Goal: Task Accomplishment & Management: Use online tool/utility

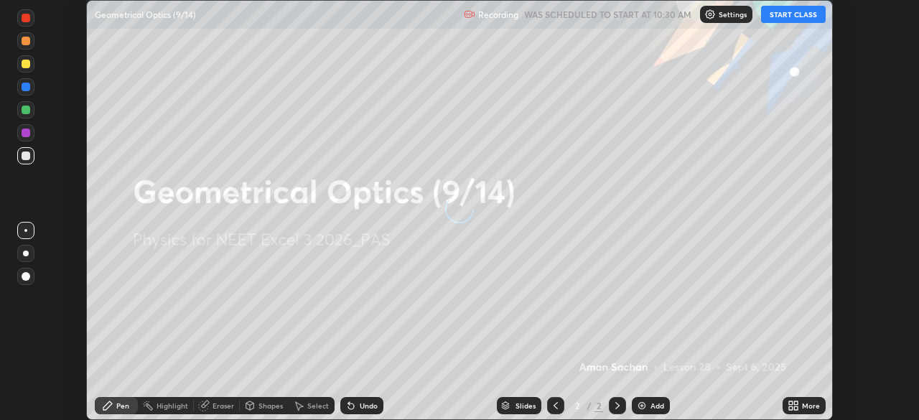
scroll to position [420, 919]
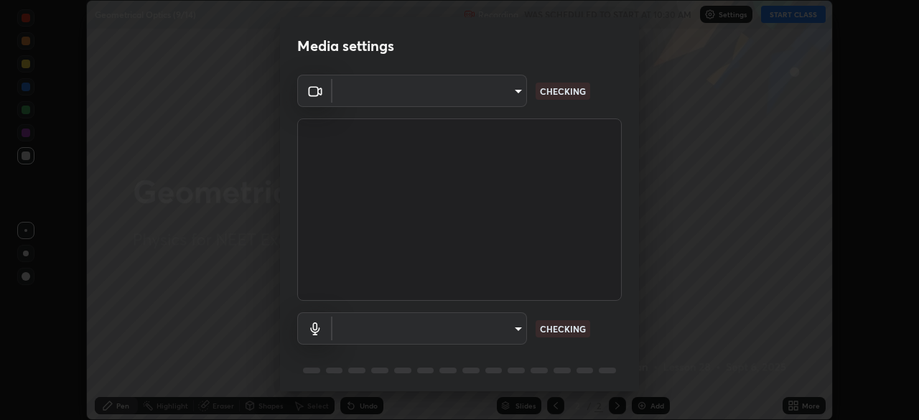
type input "2226f6d28742a26b6e0b51399fa030018956b8f43105e33b3be5017931f45398"
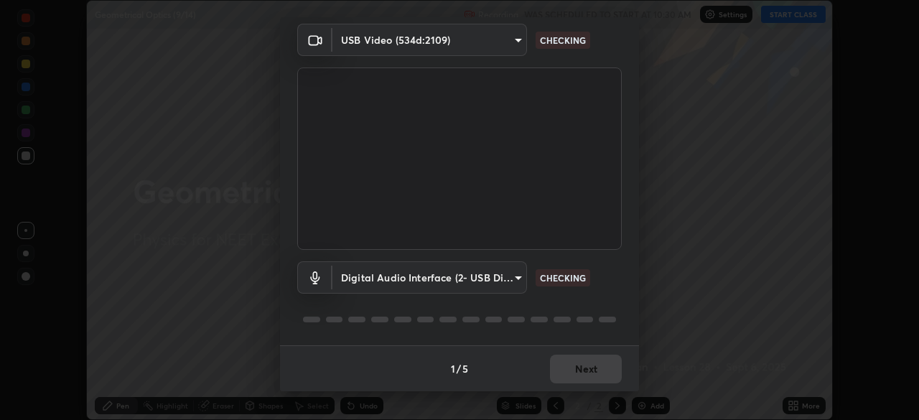
click at [506, 282] on body "Erase all Geometrical Optics (9/14) Recording WAS SCHEDULED TO START AT 10:30 A…" at bounding box center [459, 210] width 919 height 420
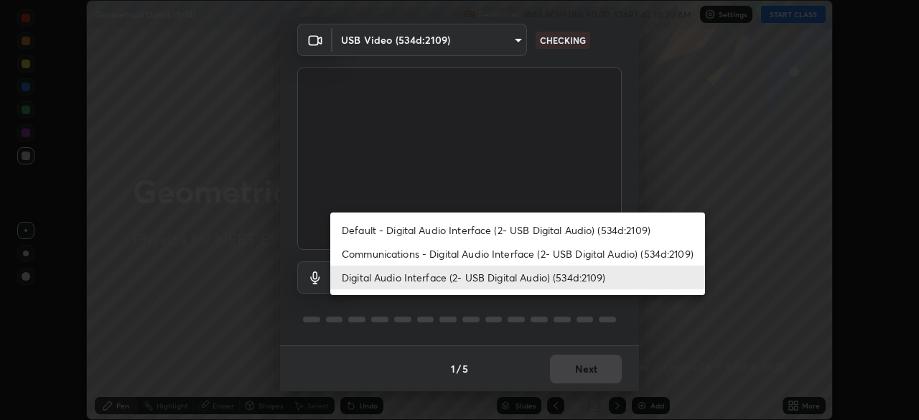
click at [457, 231] on li "Default - Digital Audio Interface (2- USB Digital Audio) (534d:2109)" at bounding box center [517, 230] width 375 height 24
type input "default"
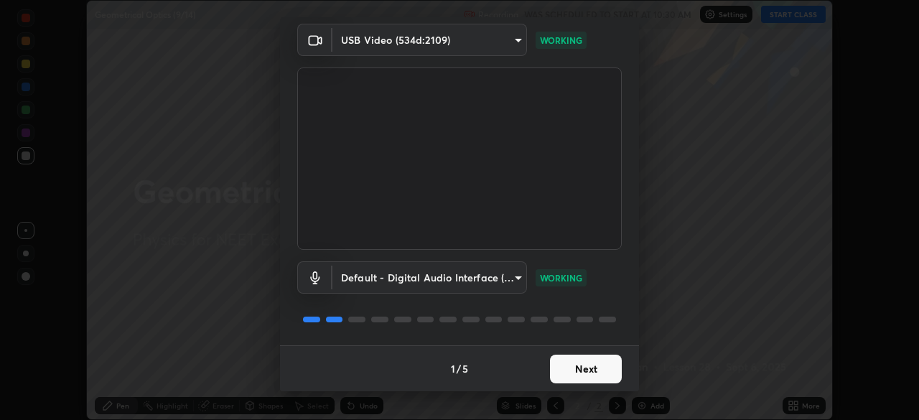
click at [577, 368] on button "Next" at bounding box center [586, 369] width 72 height 29
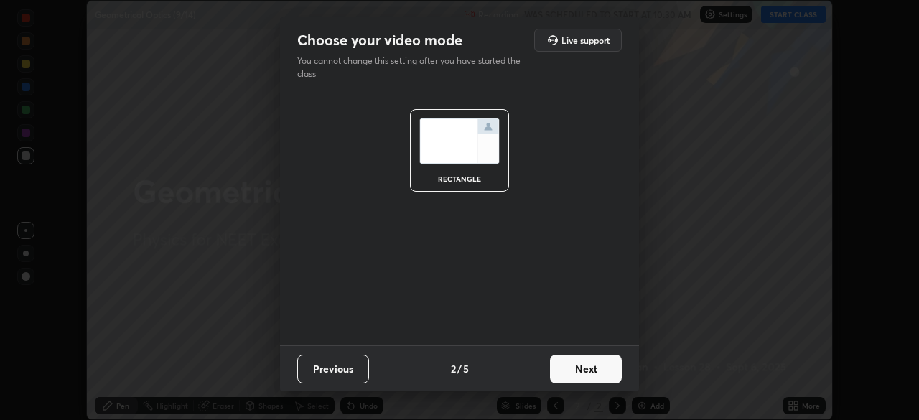
click at [577, 368] on button "Next" at bounding box center [586, 369] width 72 height 29
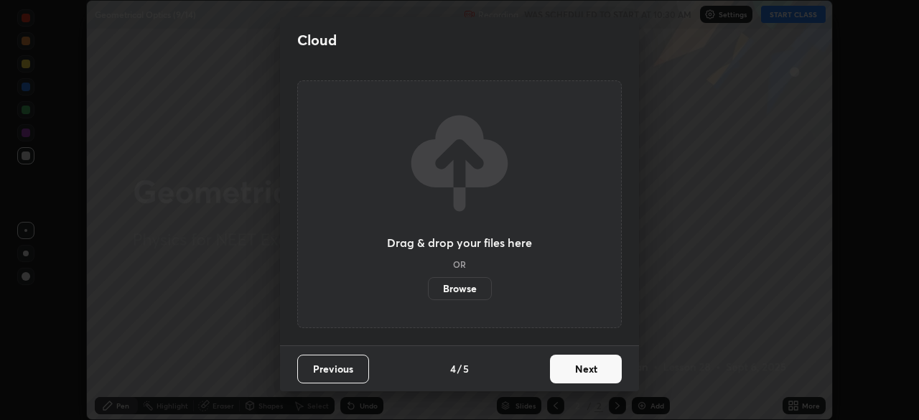
click at [583, 371] on button "Next" at bounding box center [586, 369] width 72 height 29
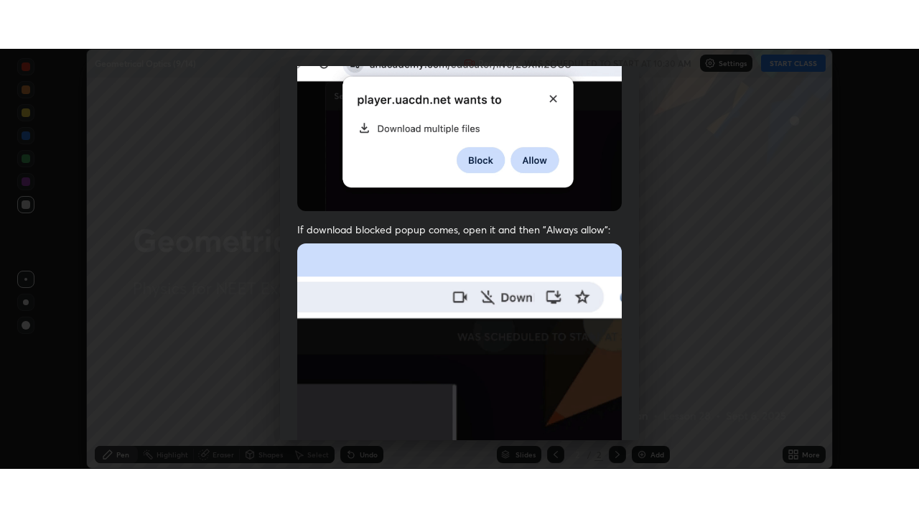
scroll to position [344, 0]
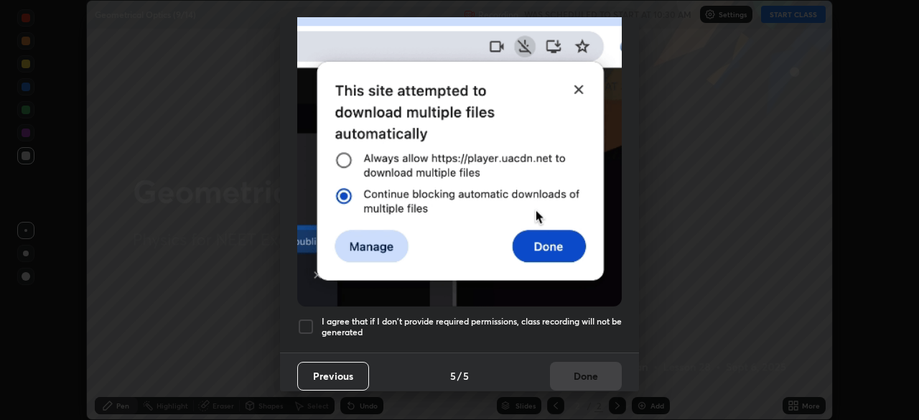
click at [578, 322] on h5 "I agree that if I don't provide required permissions, class recording will not …" at bounding box center [472, 327] width 300 height 22
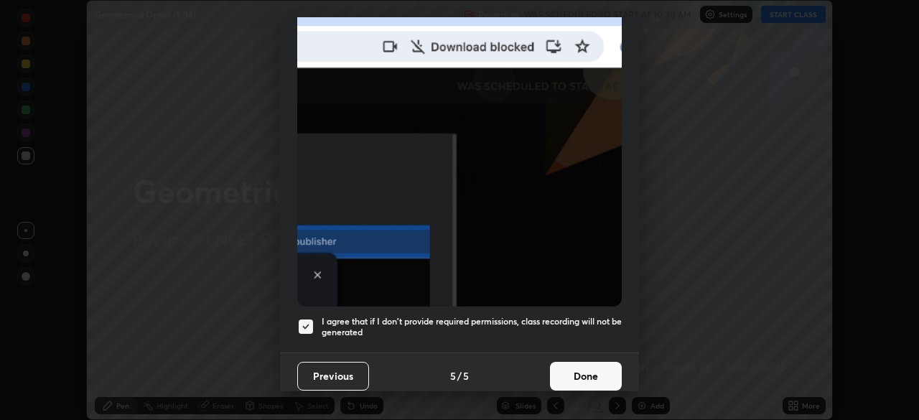
click at [579, 373] on button "Done" at bounding box center [586, 376] width 72 height 29
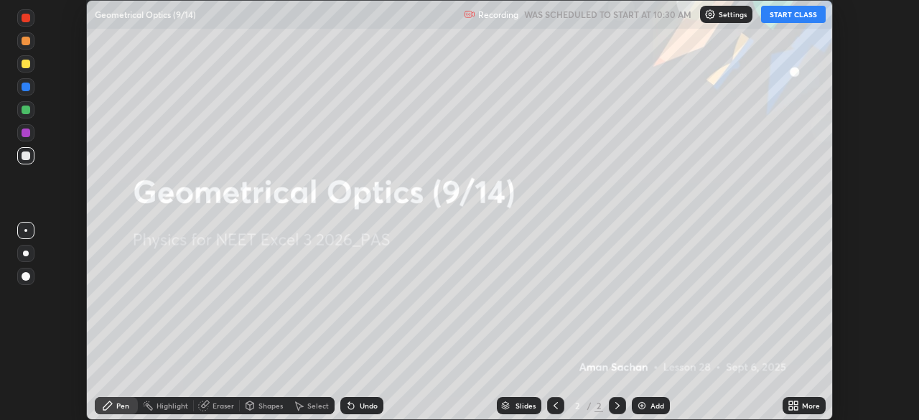
click at [805, 404] on div "More" at bounding box center [811, 405] width 18 height 7
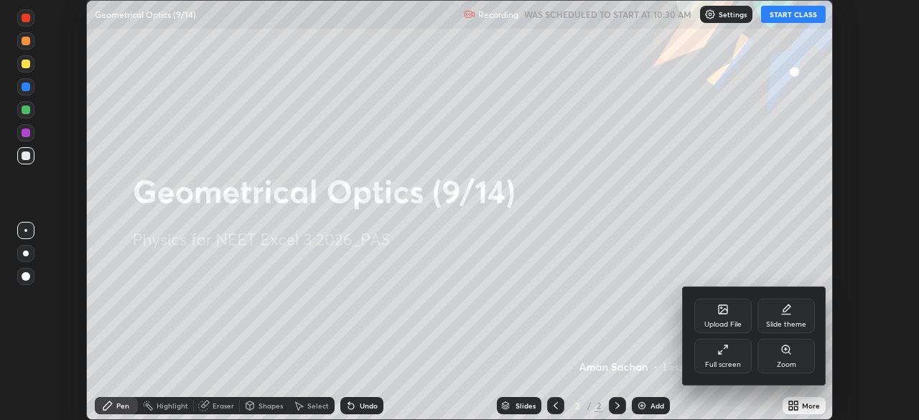
click at [730, 357] on div "Full screen" at bounding box center [722, 356] width 57 height 34
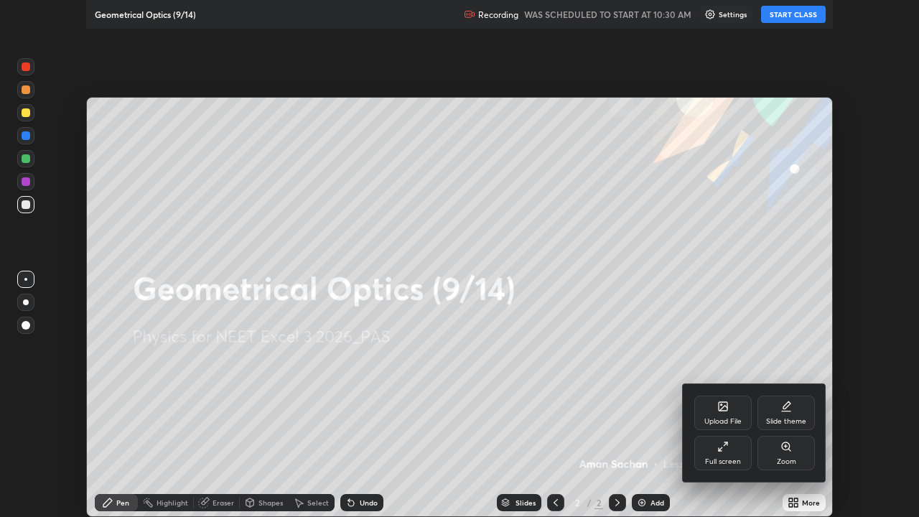
scroll to position [517, 919]
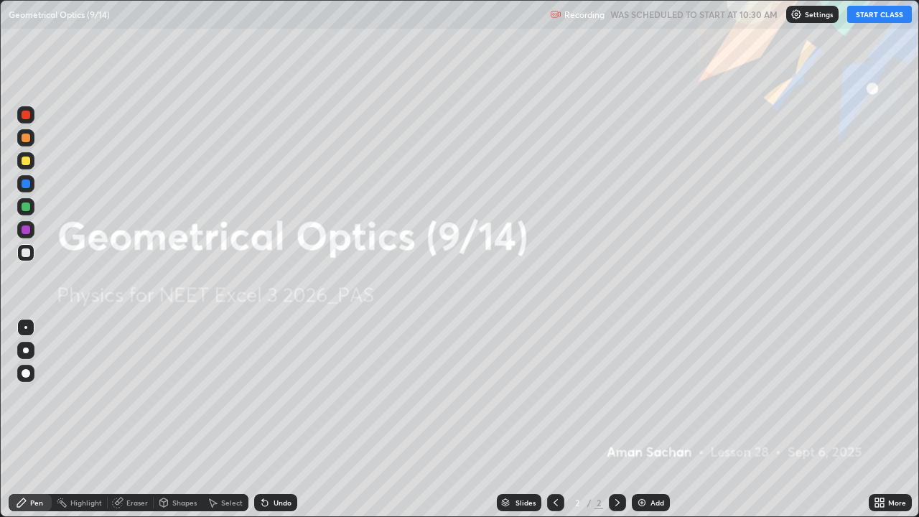
click at [875, 19] on button "START CLASS" at bounding box center [879, 14] width 65 height 17
click at [883, 419] on icon at bounding box center [883, 505] width 4 height 4
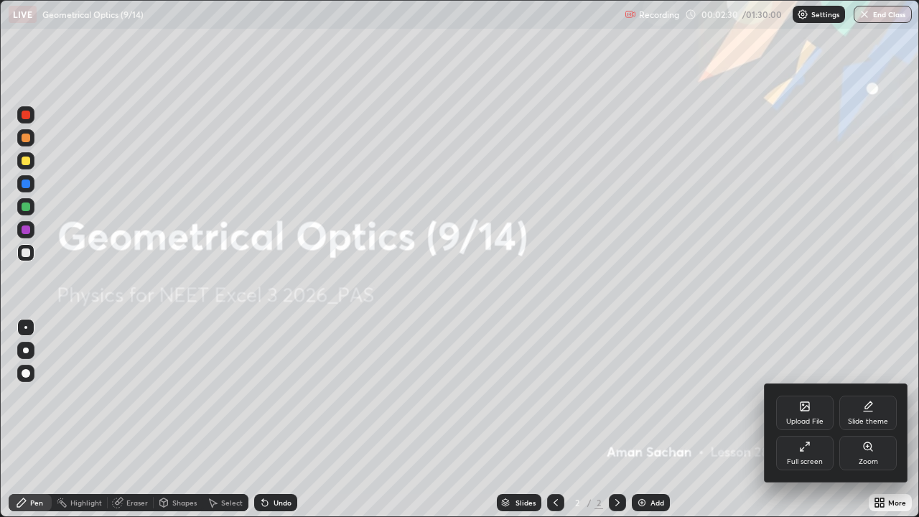
click at [876, 414] on div "Slide theme" at bounding box center [868, 413] width 57 height 34
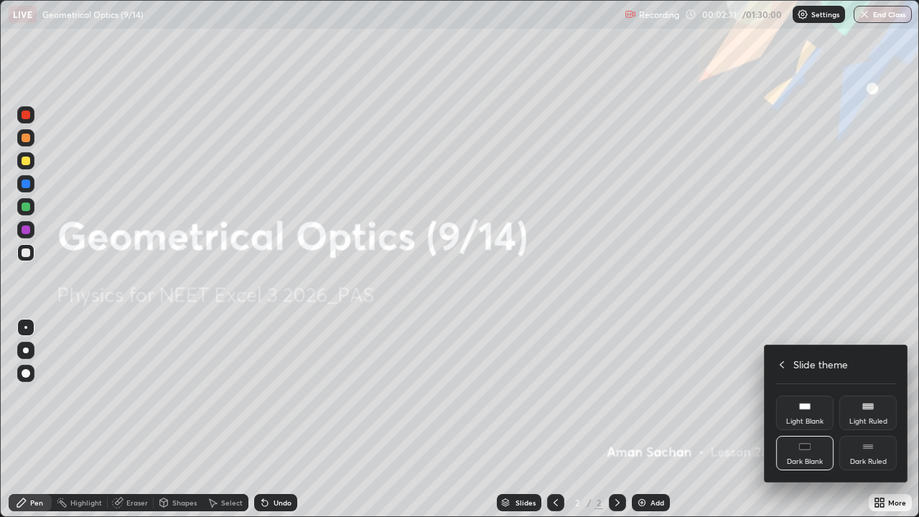
click at [867, 419] on rect at bounding box center [868, 447] width 10 height 1
click at [781, 359] on icon at bounding box center [781, 364] width 11 height 11
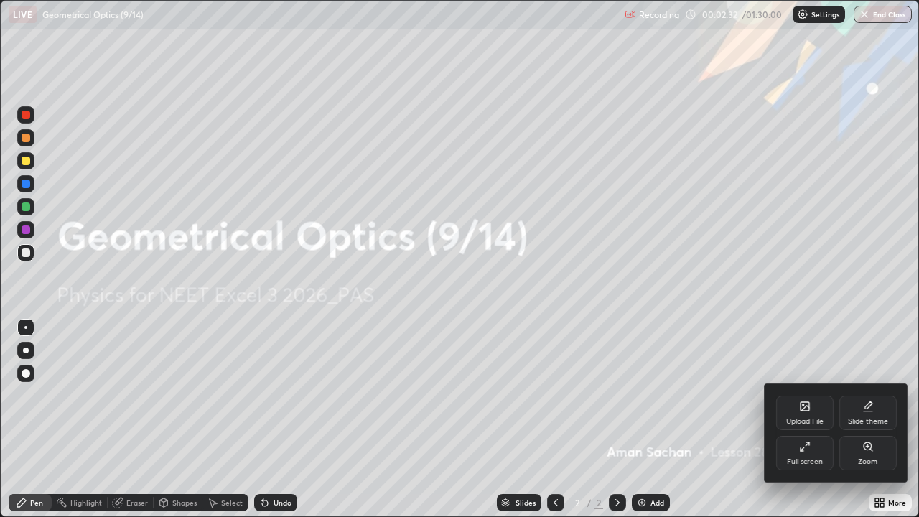
click at [803, 321] on div at bounding box center [459, 258] width 919 height 517
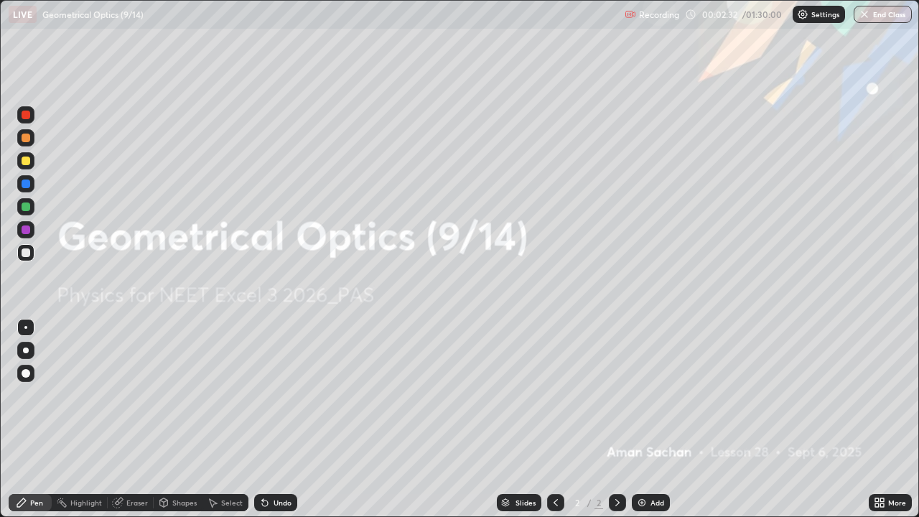
click at [654, 419] on div "Add" at bounding box center [658, 502] width 14 height 7
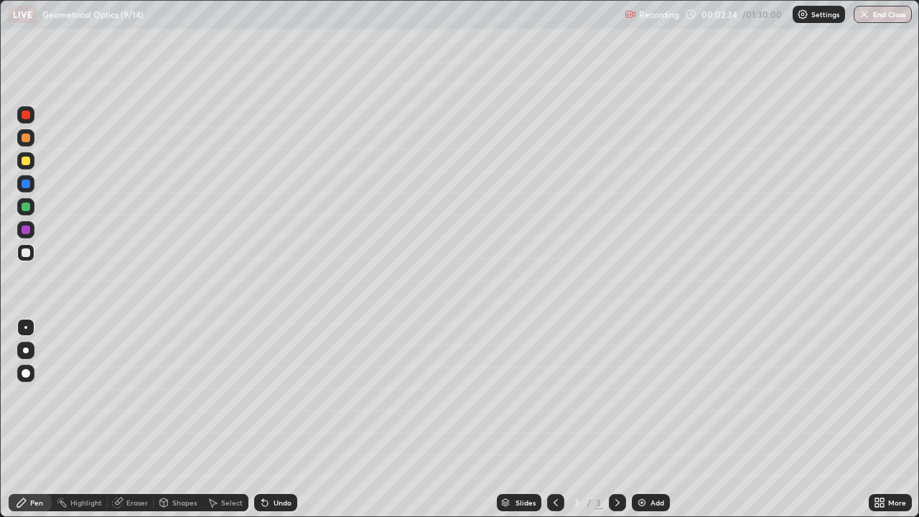
click at [22, 162] on div at bounding box center [26, 161] width 9 height 9
click at [24, 347] on div at bounding box center [25, 350] width 17 height 17
click at [175, 419] on div "Shapes" at bounding box center [184, 502] width 24 height 7
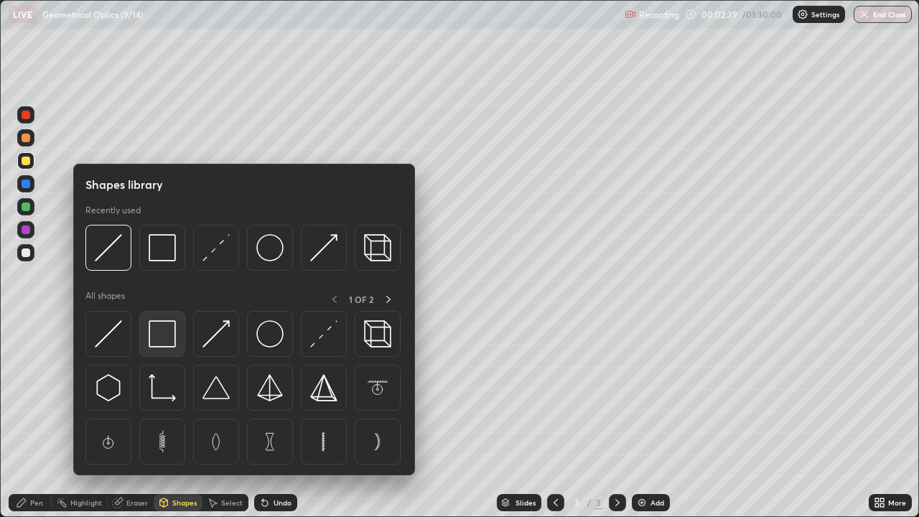
click at [152, 328] on img at bounding box center [162, 333] width 27 height 27
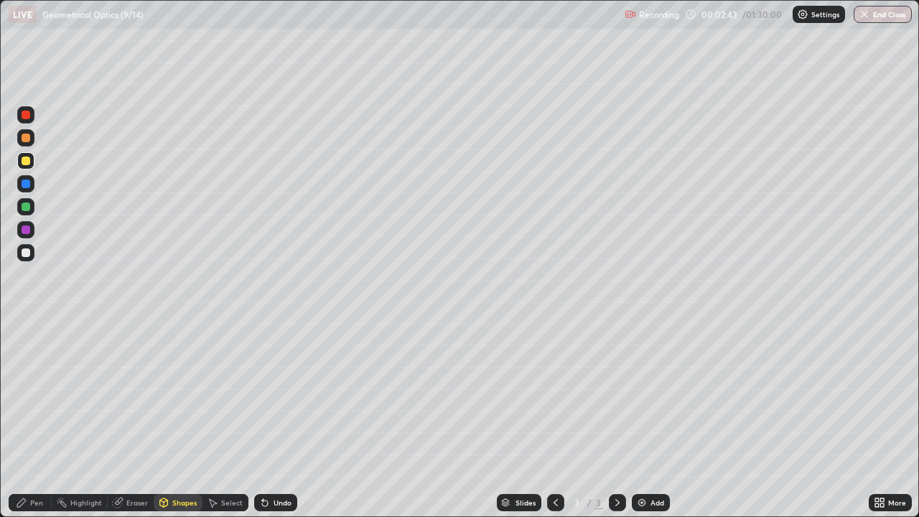
click at [36, 419] on div "Pen" at bounding box center [36, 502] width 13 height 7
click at [177, 419] on div "Shapes" at bounding box center [184, 502] width 24 height 7
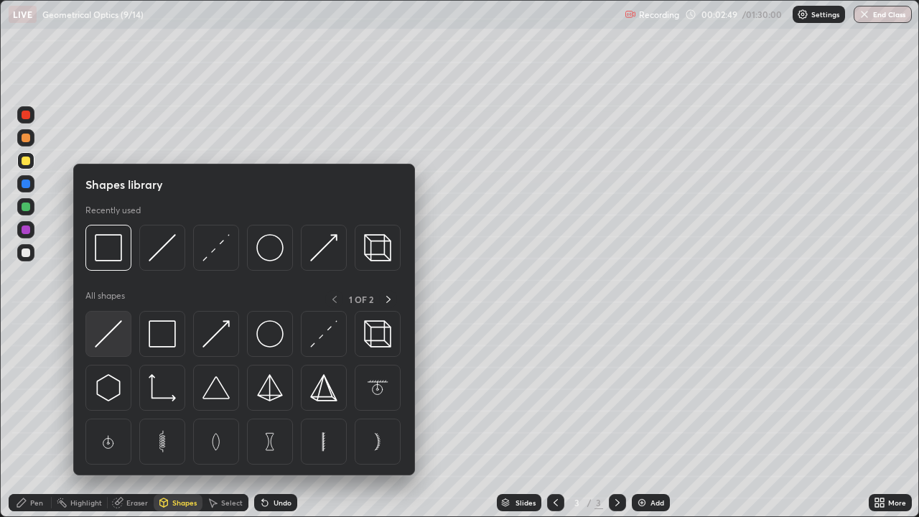
click at [112, 341] on img at bounding box center [108, 333] width 27 height 27
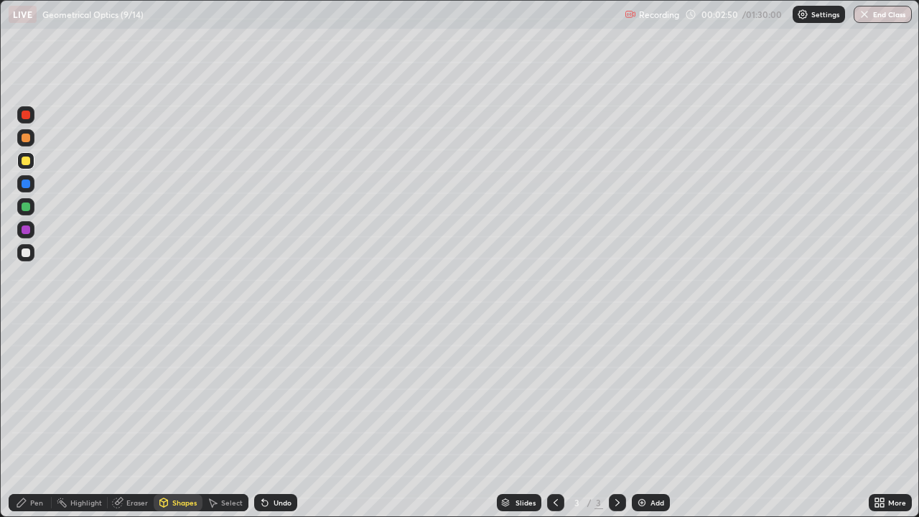
click at [33, 253] on div at bounding box center [25, 252] width 17 height 17
click at [37, 419] on div "Pen" at bounding box center [36, 502] width 13 height 7
click at [27, 162] on div at bounding box center [26, 161] width 9 height 9
click at [177, 419] on div "Shapes" at bounding box center [184, 502] width 24 height 7
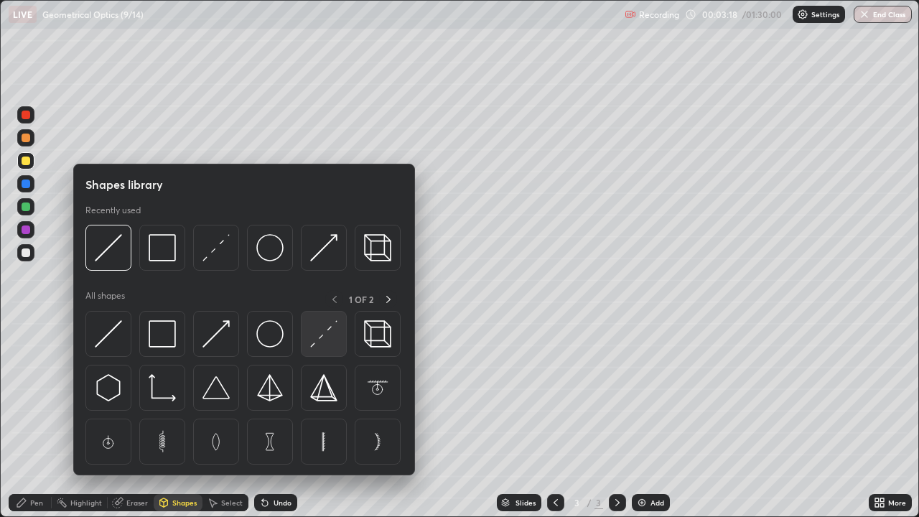
click at [319, 351] on div at bounding box center [324, 334] width 46 height 46
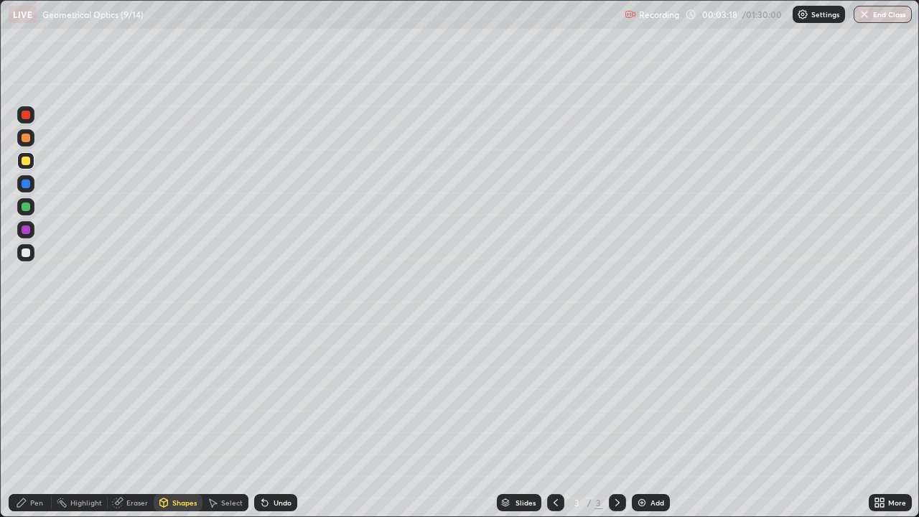
click at [30, 258] on div at bounding box center [25, 252] width 17 height 17
click at [27, 419] on icon at bounding box center [21, 502] width 11 height 11
click at [178, 419] on div "Shapes" at bounding box center [184, 502] width 24 height 7
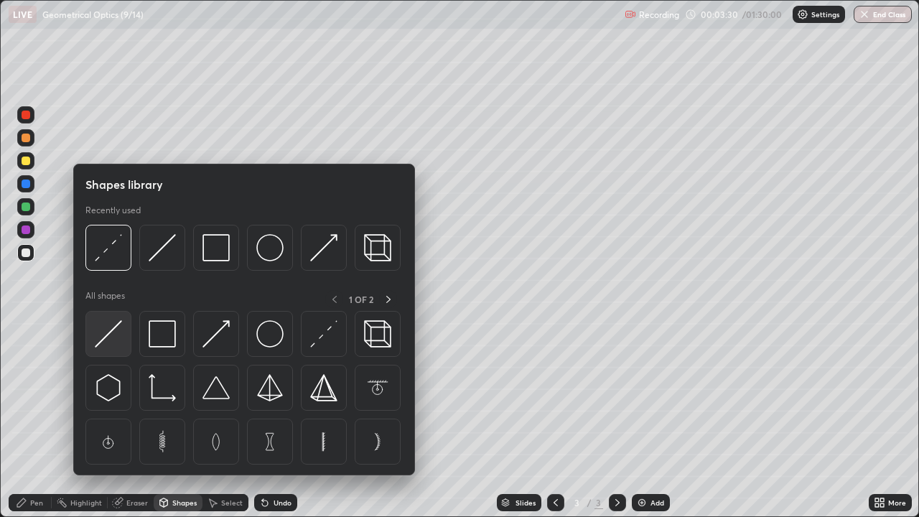
click at [107, 341] on img at bounding box center [108, 333] width 27 height 27
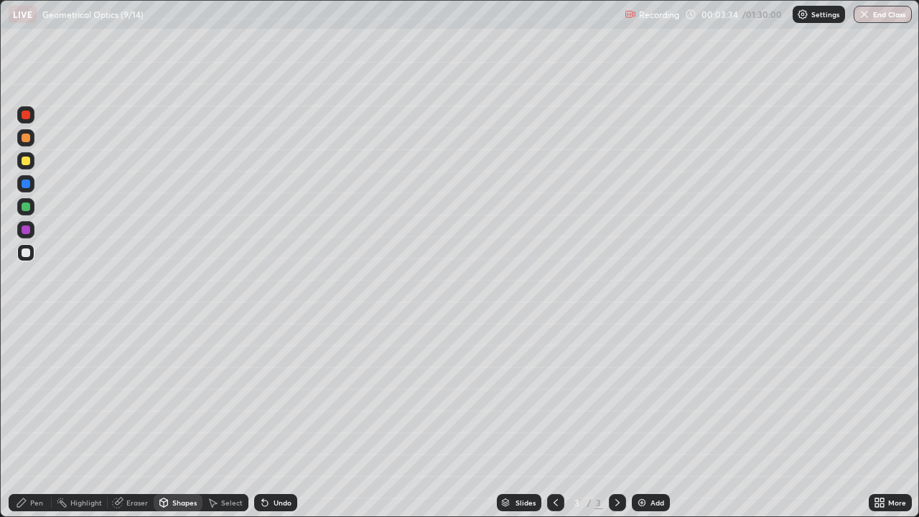
click at [35, 419] on div "Pen" at bounding box center [36, 502] width 13 height 7
click at [172, 419] on div "Shapes" at bounding box center [184, 502] width 24 height 7
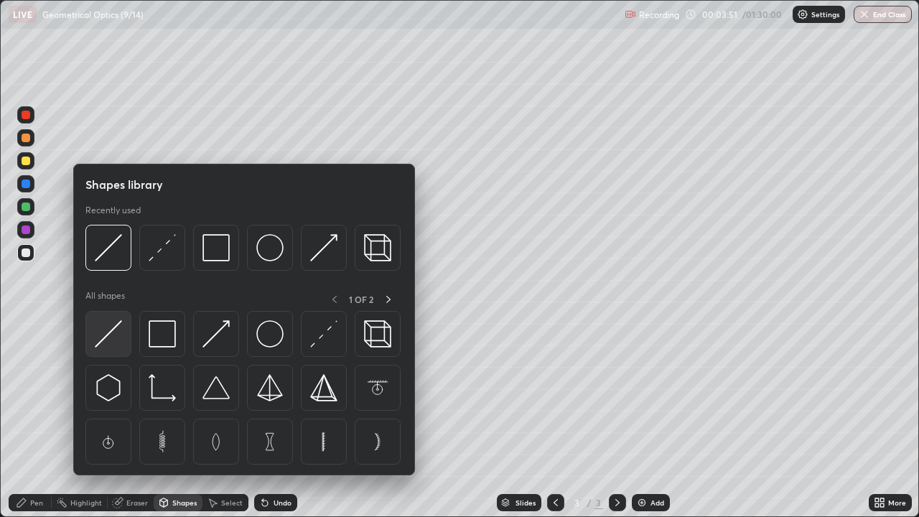
click at [109, 335] on img at bounding box center [108, 333] width 27 height 27
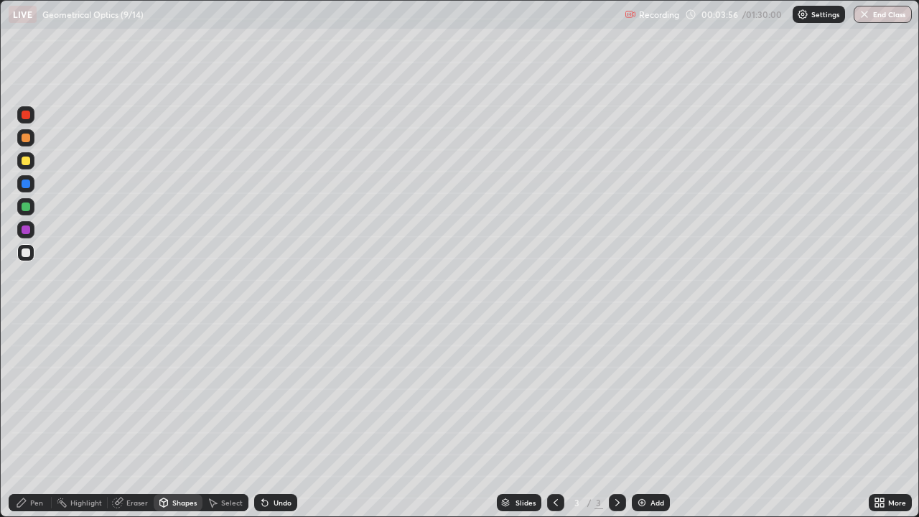
click at [269, 419] on div "Undo" at bounding box center [275, 502] width 43 height 17
click at [35, 419] on div "Pen" at bounding box center [36, 502] width 13 height 7
click at [276, 419] on div "Undo" at bounding box center [283, 502] width 18 height 7
click at [26, 206] on div at bounding box center [26, 207] width 9 height 9
click at [169, 419] on div "Shapes" at bounding box center [178, 502] width 49 height 17
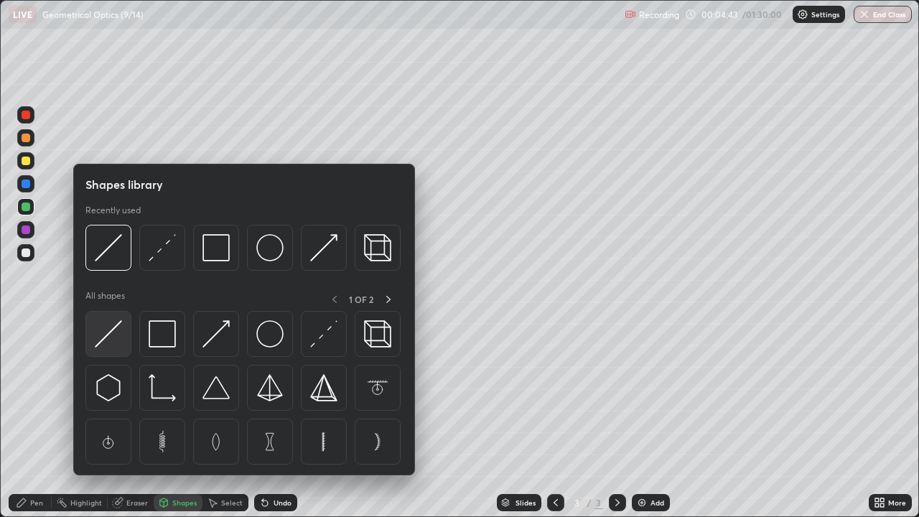
click at [116, 333] on img at bounding box center [108, 333] width 27 height 27
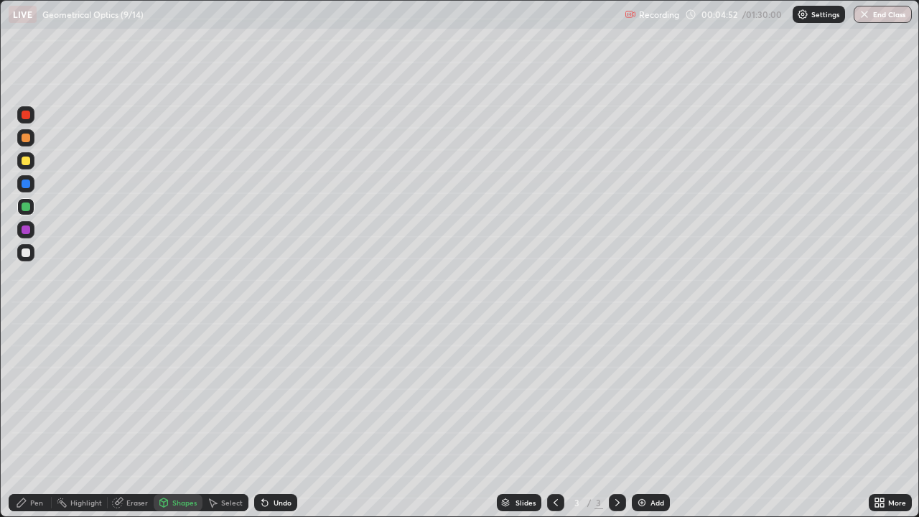
click at [27, 233] on div at bounding box center [26, 230] width 9 height 9
click at [27, 419] on div "Pen" at bounding box center [30, 502] width 43 height 17
click at [177, 419] on div "Shapes" at bounding box center [184, 502] width 24 height 7
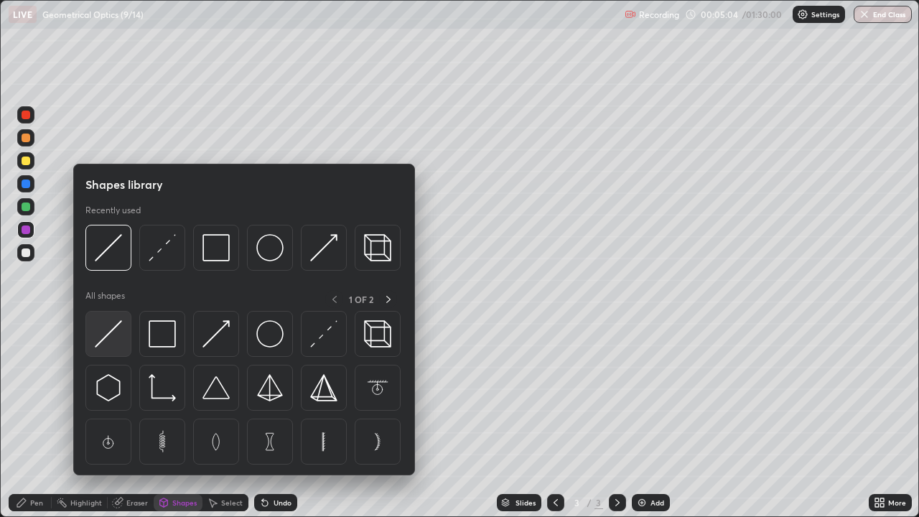
click at [111, 331] on img at bounding box center [108, 333] width 27 height 27
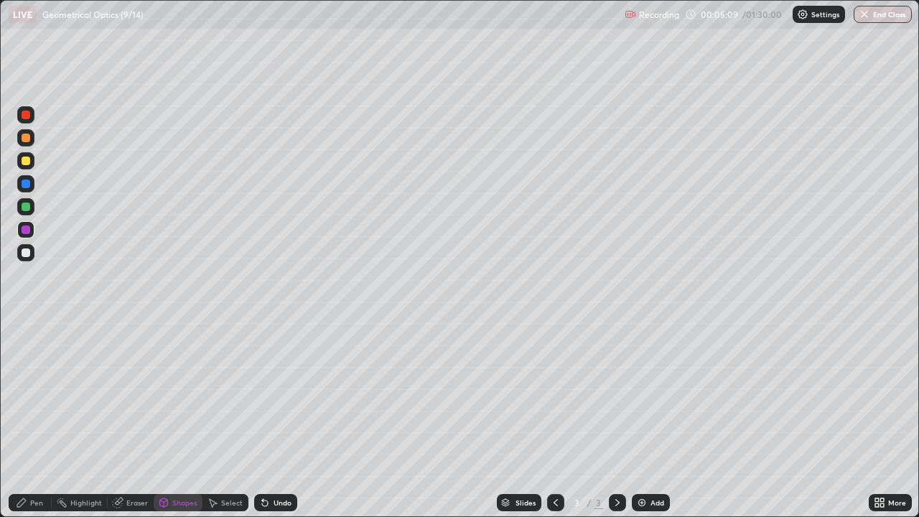
click at [33, 419] on div "Pen" at bounding box center [36, 502] width 13 height 7
click at [28, 250] on div at bounding box center [26, 252] width 9 height 9
click at [274, 419] on div "Undo" at bounding box center [283, 502] width 18 height 7
click at [262, 419] on icon at bounding box center [265, 504] width 6 height 6
click at [274, 419] on div "Undo" at bounding box center [283, 502] width 18 height 7
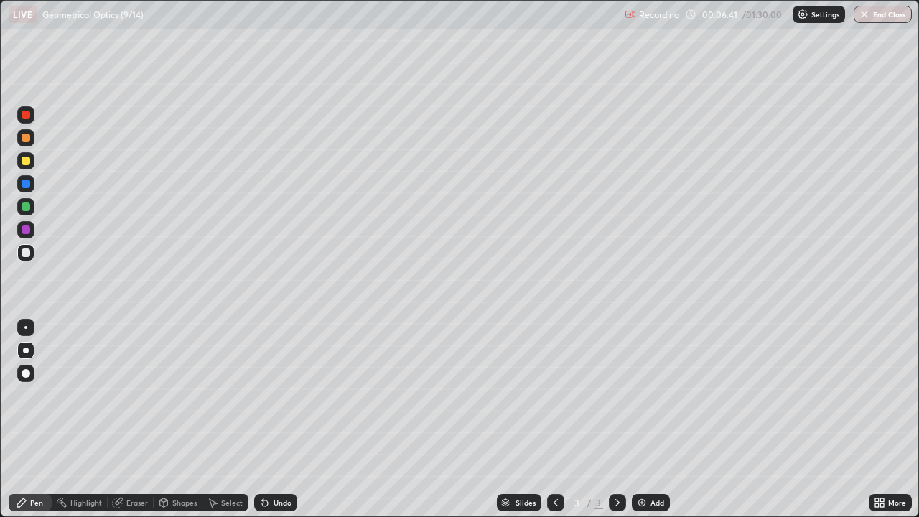
click at [28, 251] on div at bounding box center [26, 252] width 9 height 9
click at [27, 251] on div at bounding box center [26, 252] width 9 height 9
click at [220, 419] on div "Select" at bounding box center [226, 502] width 46 height 17
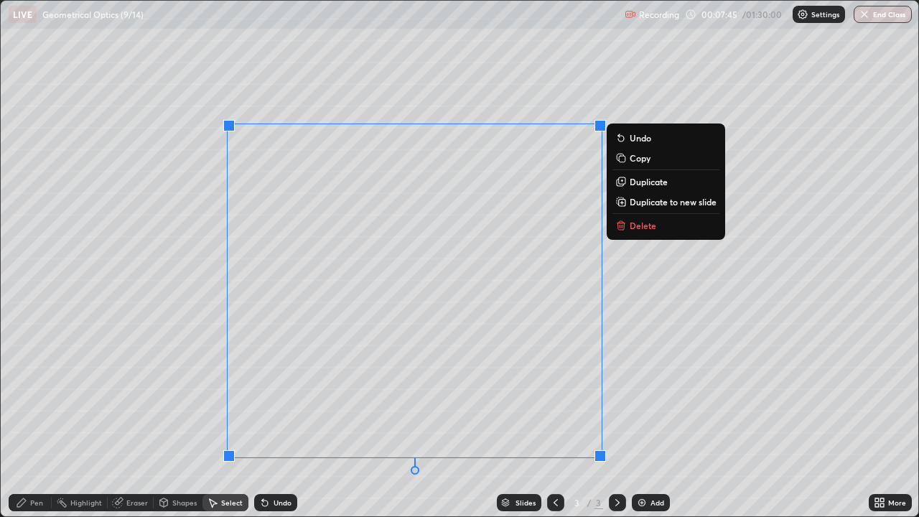
click at [274, 419] on div "Undo" at bounding box center [283, 502] width 18 height 7
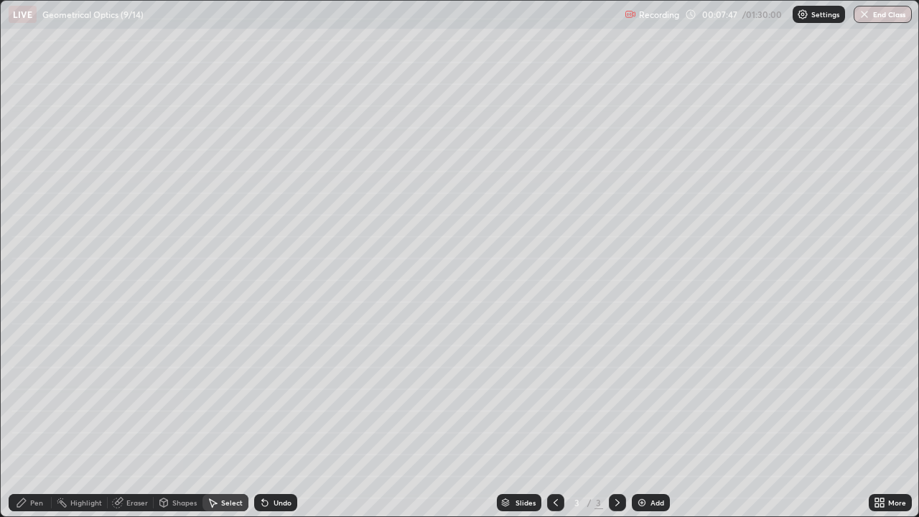
click at [26, 419] on div "Pen" at bounding box center [30, 502] width 43 height 17
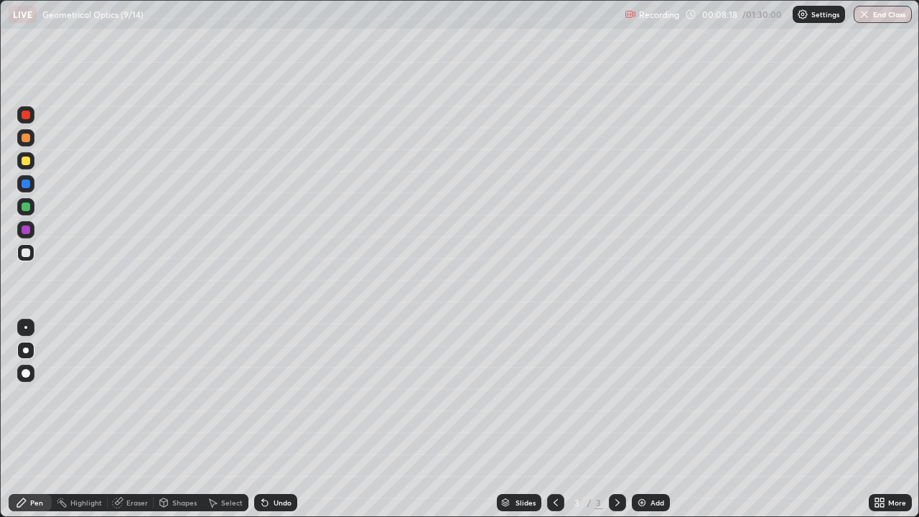
click at [23, 205] on div at bounding box center [26, 207] width 9 height 9
click at [228, 419] on div "Select" at bounding box center [232, 502] width 22 height 7
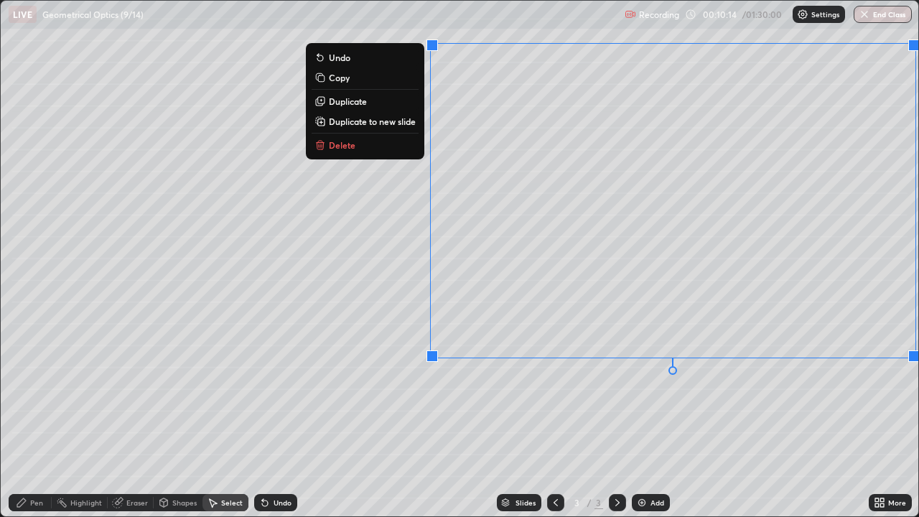
click at [280, 348] on div "0 ° Undo Copy Duplicate Duplicate to new slide Delete" at bounding box center [460, 259] width 918 height 516
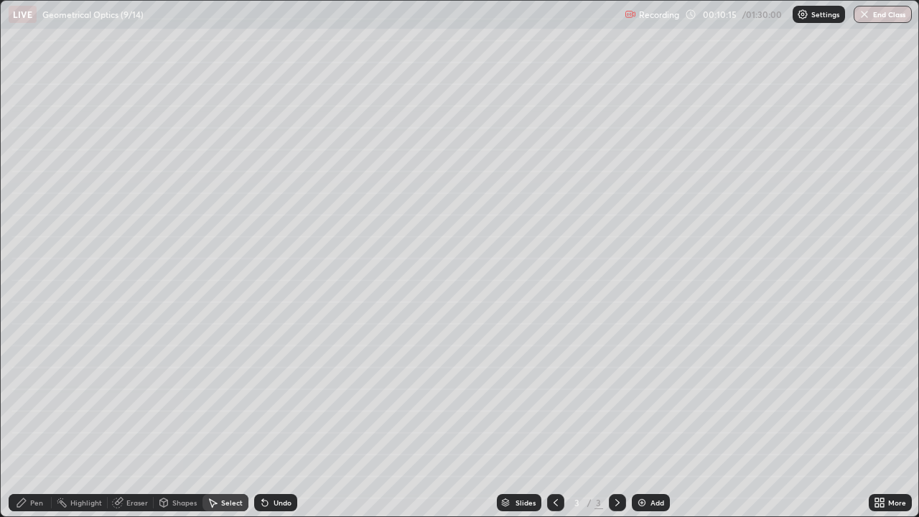
click at [187, 419] on div "Shapes" at bounding box center [184, 502] width 24 height 7
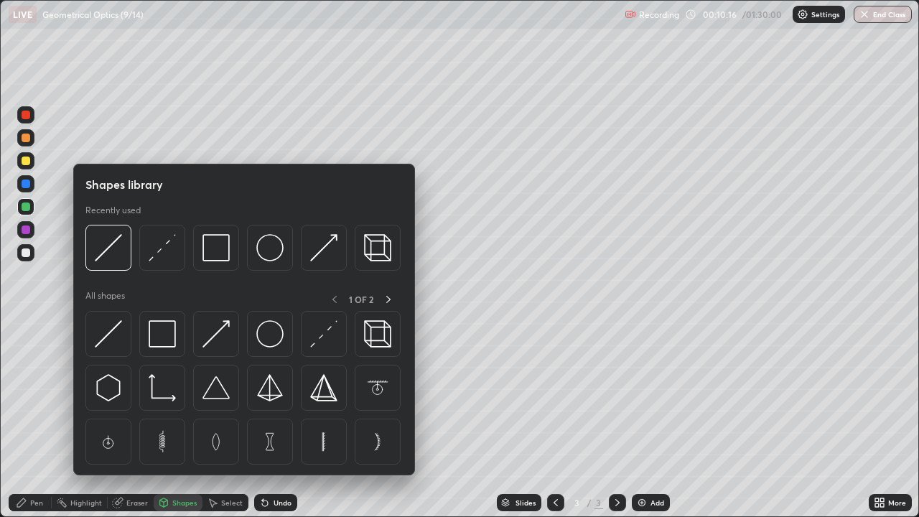
click at [321, 340] on img at bounding box center [323, 333] width 27 height 27
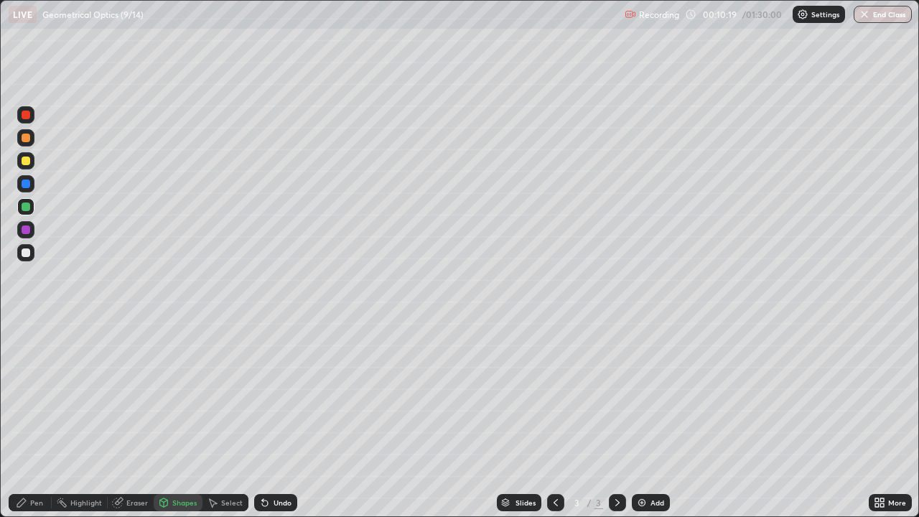
click at [172, 419] on div "Shapes" at bounding box center [184, 502] width 24 height 7
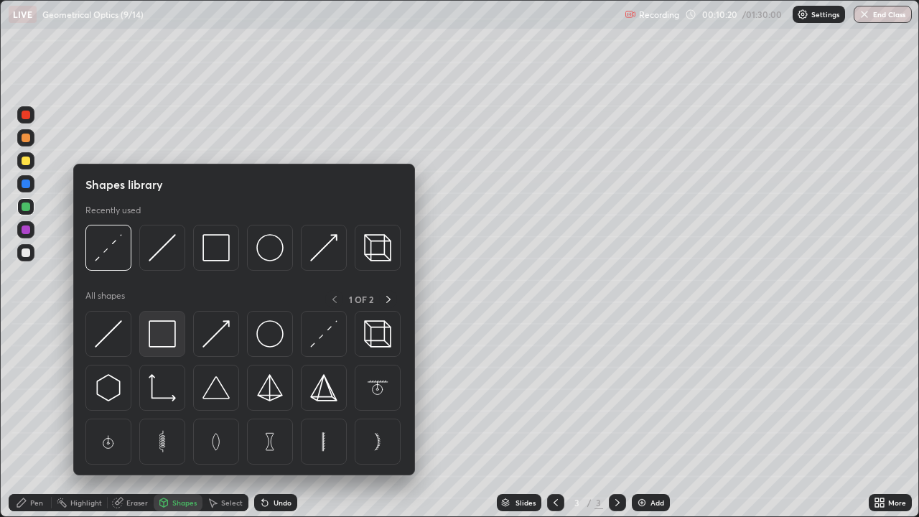
click at [157, 335] on img at bounding box center [162, 333] width 27 height 27
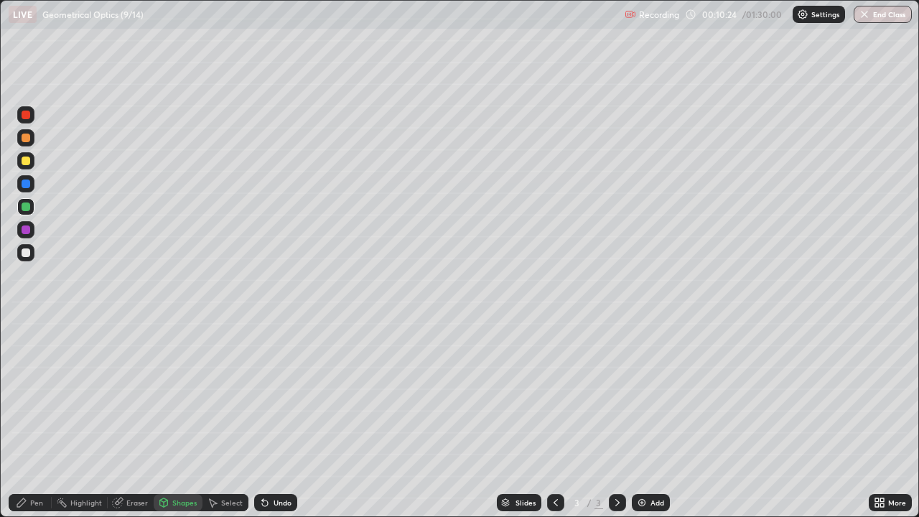
click at [31, 419] on div "Pen" at bounding box center [36, 502] width 13 height 7
click at [273, 419] on div "Undo" at bounding box center [275, 502] width 43 height 17
click at [168, 419] on div "Shapes" at bounding box center [178, 502] width 49 height 17
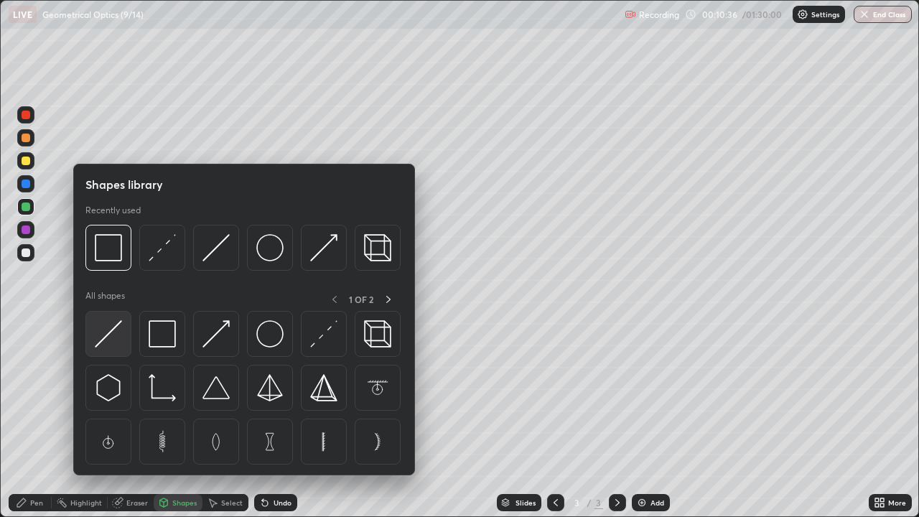
click at [106, 334] on img at bounding box center [108, 333] width 27 height 27
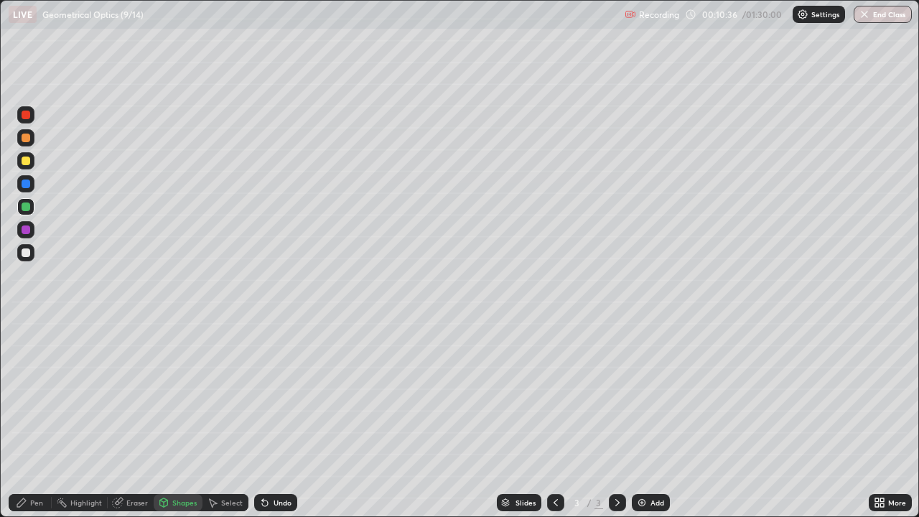
click at [24, 253] on div at bounding box center [26, 252] width 9 height 9
click at [182, 419] on div "Shapes" at bounding box center [184, 502] width 24 height 7
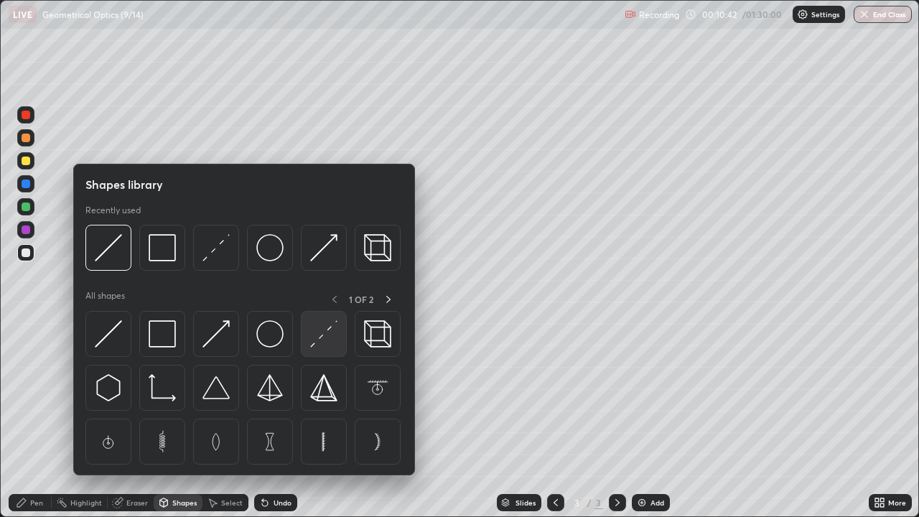
click at [325, 340] on img at bounding box center [323, 333] width 27 height 27
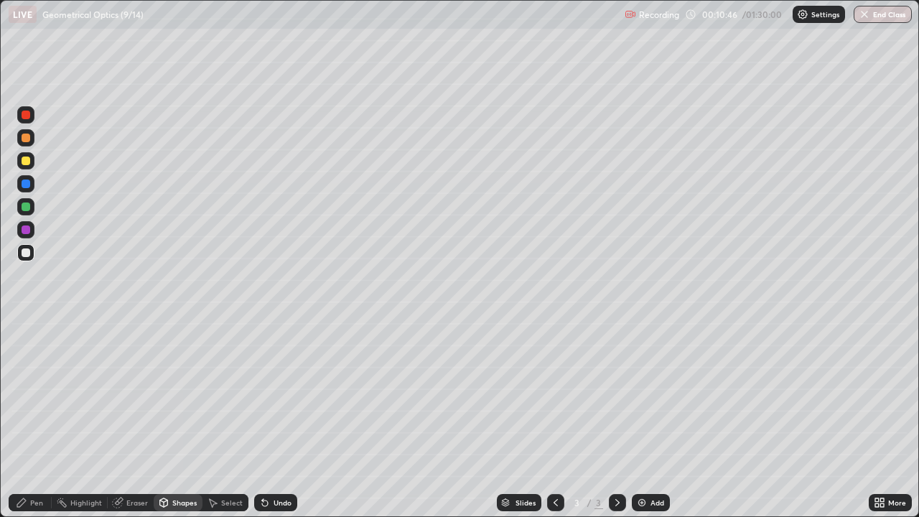
click at [169, 419] on div "Shapes" at bounding box center [178, 502] width 49 height 17
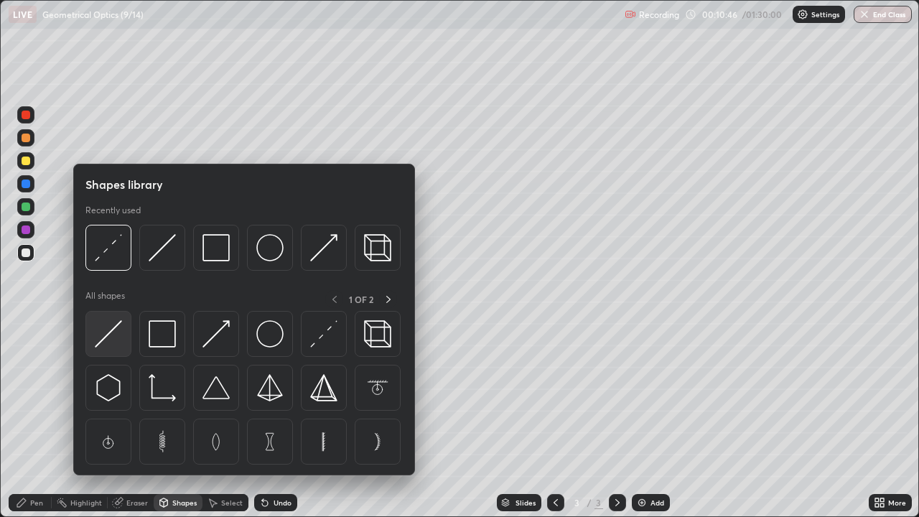
click at [108, 343] on img at bounding box center [108, 333] width 27 height 27
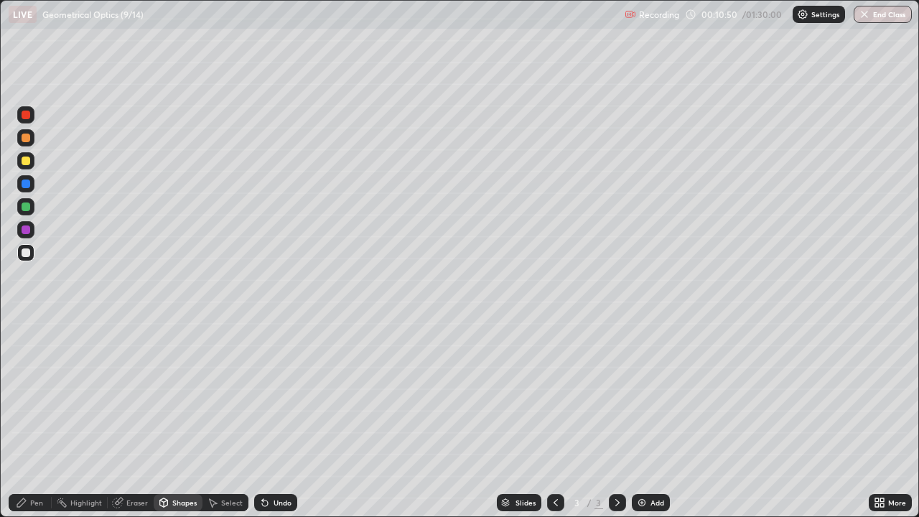
click at [178, 419] on div "Shapes" at bounding box center [184, 502] width 24 height 7
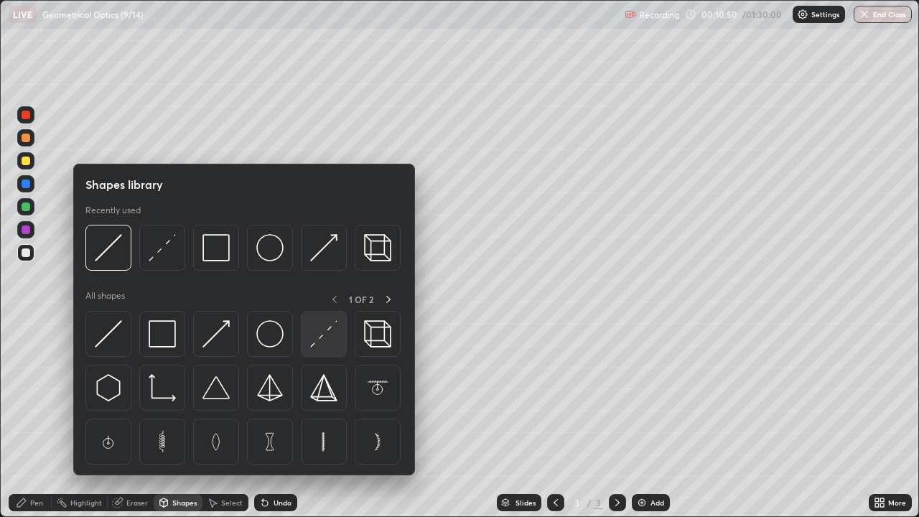
click at [322, 344] on img at bounding box center [323, 333] width 27 height 27
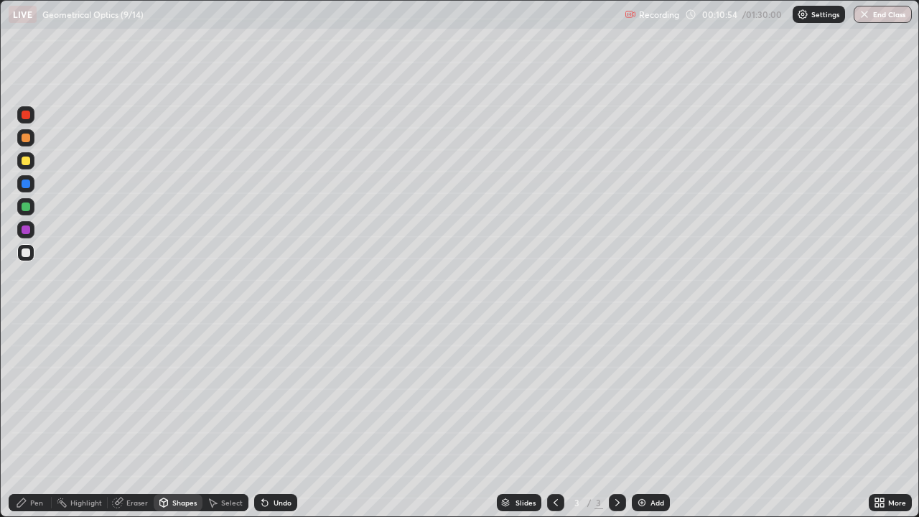
click at [169, 419] on div "Shapes" at bounding box center [178, 502] width 49 height 17
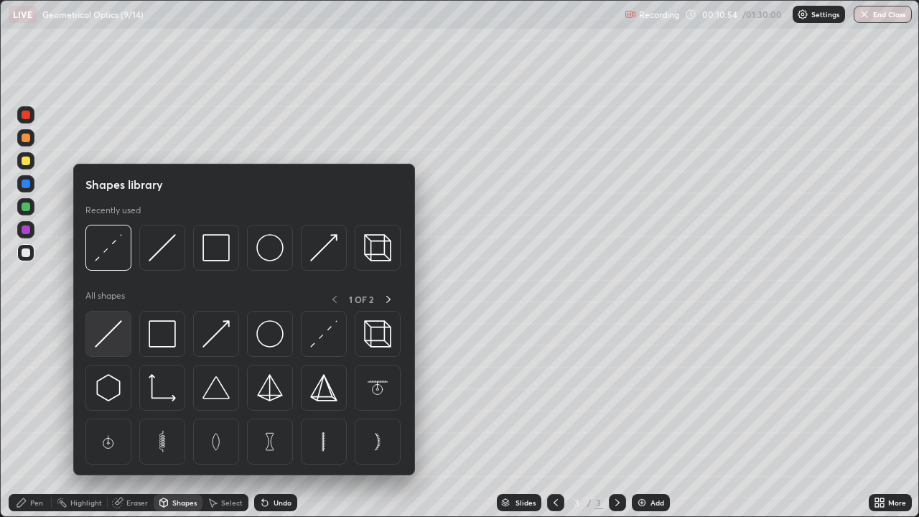
click at [113, 335] on img at bounding box center [108, 333] width 27 height 27
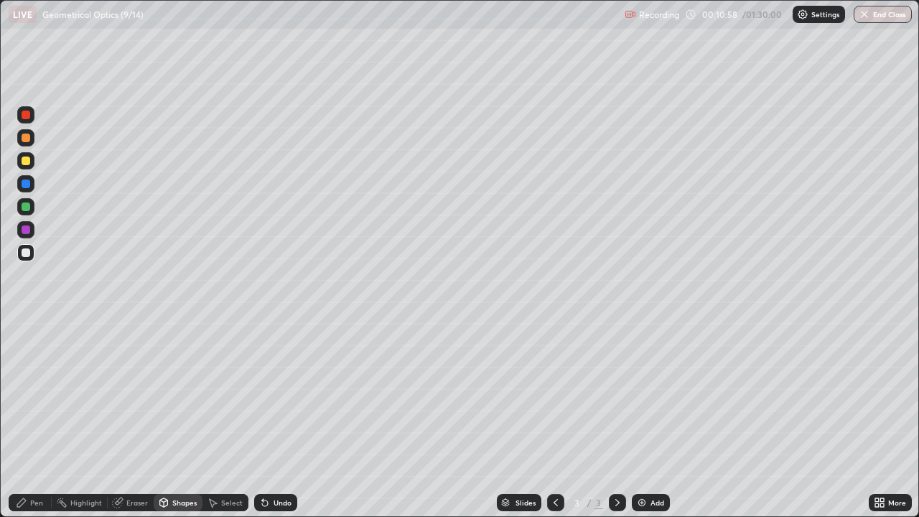
click at [26, 419] on icon at bounding box center [21, 502] width 11 height 11
click at [27, 185] on div at bounding box center [26, 184] width 9 height 9
click at [27, 251] on div at bounding box center [26, 252] width 9 height 9
click at [26, 185] on div at bounding box center [26, 184] width 9 height 9
click at [25, 256] on div at bounding box center [26, 252] width 9 height 9
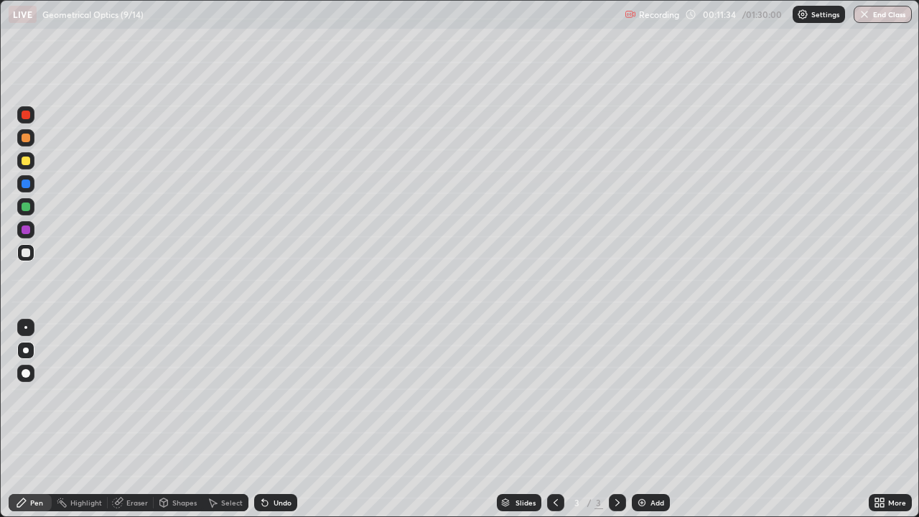
click at [24, 164] on div at bounding box center [26, 161] width 9 height 9
click at [26, 254] on div at bounding box center [26, 252] width 9 height 9
click at [27, 181] on div at bounding box center [26, 184] width 9 height 9
click at [27, 154] on div at bounding box center [25, 160] width 17 height 17
click at [646, 419] on div "Add" at bounding box center [651, 502] width 38 height 17
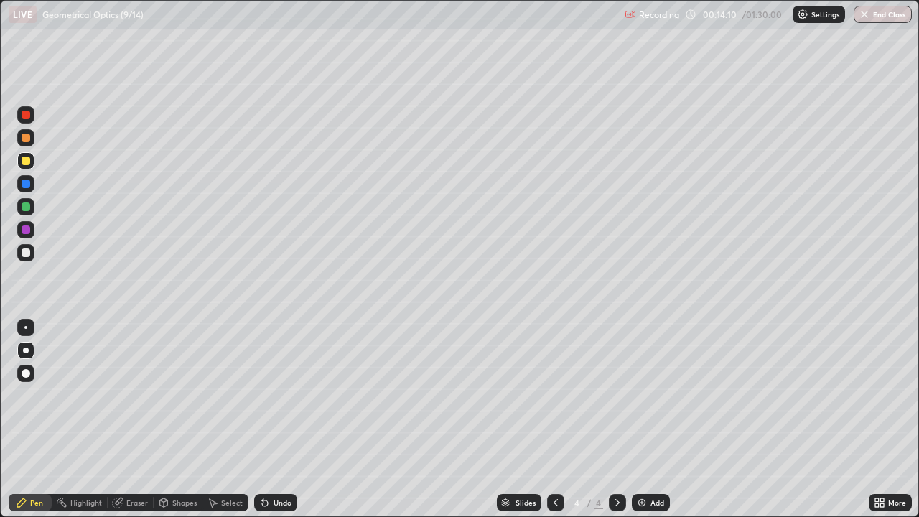
click at [170, 419] on div "Shapes" at bounding box center [178, 502] width 49 height 17
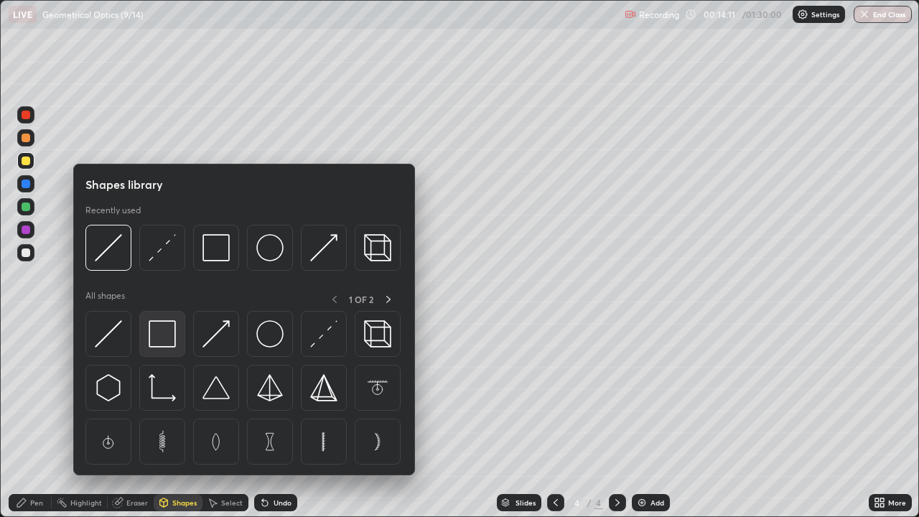
click at [155, 340] on img at bounding box center [162, 333] width 27 height 27
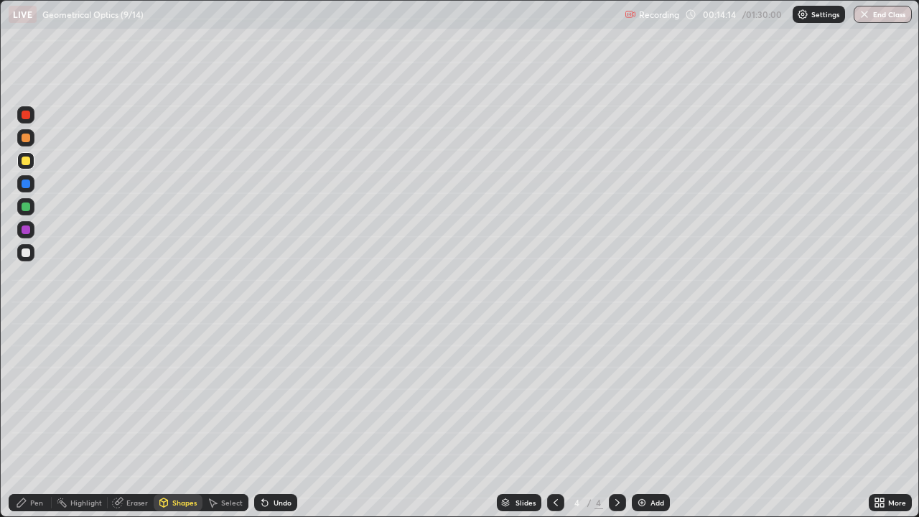
click at [556, 419] on icon at bounding box center [555, 502] width 11 height 11
click at [641, 419] on img at bounding box center [641, 502] width 11 height 11
click at [37, 419] on div "Pen" at bounding box center [36, 502] width 13 height 7
click at [176, 419] on div "Shapes" at bounding box center [184, 502] width 24 height 7
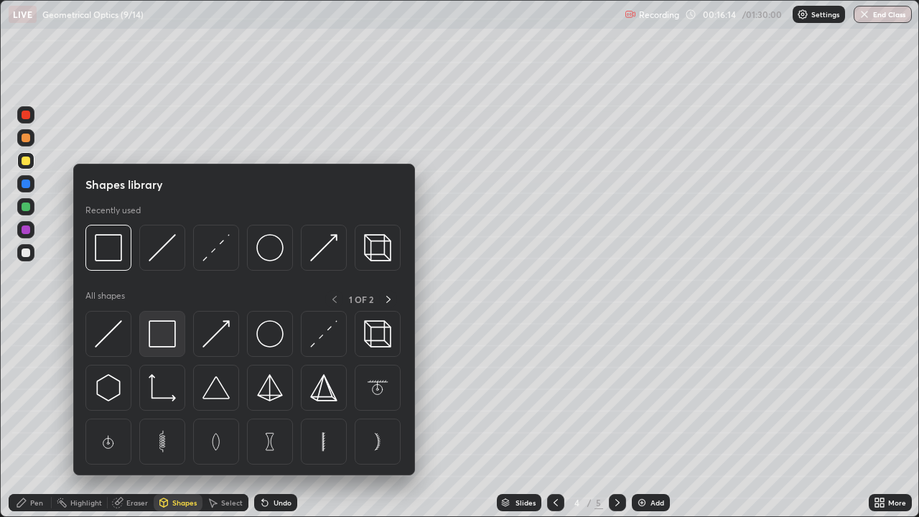
click at [158, 335] on img at bounding box center [162, 333] width 27 height 27
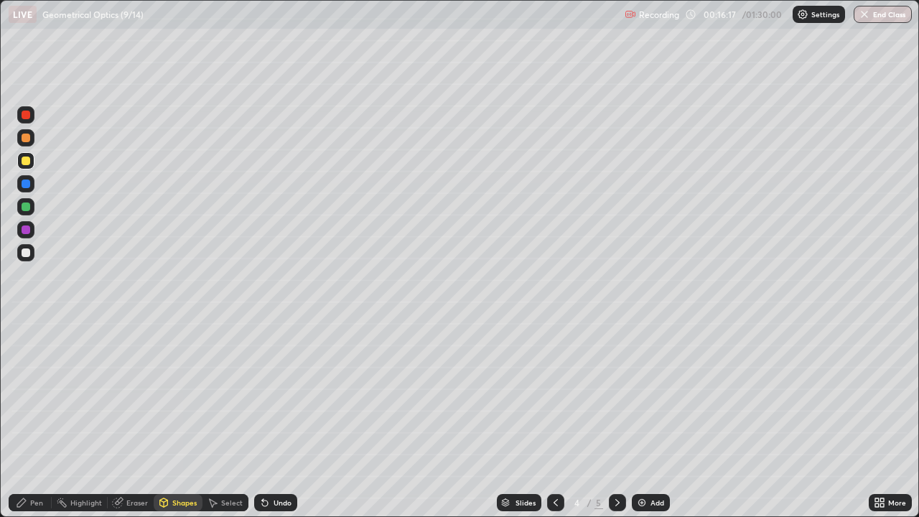
click at [31, 419] on div "Pen" at bounding box center [36, 502] width 13 height 7
click at [172, 419] on div "Shapes" at bounding box center [184, 502] width 24 height 7
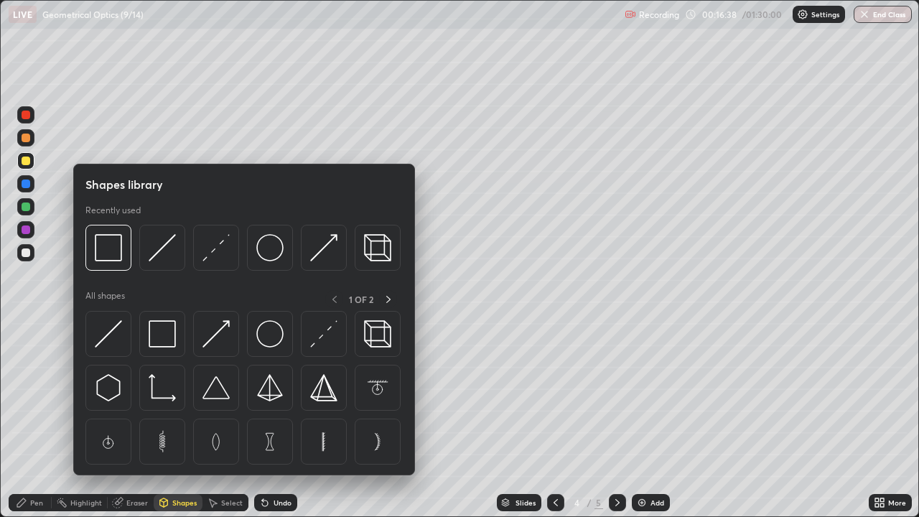
click at [321, 337] on img at bounding box center [323, 333] width 27 height 27
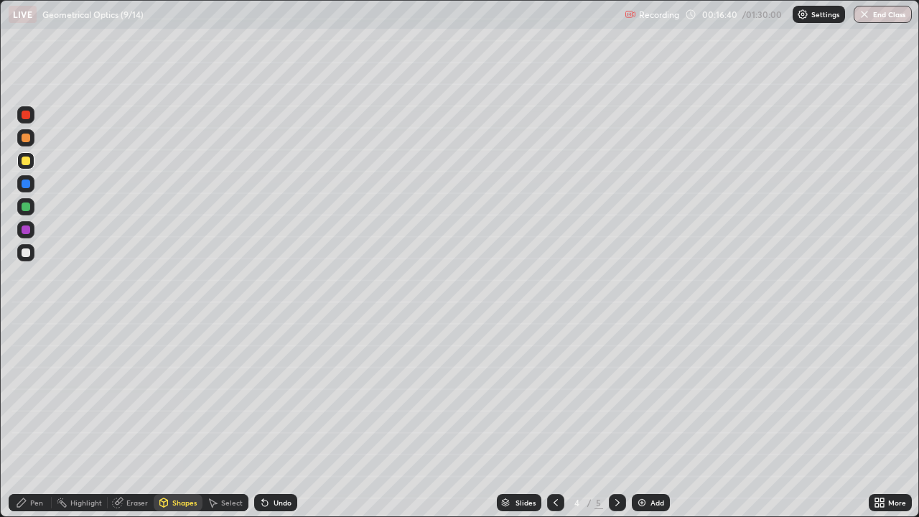
click at [182, 419] on div "Shapes" at bounding box center [184, 502] width 24 height 7
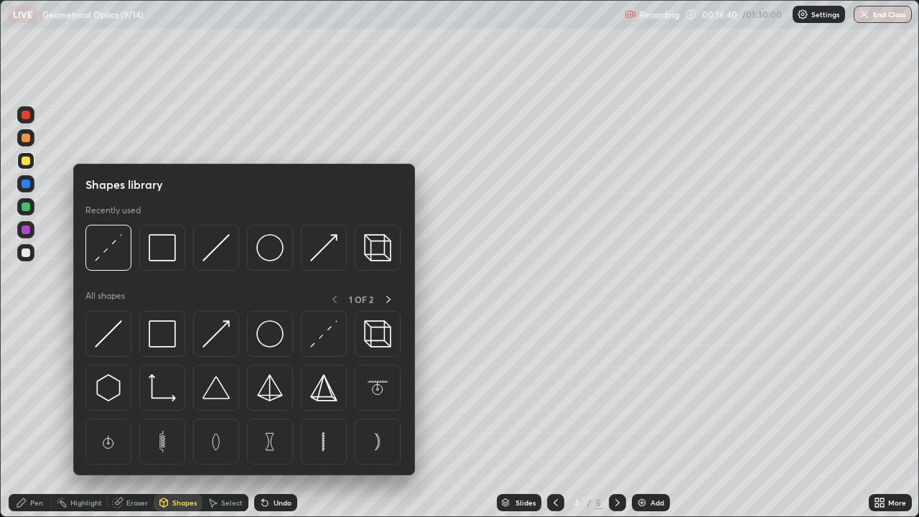
click at [112, 341] on img at bounding box center [108, 333] width 27 height 27
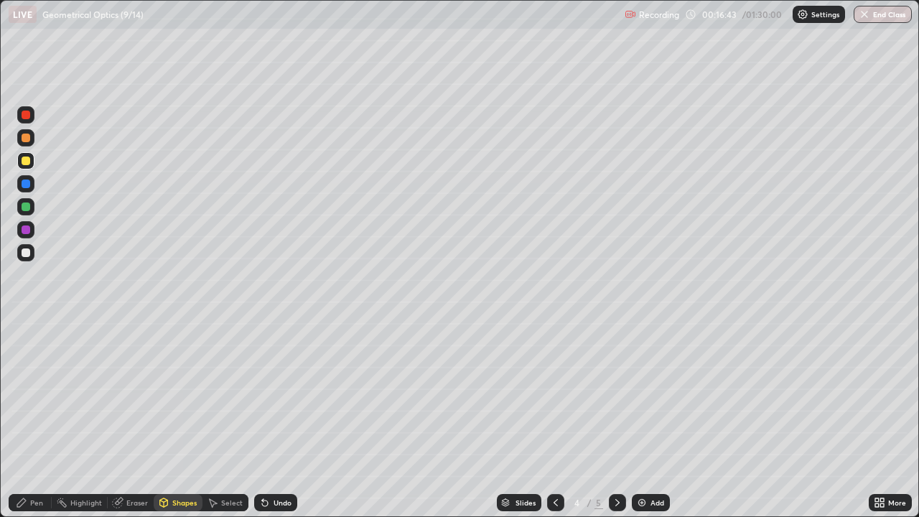
click at [29, 419] on div "Pen" at bounding box center [30, 502] width 43 height 17
click at [29, 255] on div at bounding box center [26, 252] width 9 height 9
click at [177, 419] on div "Shapes" at bounding box center [184, 502] width 24 height 7
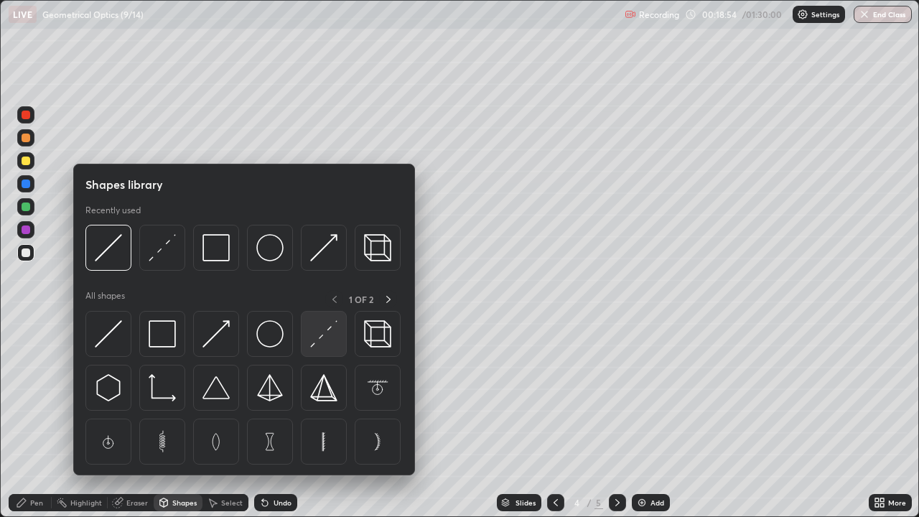
click at [316, 344] on img at bounding box center [323, 333] width 27 height 27
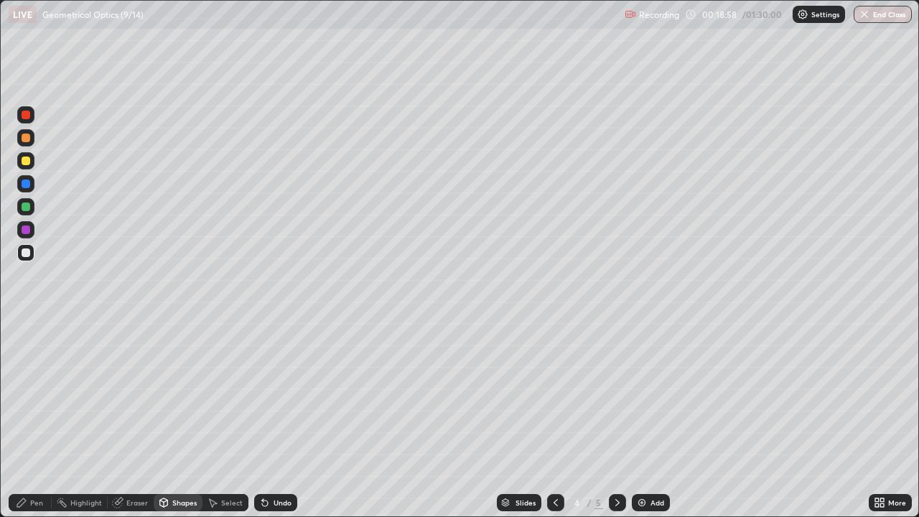
click at [183, 419] on div "Shapes" at bounding box center [184, 502] width 24 height 7
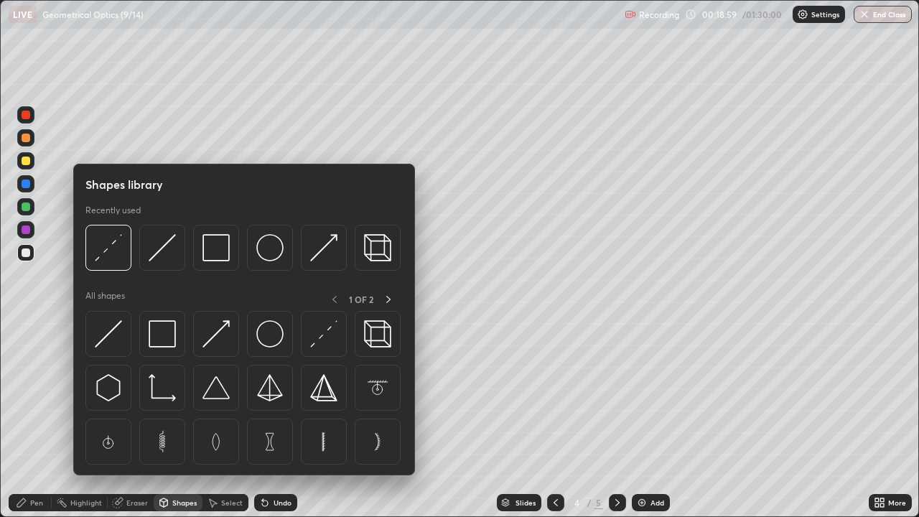
click at [108, 333] on img at bounding box center [108, 333] width 27 height 27
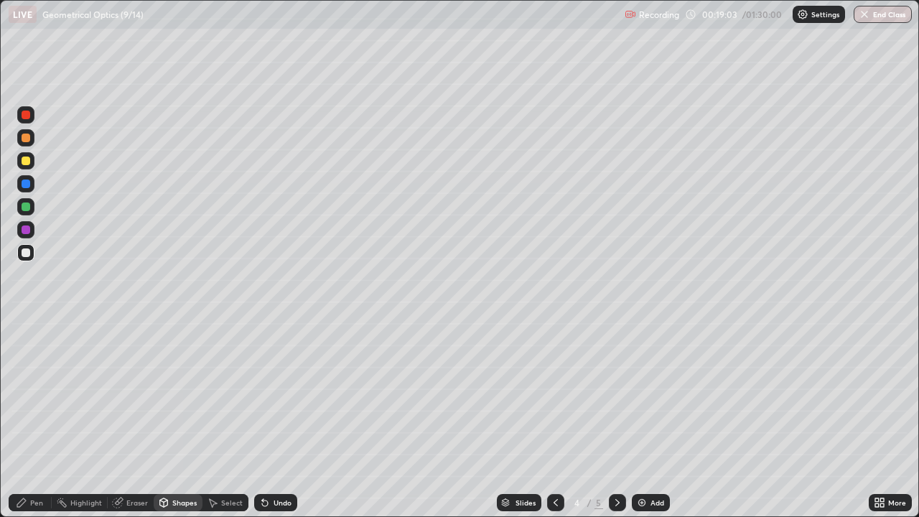
click at [32, 419] on div "Pen" at bounding box center [36, 502] width 13 height 7
click at [125, 419] on div "Eraser" at bounding box center [131, 502] width 46 height 17
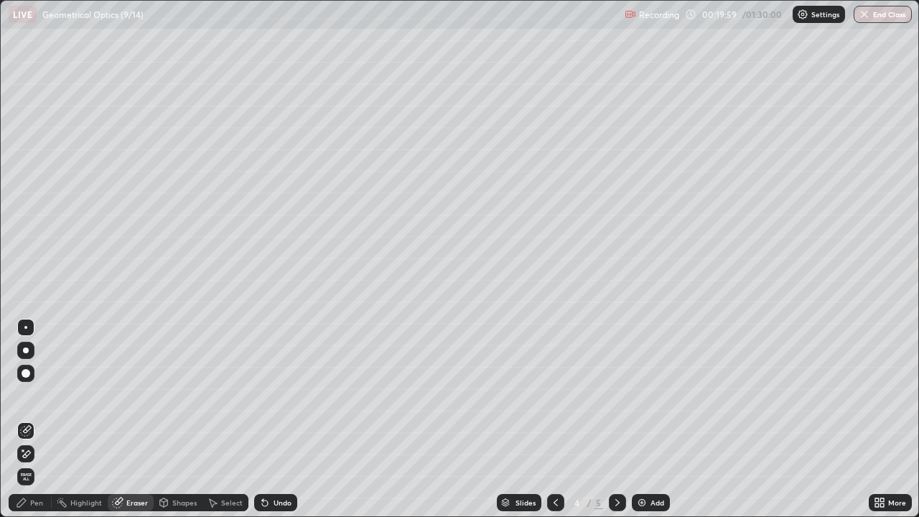
click at [25, 419] on icon at bounding box center [25, 454] width 11 height 12
click at [31, 419] on div "Pen" at bounding box center [36, 502] width 13 height 7
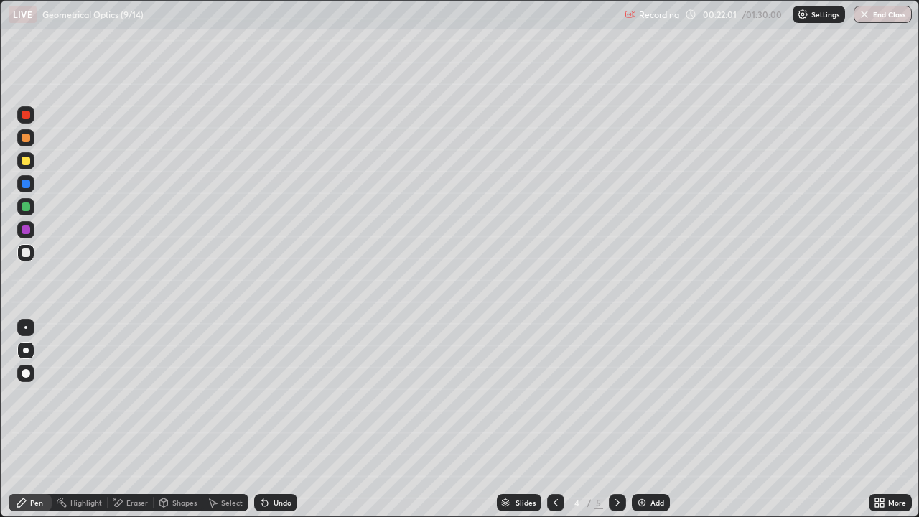
click at [274, 419] on div "Undo" at bounding box center [283, 502] width 18 height 7
click at [23, 169] on div at bounding box center [25, 160] width 17 height 17
click at [616, 419] on icon at bounding box center [617, 502] width 11 height 11
click at [124, 419] on div "Eraser" at bounding box center [131, 502] width 46 height 17
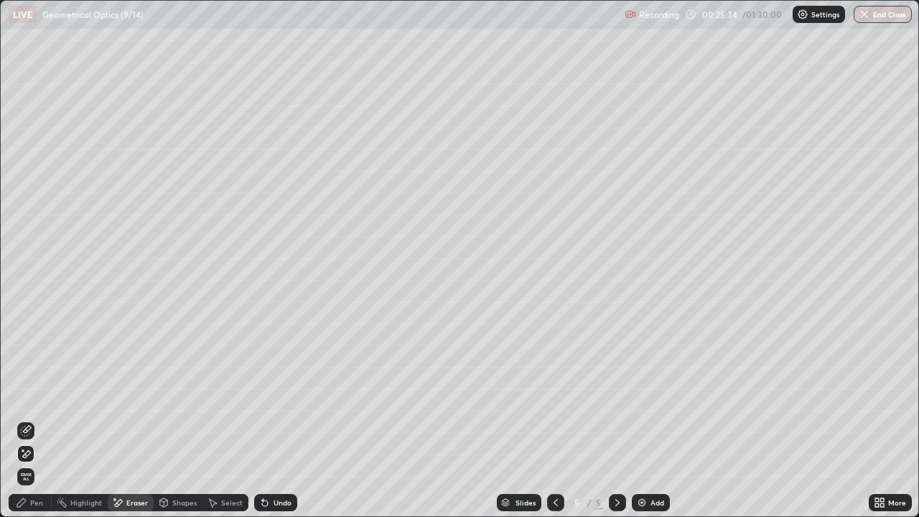
click at [27, 419] on div "Pen" at bounding box center [30, 502] width 43 height 17
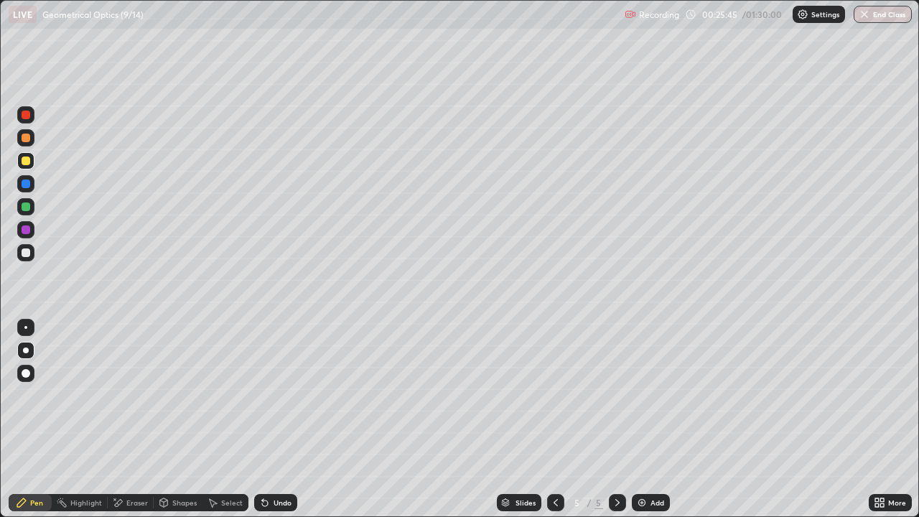
click at [175, 419] on div "Shapes" at bounding box center [184, 502] width 24 height 7
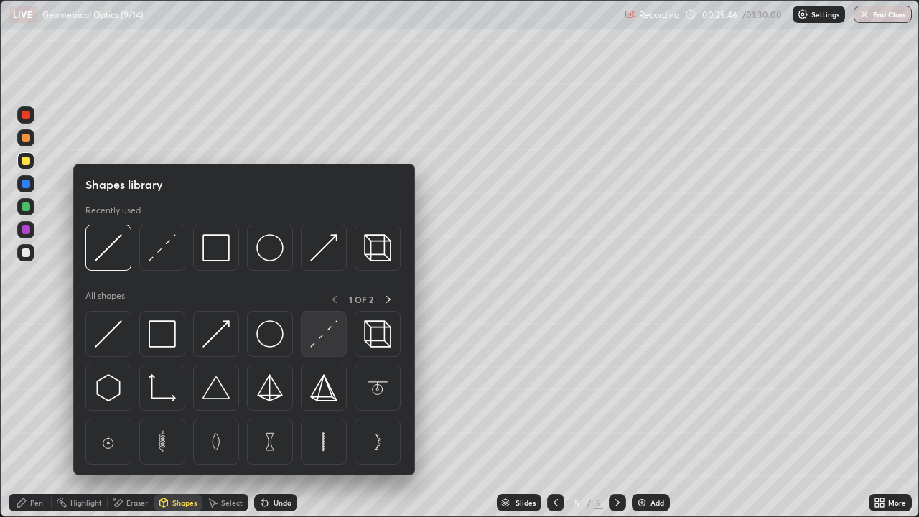
click at [320, 345] on img at bounding box center [323, 333] width 27 height 27
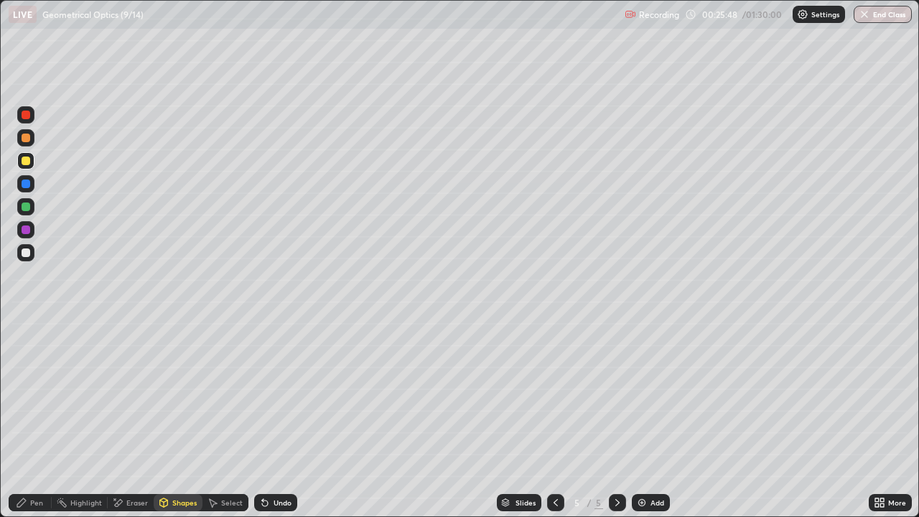
click at [181, 419] on div "Shapes" at bounding box center [184, 502] width 24 height 7
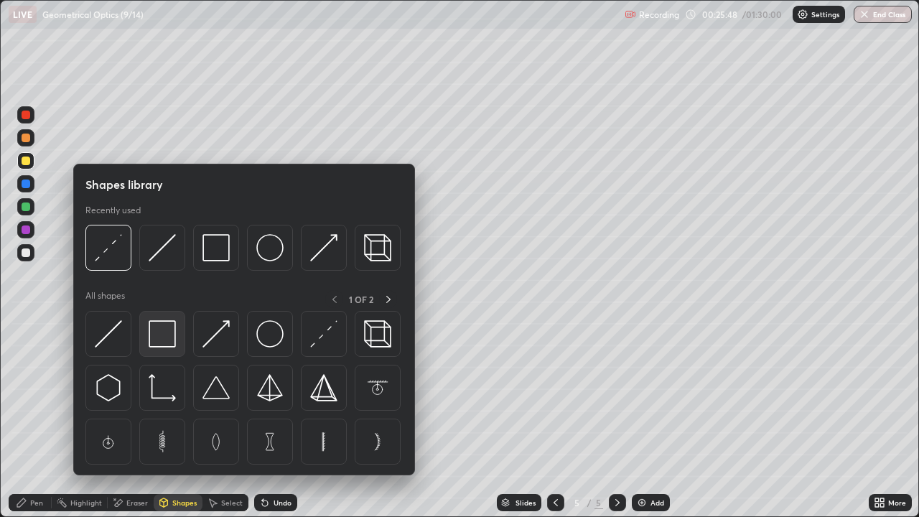
click at [155, 333] on img at bounding box center [162, 333] width 27 height 27
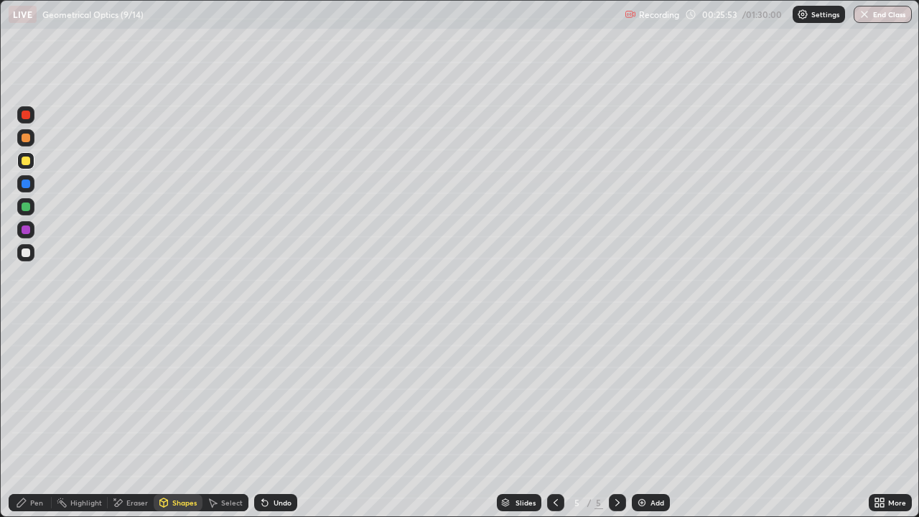
click at [275, 419] on div "Undo" at bounding box center [283, 502] width 18 height 7
click at [262, 419] on icon at bounding box center [262, 499] width 1 height 1
click at [32, 419] on div "Pen" at bounding box center [30, 502] width 43 height 17
click at [172, 419] on div "Shapes" at bounding box center [184, 502] width 24 height 7
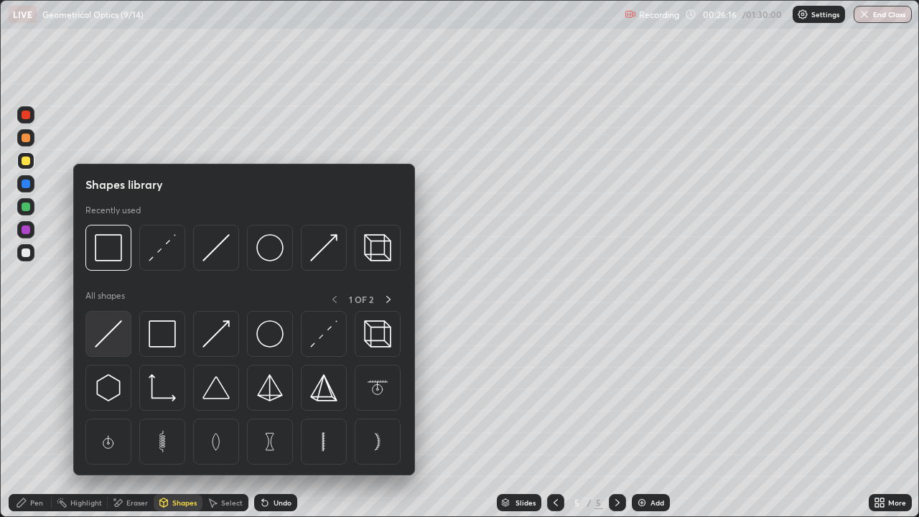
click at [111, 335] on img at bounding box center [108, 333] width 27 height 27
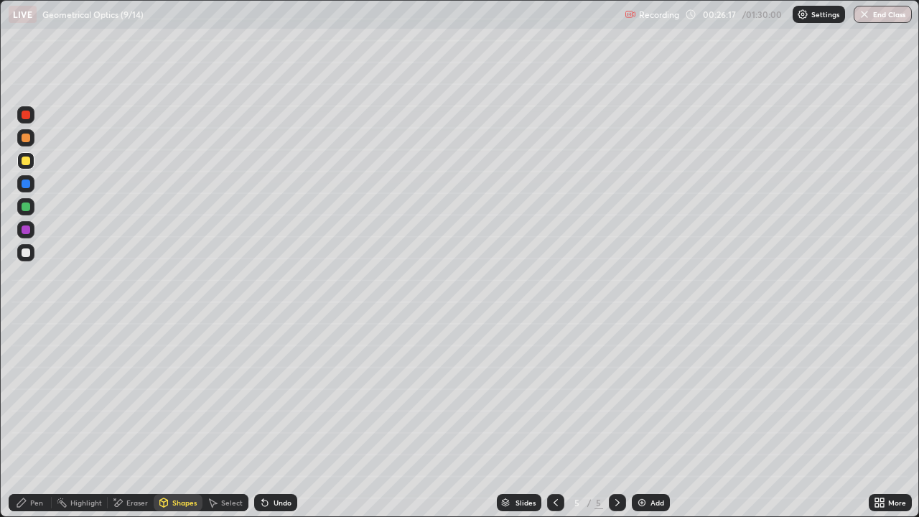
click at [23, 256] on div at bounding box center [26, 252] width 9 height 9
click at [267, 419] on icon at bounding box center [264, 502] width 11 height 11
click at [29, 419] on div "Pen" at bounding box center [30, 502] width 43 height 17
click at [274, 419] on div "Undo" at bounding box center [283, 502] width 18 height 7
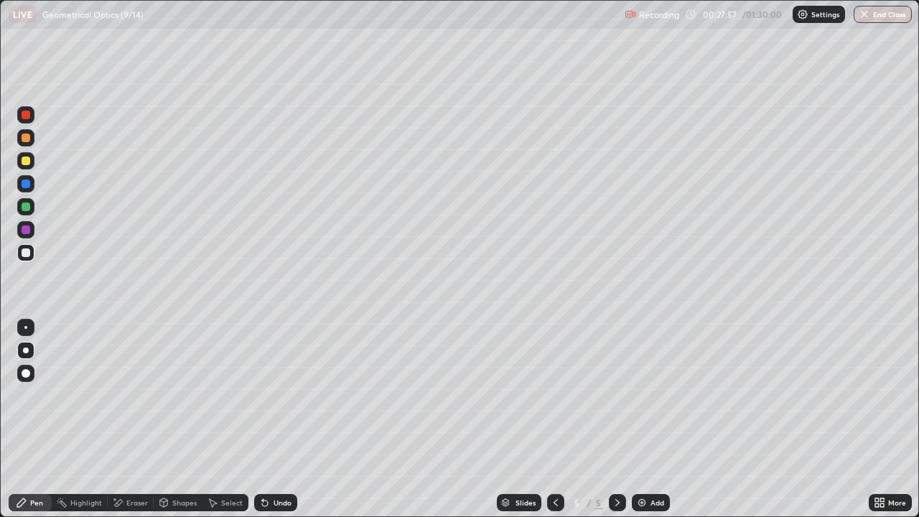
click at [276, 419] on div "Undo" at bounding box center [275, 502] width 43 height 17
click at [29, 205] on div at bounding box center [26, 207] width 9 height 9
click at [29, 254] on div at bounding box center [26, 252] width 9 height 9
click at [27, 231] on div at bounding box center [26, 230] width 9 height 9
click at [29, 252] on div at bounding box center [26, 252] width 9 height 9
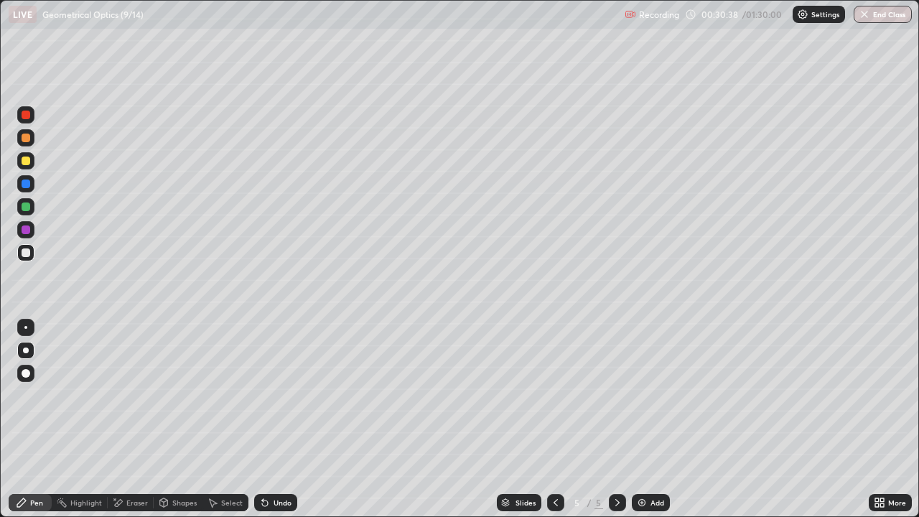
click at [27, 232] on div at bounding box center [26, 230] width 9 height 9
click at [27, 251] on div at bounding box center [26, 252] width 9 height 9
click at [128, 419] on div "Eraser" at bounding box center [137, 502] width 22 height 7
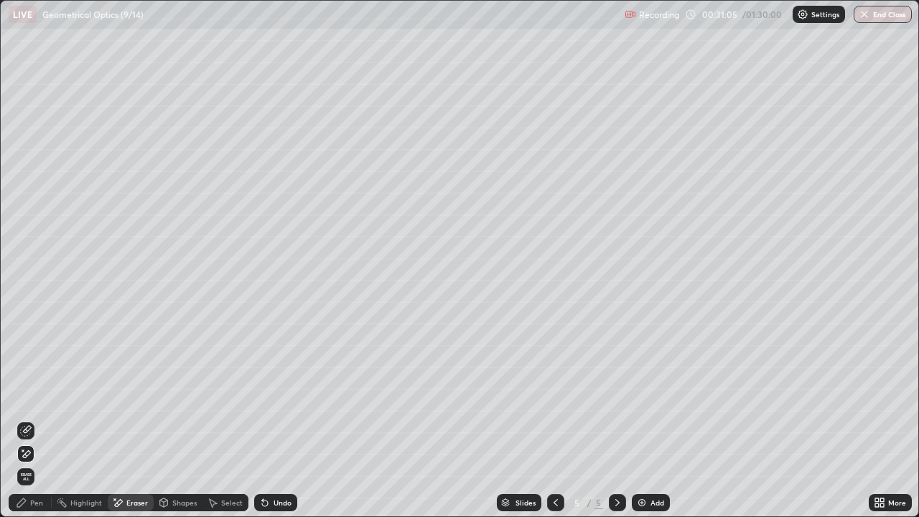
click at [32, 419] on div "Pen" at bounding box center [36, 502] width 13 height 7
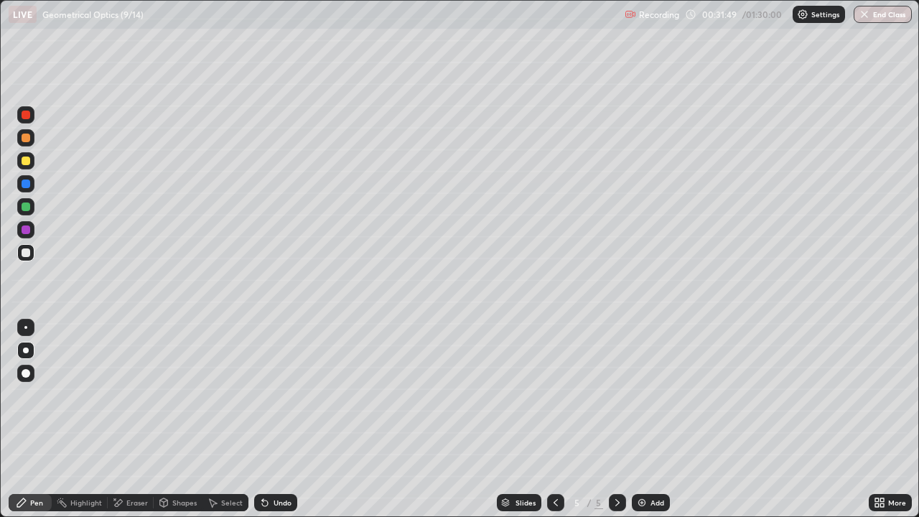
click at [27, 207] on div at bounding box center [26, 207] width 9 height 9
click at [27, 184] on div at bounding box center [26, 184] width 9 height 9
click at [656, 419] on div "Add" at bounding box center [658, 502] width 14 height 7
click at [27, 162] on div at bounding box center [26, 161] width 9 height 9
click at [174, 419] on div "Shapes" at bounding box center [184, 502] width 24 height 7
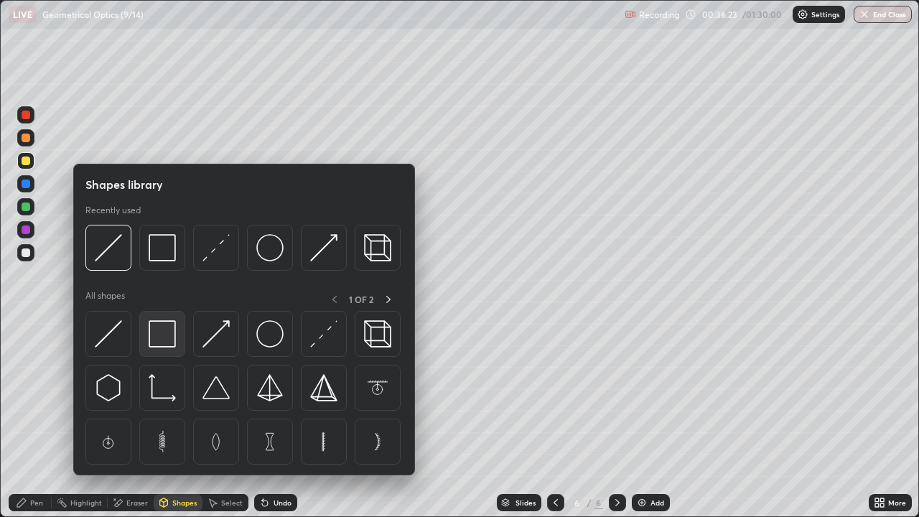
click at [164, 343] on img at bounding box center [162, 333] width 27 height 27
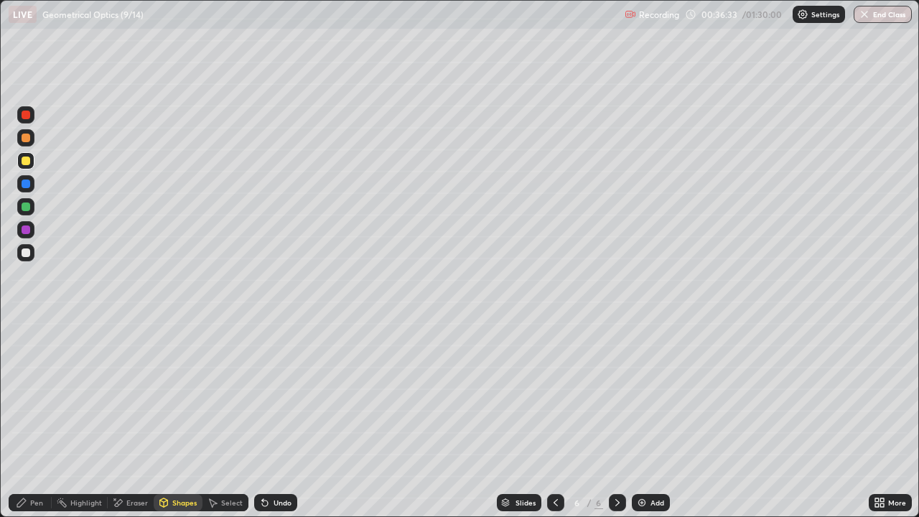
click at [173, 419] on div "Shapes" at bounding box center [184, 502] width 24 height 7
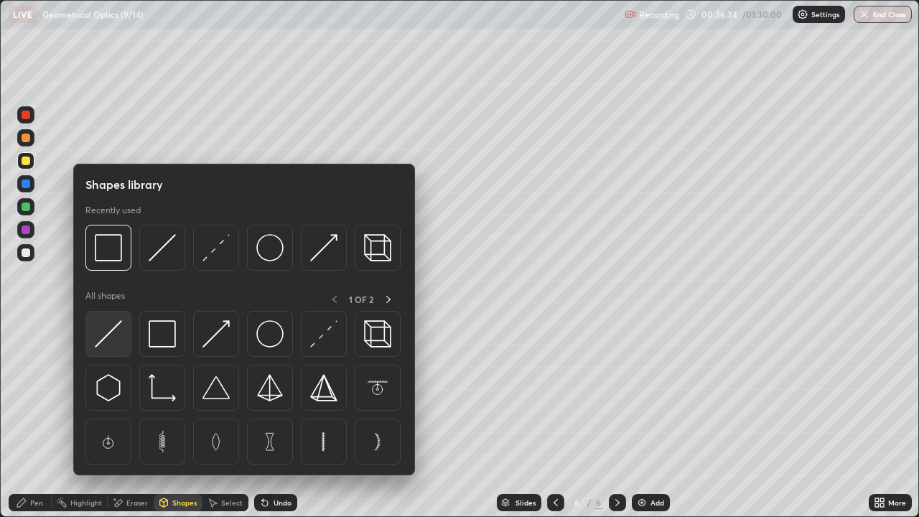
click at [108, 337] on img at bounding box center [108, 333] width 27 height 27
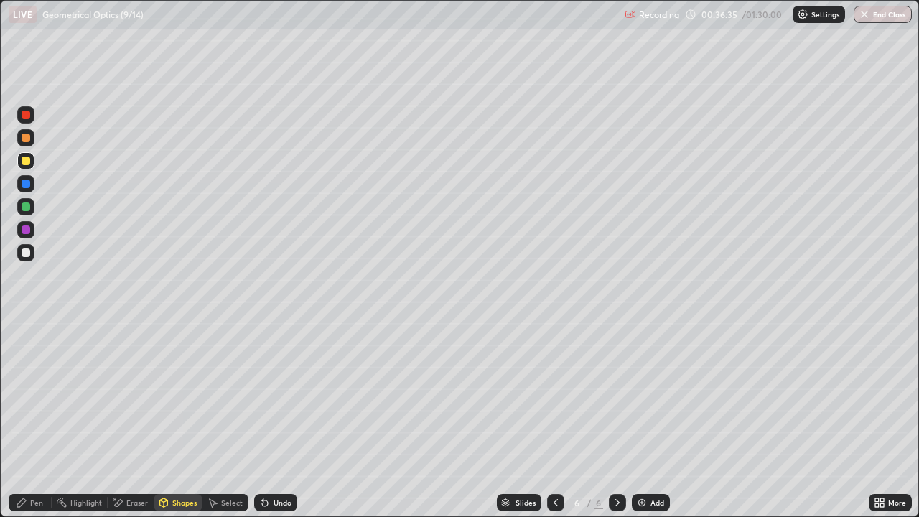
click at [167, 419] on icon at bounding box center [163, 502] width 11 height 11
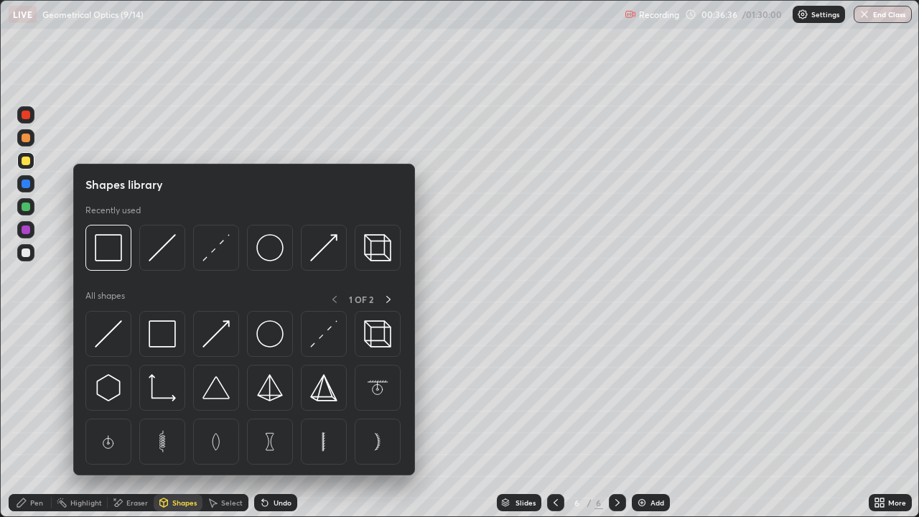
click at [28, 419] on div "Pen" at bounding box center [30, 502] width 43 height 17
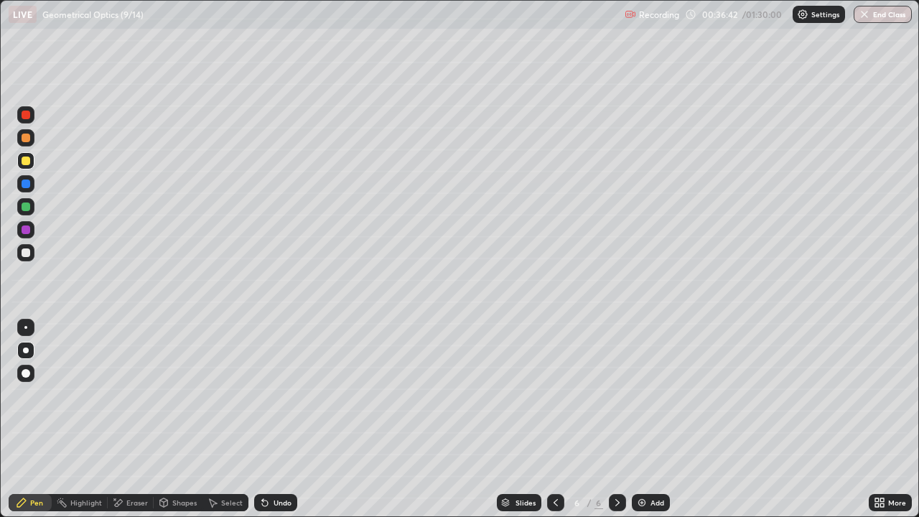
click at [273, 419] on div "Undo" at bounding box center [275, 502] width 43 height 17
click at [277, 419] on div "Undo" at bounding box center [275, 502] width 43 height 17
click at [274, 419] on div "Undo" at bounding box center [275, 502] width 43 height 17
click at [276, 419] on div "Undo" at bounding box center [272, 502] width 49 height 29
click at [276, 419] on div "Undo" at bounding box center [275, 502] width 43 height 17
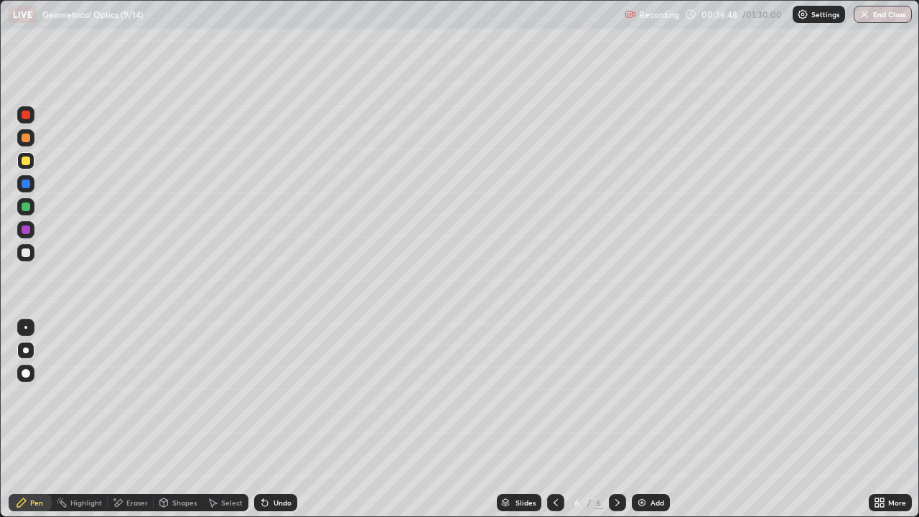
click at [25, 258] on div at bounding box center [25, 252] width 17 height 17
click at [27, 209] on div at bounding box center [26, 207] width 9 height 9
click at [25, 252] on div at bounding box center [26, 252] width 9 height 9
click at [32, 181] on div at bounding box center [25, 183] width 17 height 17
click at [27, 230] on div at bounding box center [26, 230] width 9 height 9
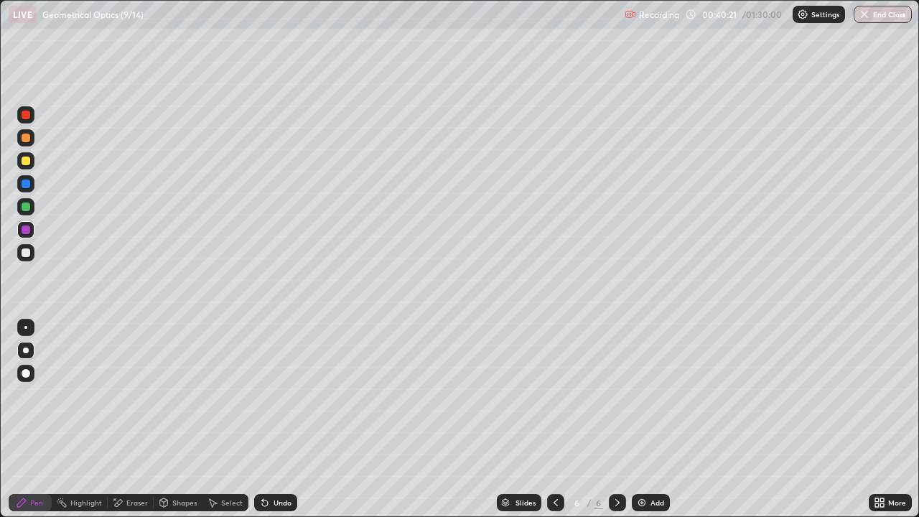
click at [25, 256] on div at bounding box center [26, 252] width 9 height 9
click at [26, 232] on div at bounding box center [26, 230] width 9 height 9
click at [647, 419] on div "Add" at bounding box center [651, 502] width 38 height 17
click at [27, 161] on div at bounding box center [26, 161] width 9 height 9
click at [173, 419] on div "Shapes" at bounding box center [184, 502] width 24 height 7
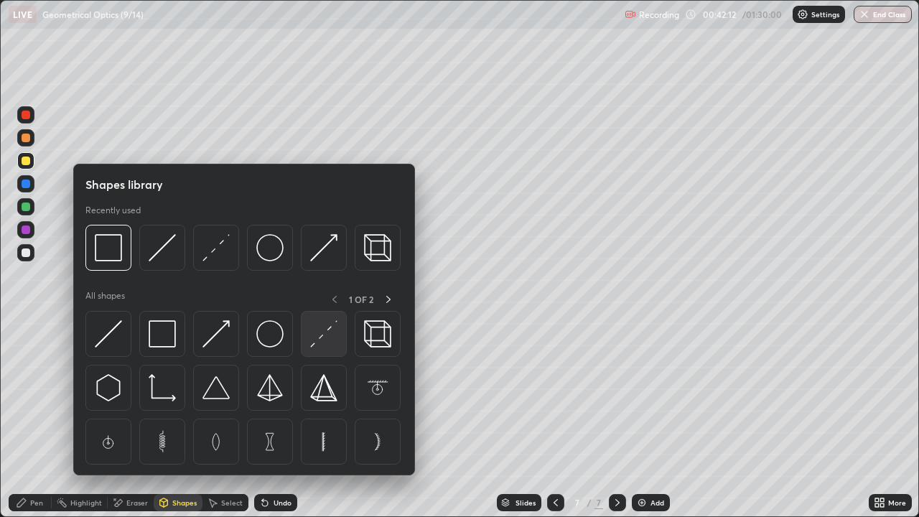
click at [325, 336] on img at bounding box center [323, 333] width 27 height 27
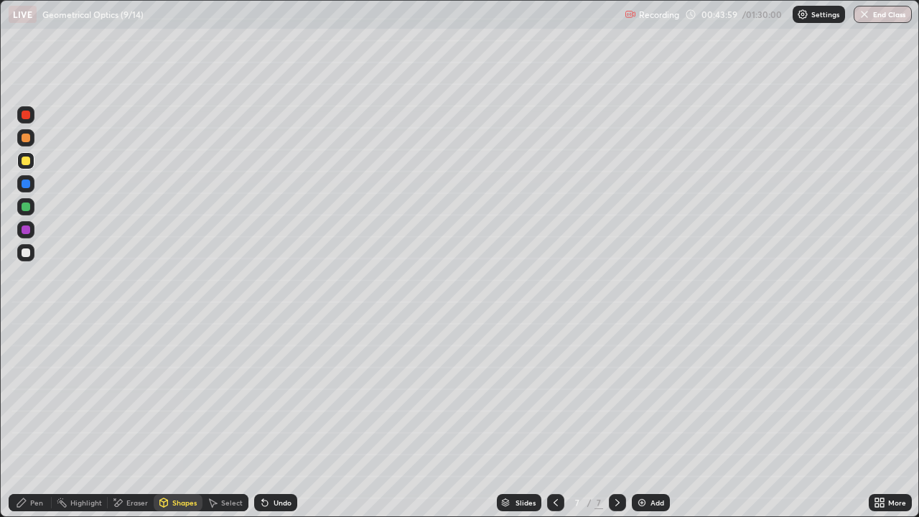
click at [183, 419] on div "Shapes" at bounding box center [184, 502] width 24 height 7
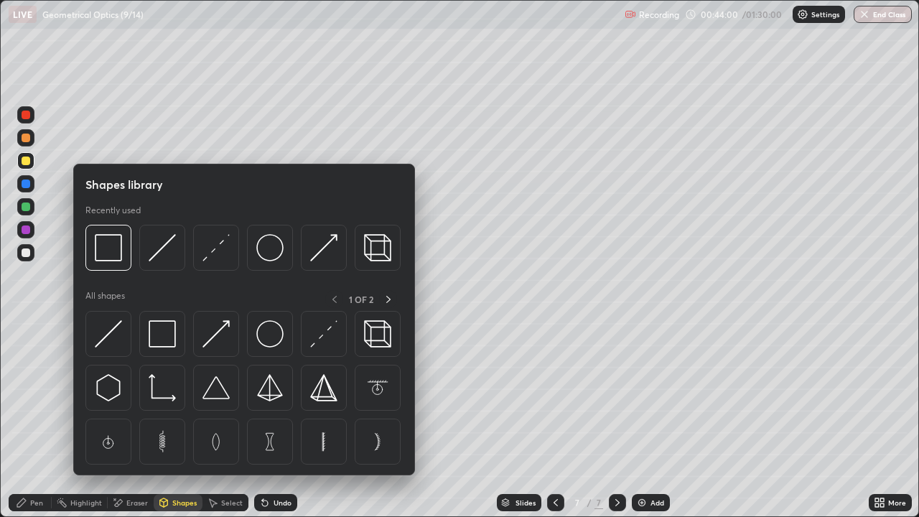
click at [325, 340] on img at bounding box center [323, 333] width 27 height 27
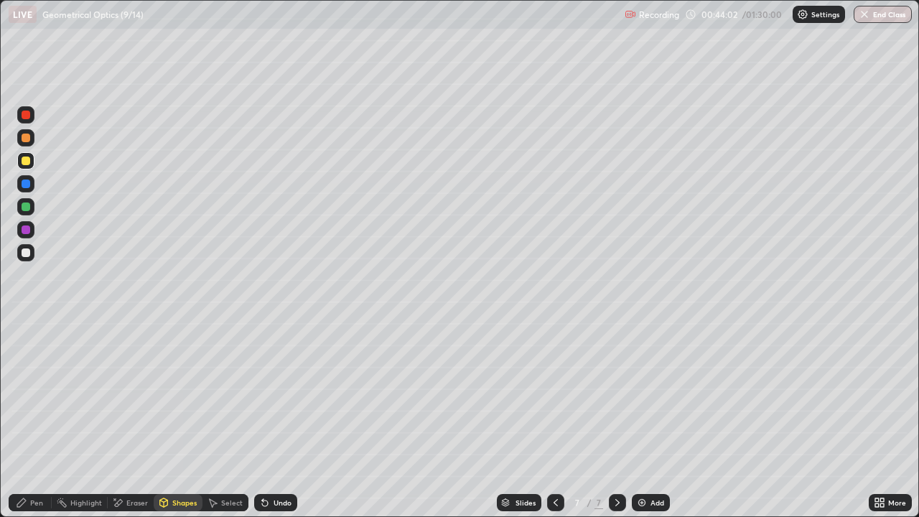
click at [36, 419] on div "Pen" at bounding box center [30, 502] width 43 height 17
click at [162, 419] on icon at bounding box center [164, 502] width 8 height 2
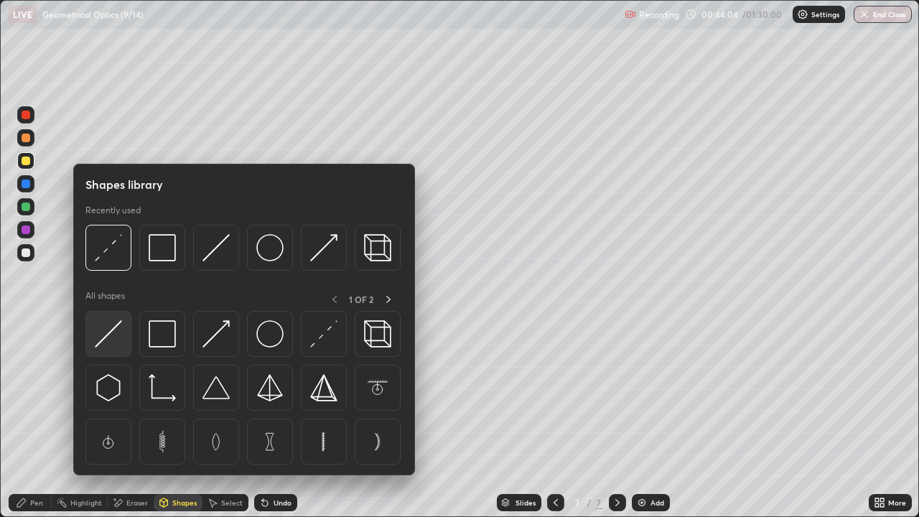
click at [106, 336] on img at bounding box center [108, 333] width 27 height 27
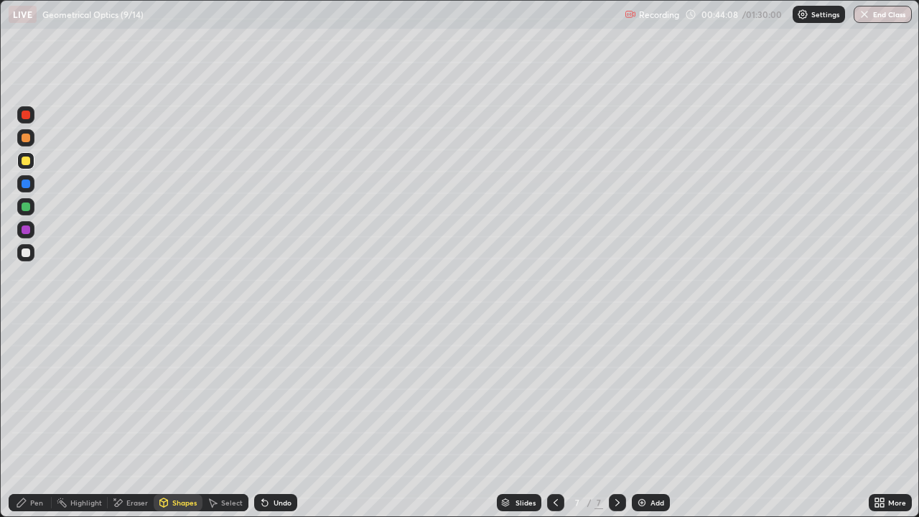
click at [32, 419] on div "Pen" at bounding box center [36, 502] width 13 height 7
click at [175, 419] on div "Shapes" at bounding box center [178, 502] width 49 height 17
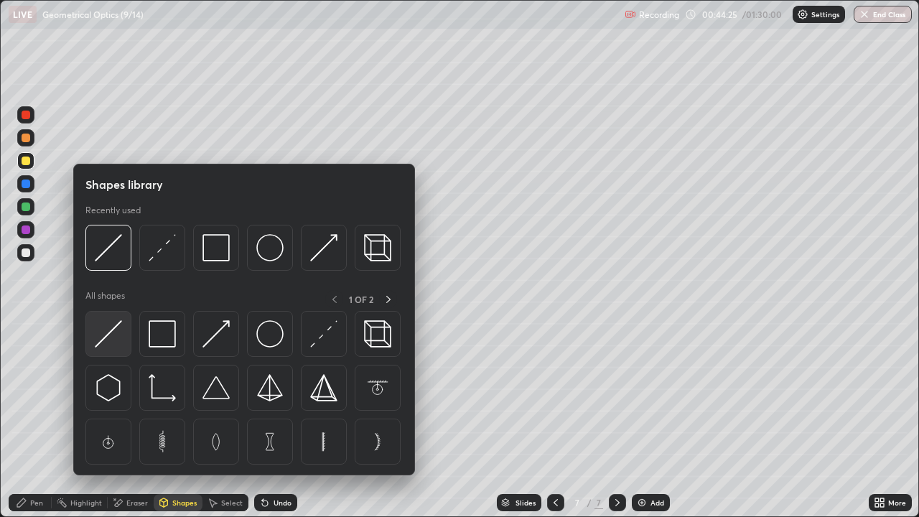
click at [116, 332] on img at bounding box center [108, 333] width 27 height 27
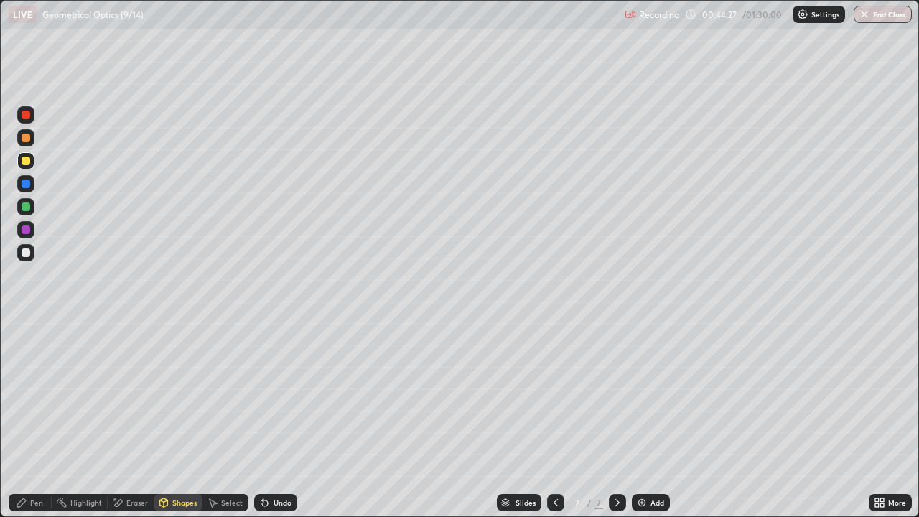
click at [174, 419] on div "Shapes" at bounding box center [178, 502] width 49 height 17
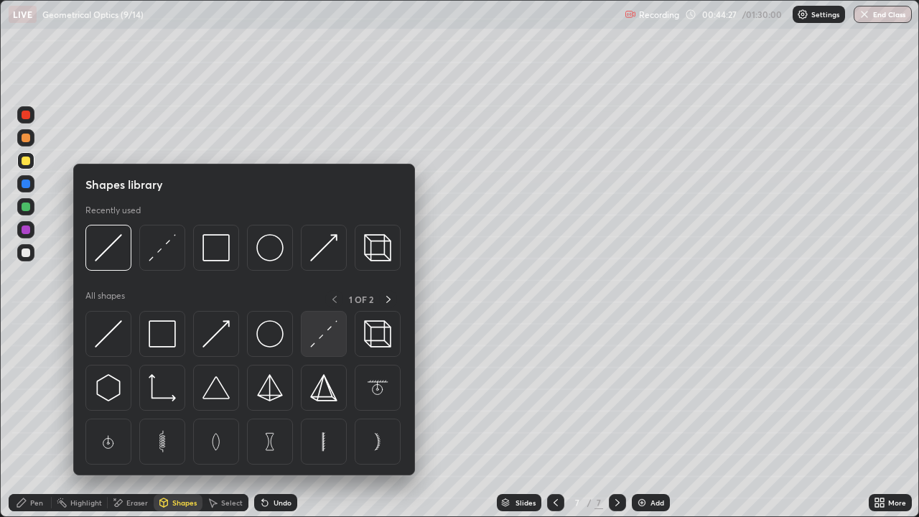
click at [322, 343] on img at bounding box center [323, 333] width 27 height 27
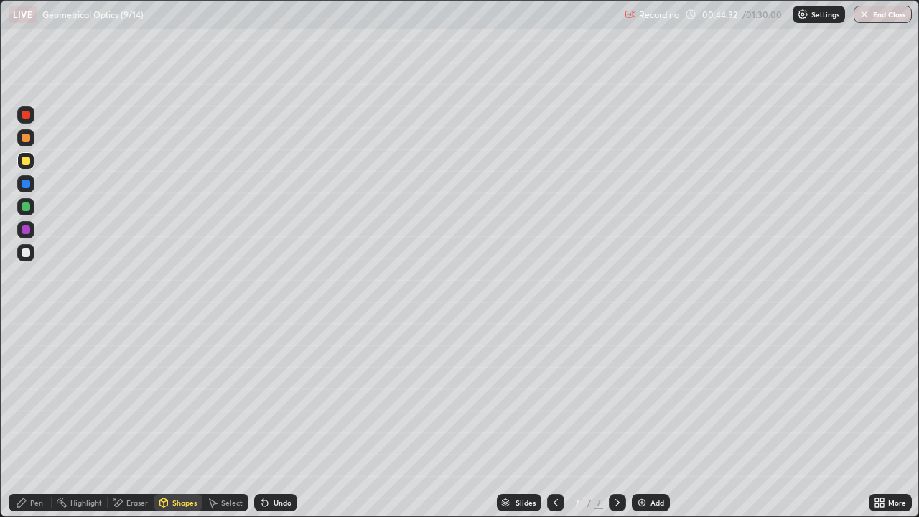
click at [38, 419] on div "Pen" at bounding box center [36, 502] width 13 height 7
click at [29, 251] on div at bounding box center [26, 252] width 9 height 9
click at [277, 419] on div "Undo" at bounding box center [283, 502] width 18 height 7
click at [24, 162] on div at bounding box center [26, 161] width 9 height 9
click at [27, 251] on div at bounding box center [26, 252] width 9 height 9
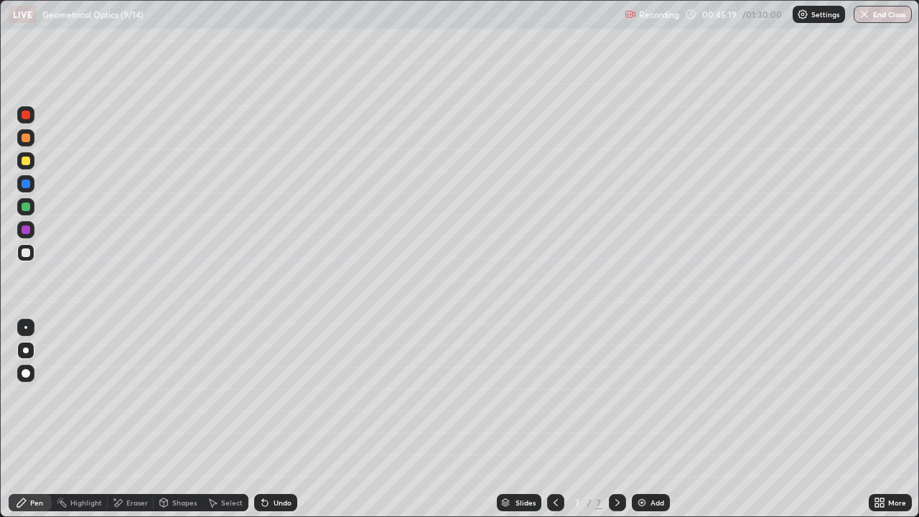
click at [172, 419] on div "Shapes" at bounding box center [184, 502] width 24 height 7
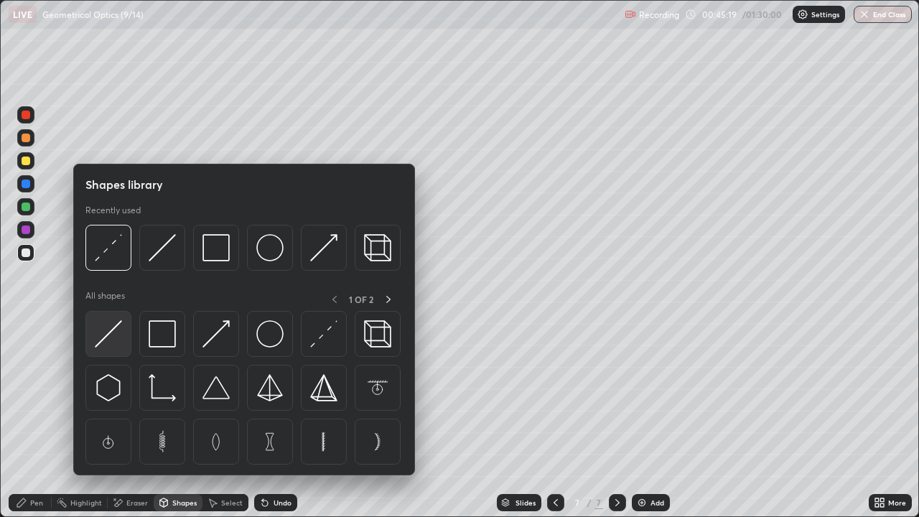
click at [109, 343] on img at bounding box center [108, 333] width 27 height 27
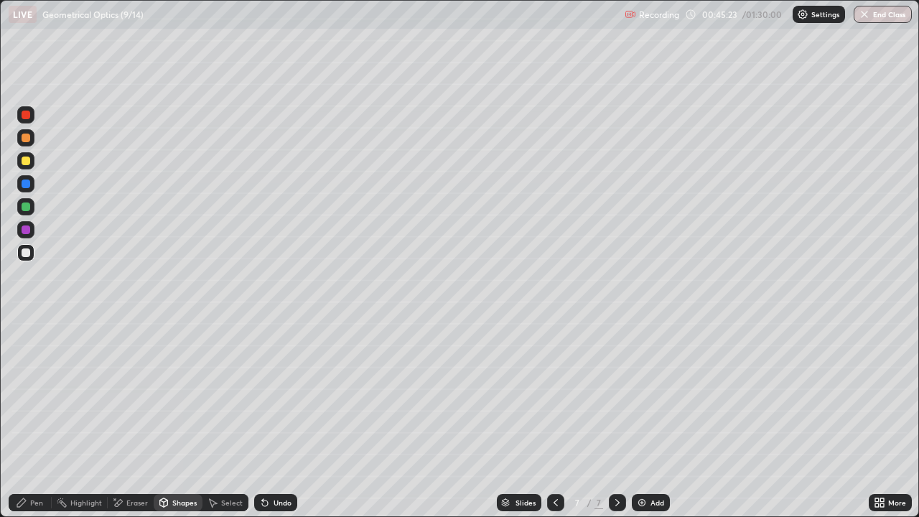
click at [36, 419] on div "Pen" at bounding box center [36, 502] width 13 height 7
click at [177, 419] on div "Shapes" at bounding box center [184, 502] width 24 height 7
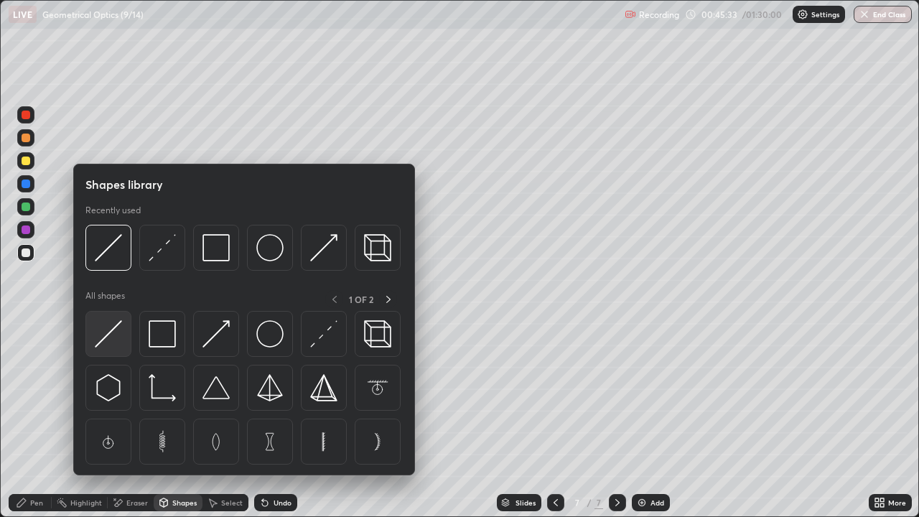
click at [113, 333] on img at bounding box center [108, 333] width 27 height 27
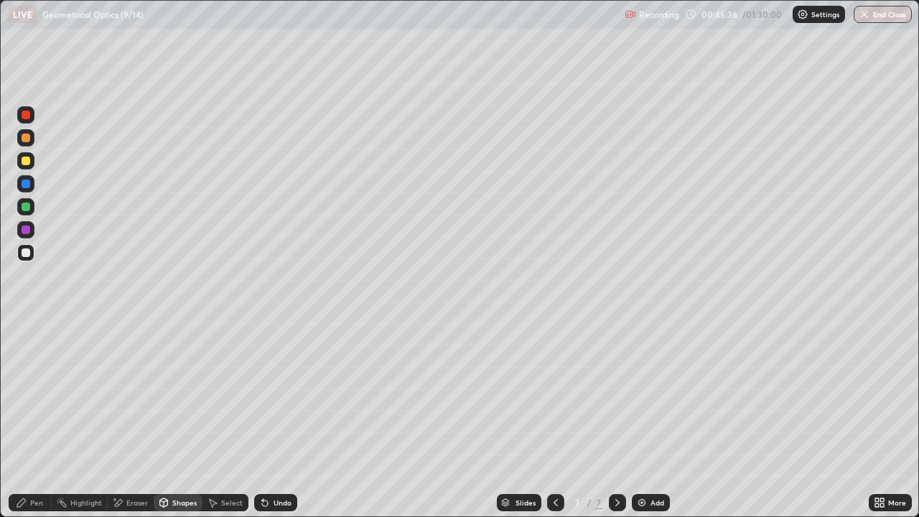
click at [23, 419] on icon at bounding box center [21, 502] width 11 height 11
click at [172, 419] on div "Shapes" at bounding box center [184, 502] width 24 height 7
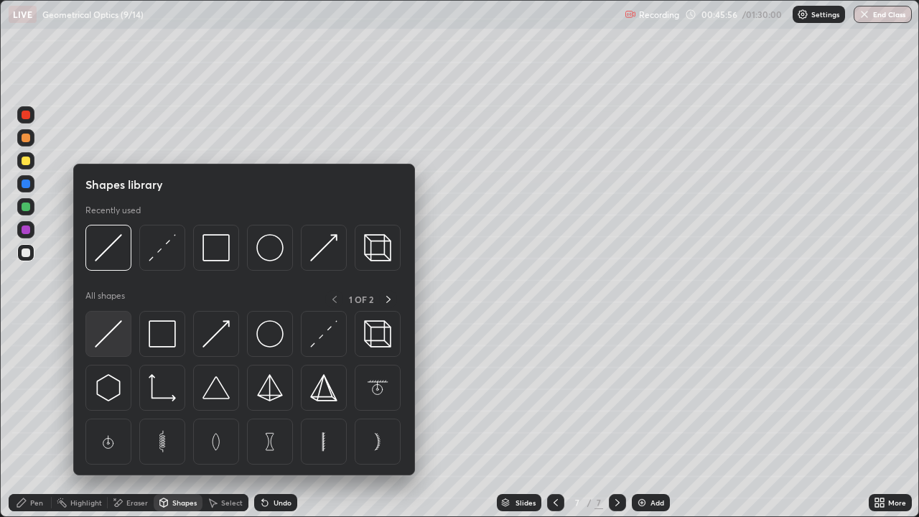
click at [117, 335] on img at bounding box center [108, 333] width 27 height 27
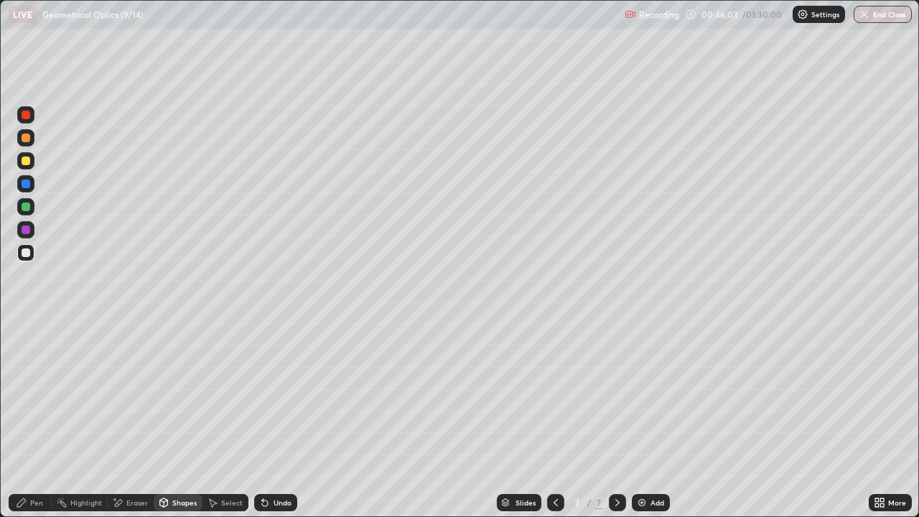
click at [262, 419] on icon at bounding box center [262, 499] width 1 height 1
click at [29, 419] on div "Pen" at bounding box center [30, 502] width 43 height 17
click at [177, 419] on div "Shapes" at bounding box center [184, 502] width 24 height 7
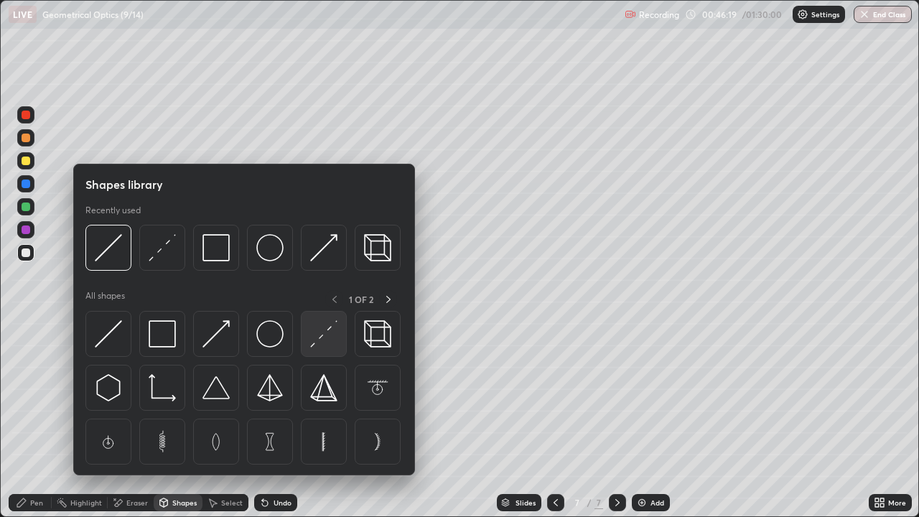
click at [328, 339] on img at bounding box center [323, 333] width 27 height 27
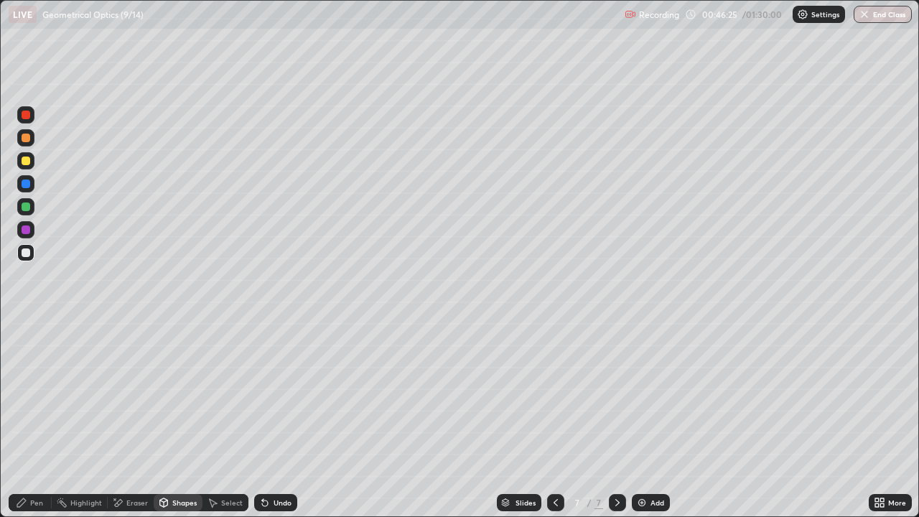
click at [28, 419] on div "Pen" at bounding box center [30, 502] width 43 height 17
click at [27, 187] on div at bounding box center [26, 184] width 9 height 9
click at [28, 253] on div at bounding box center [26, 252] width 9 height 9
click at [25, 157] on div at bounding box center [26, 161] width 9 height 9
click at [648, 419] on div "Add" at bounding box center [651, 502] width 38 height 17
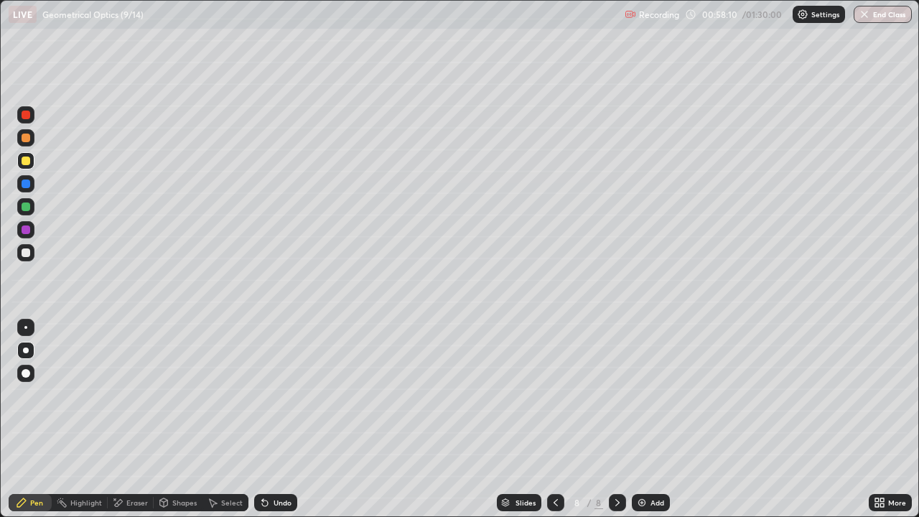
click at [554, 419] on icon at bounding box center [555, 502] width 11 height 11
click at [651, 419] on div "Add" at bounding box center [658, 502] width 14 height 7
click at [186, 419] on div "Shapes" at bounding box center [184, 502] width 24 height 7
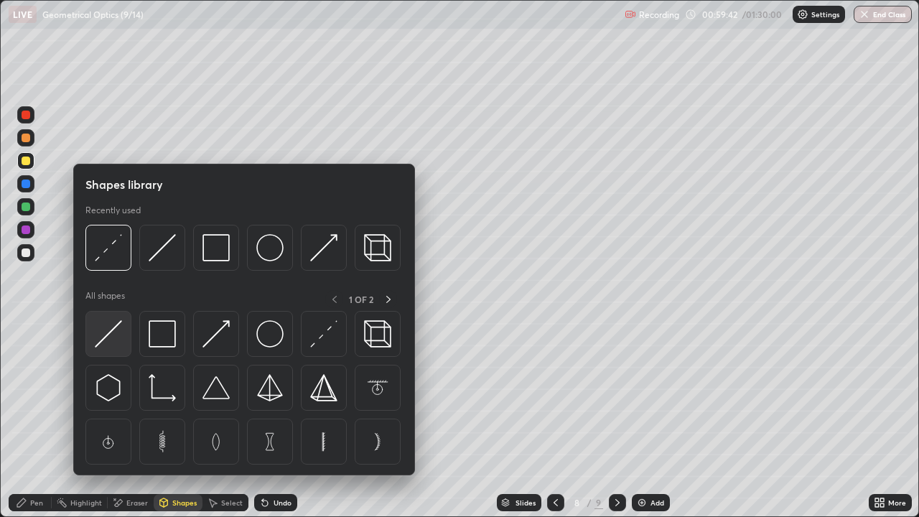
click at [115, 335] on img at bounding box center [108, 333] width 27 height 27
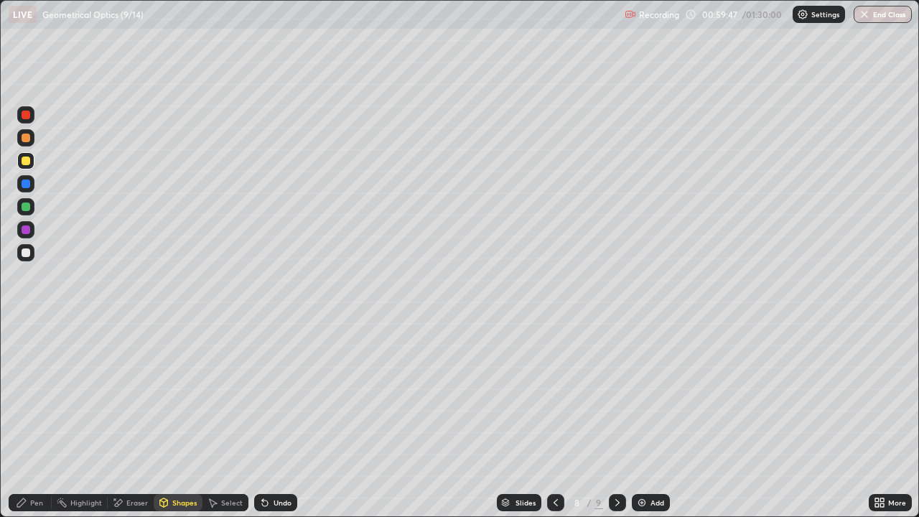
click at [33, 419] on div "Pen" at bounding box center [36, 502] width 13 height 7
click at [170, 419] on div "Shapes" at bounding box center [178, 502] width 49 height 17
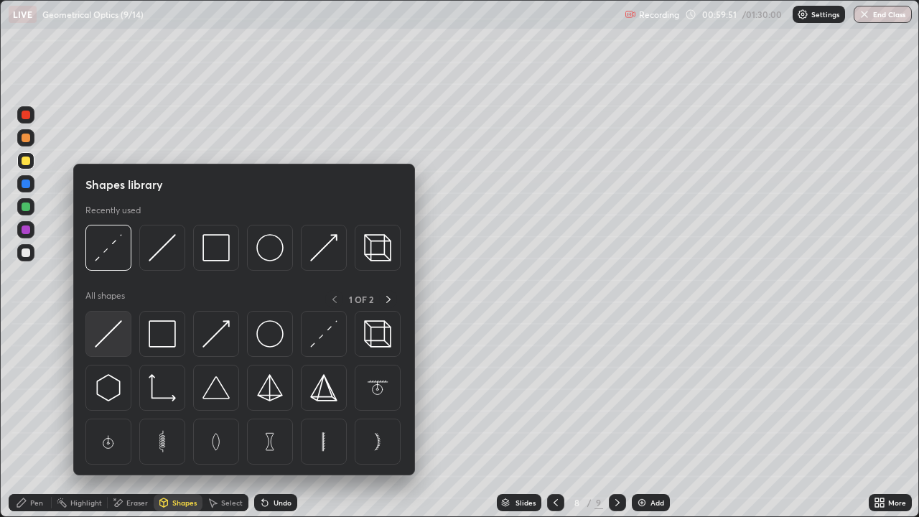
click at [112, 324] on img at bounding box center [108, 333] width 27 height 27
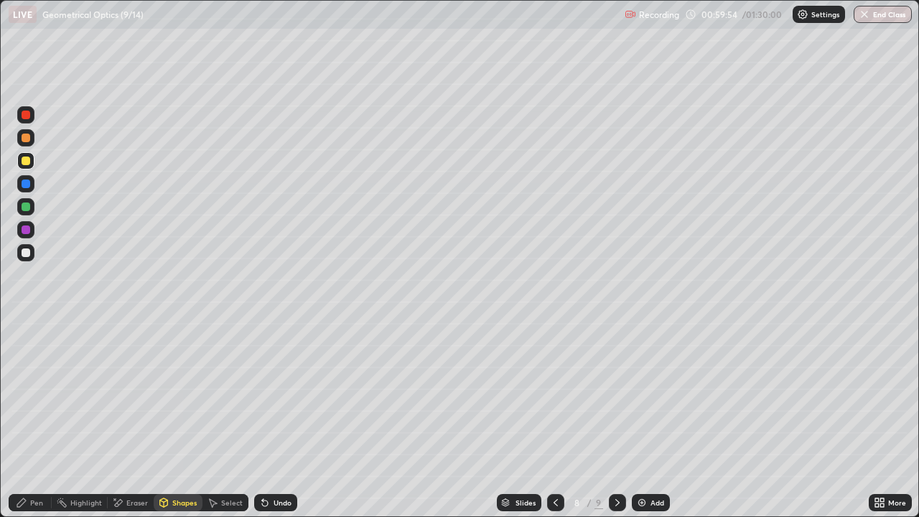
click at [175, 419] on div "Shapes" at bounding box center [184, 502] width 24 height 7
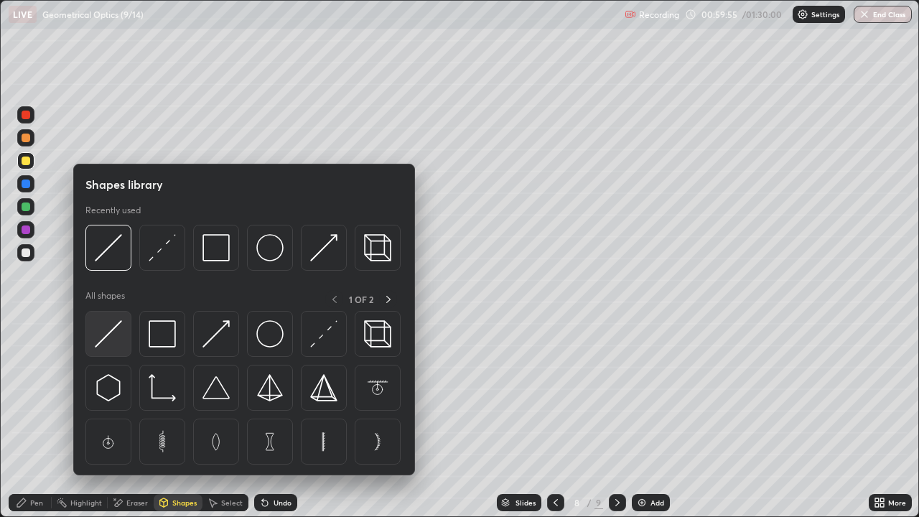
click at [110, 333] on img at bounding box center [108, 333] width 27 height 27
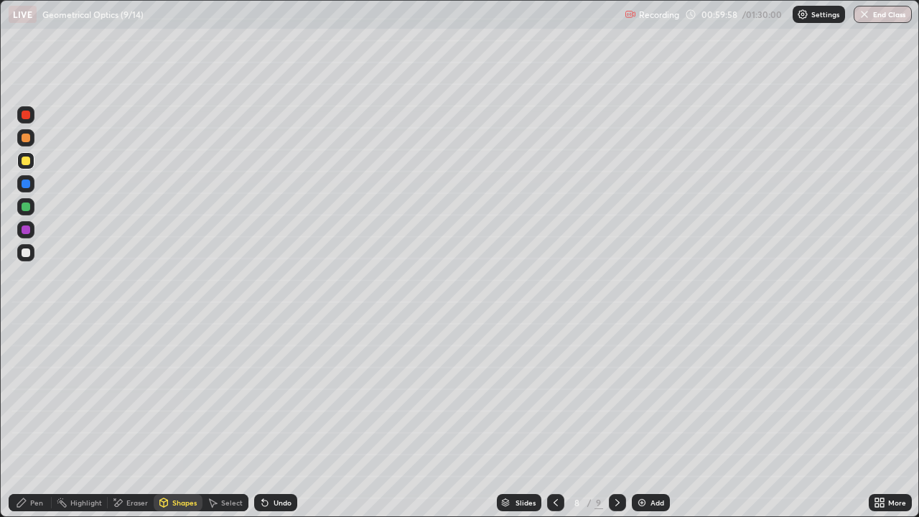
click at [185, 419] on div "Shapes" at bounding box center [184, 502] width 24 height 7
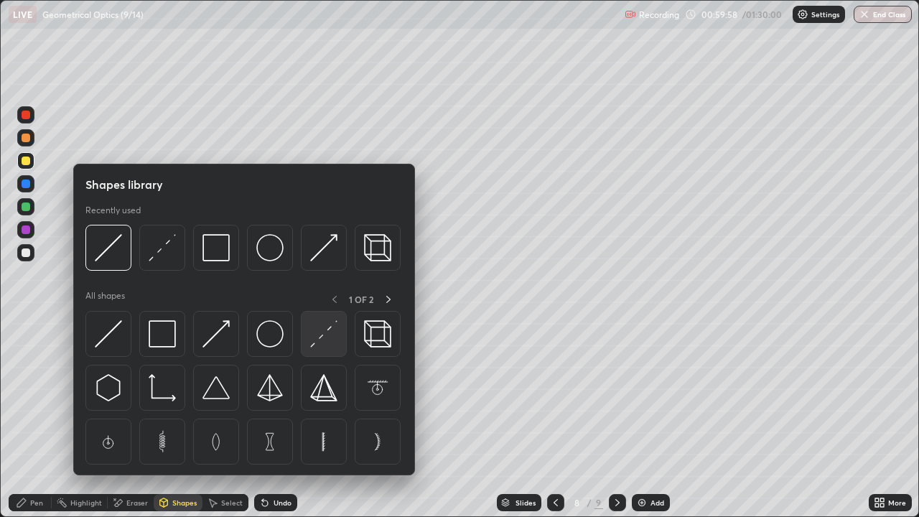
click at [319, 340] on img at bounding box center [323, 333] width 27 height 27
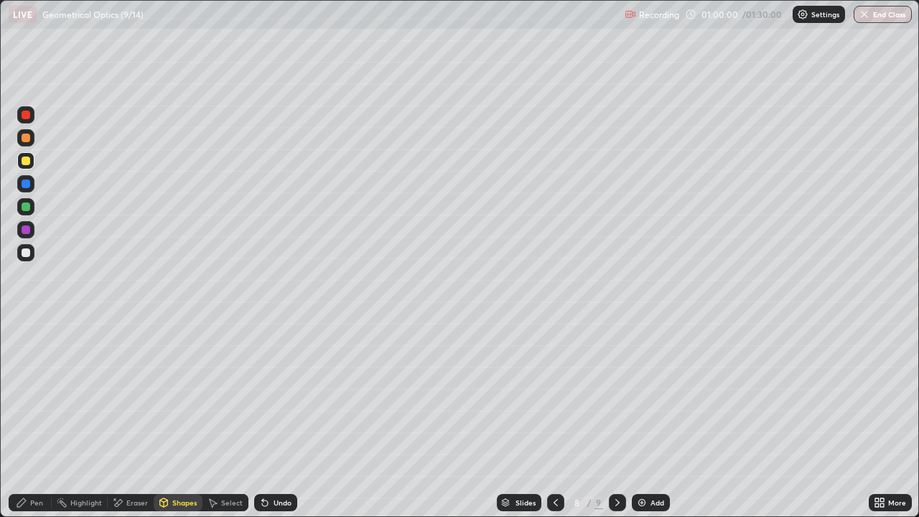
click at [21, 419] on icon at bounding box center [21, 502] width 9 height 9
click at [28, 251] on div at bounding box center [26, 252] width 9 height 9
click at [173, 419] on div "Shapes" at bounding box center [184, 502] width 24 height 7
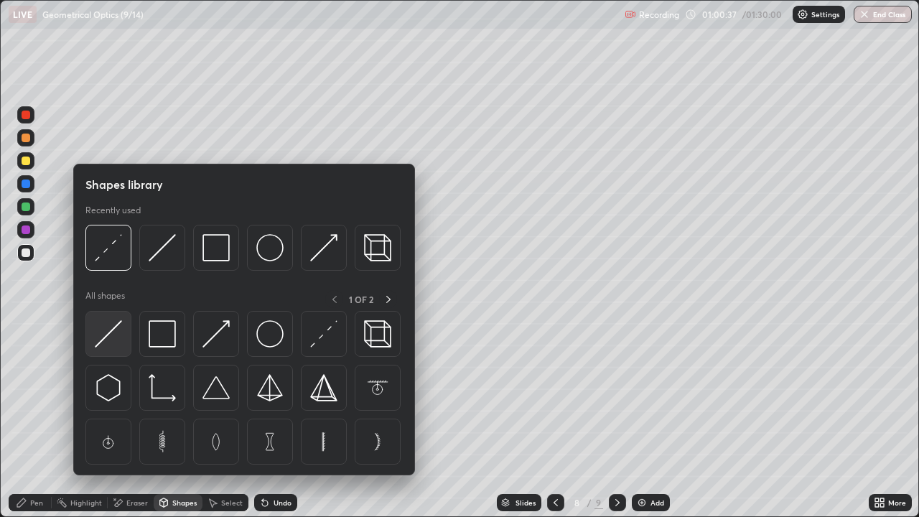
click at [112, 330] on img at bounding box center [108, 333] width 27 height 27
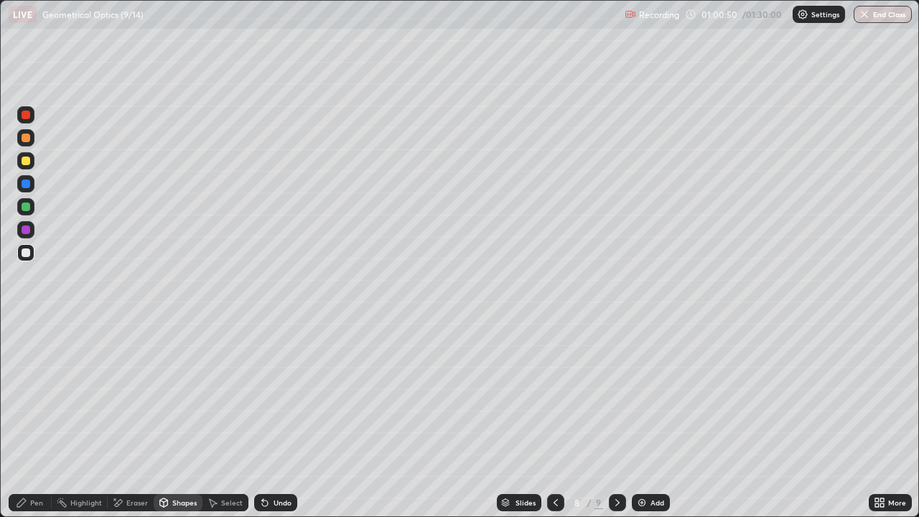
click at [41, 419] on div "Pen" at bounding box center [36, 502] width 13 height 7
click at [34, 228] on div at bounding box center [25, 229] width 17 height 17
click at [176, 419] on div "Shapes" at bounding box center [184, 502] width 24 height 7
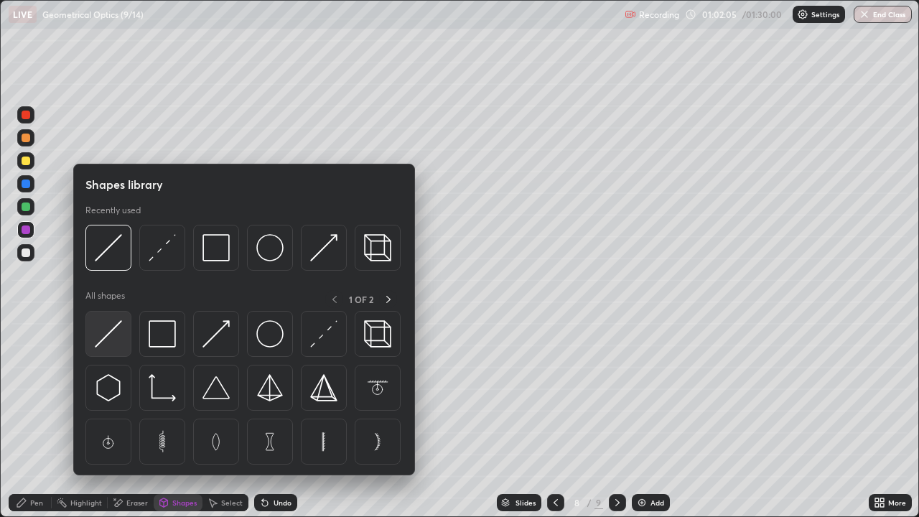
click at [110, 327] on img at bounding box center [108, 333] width 27 height 27
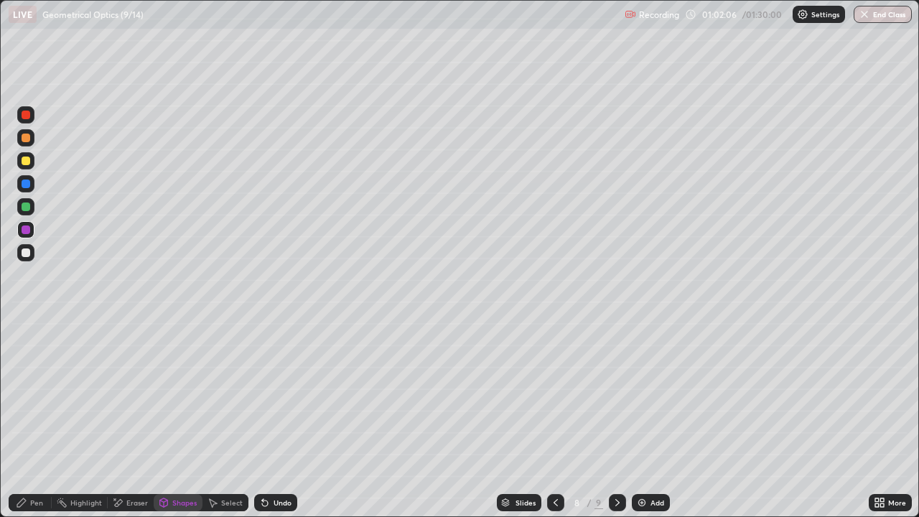
click at [25, 254] on div at bounding box center [26, 252] width 9 height 9
click at [29, 419] on div "Pen" at bounding box center [30, 502] width 43 height 17
click at [272, 419] on div "Undo" at bounding box center [275, 502] width 43 height 17
click at [269, 419] on div "Undo" at bounding box center [275, 502] width 43 height 17
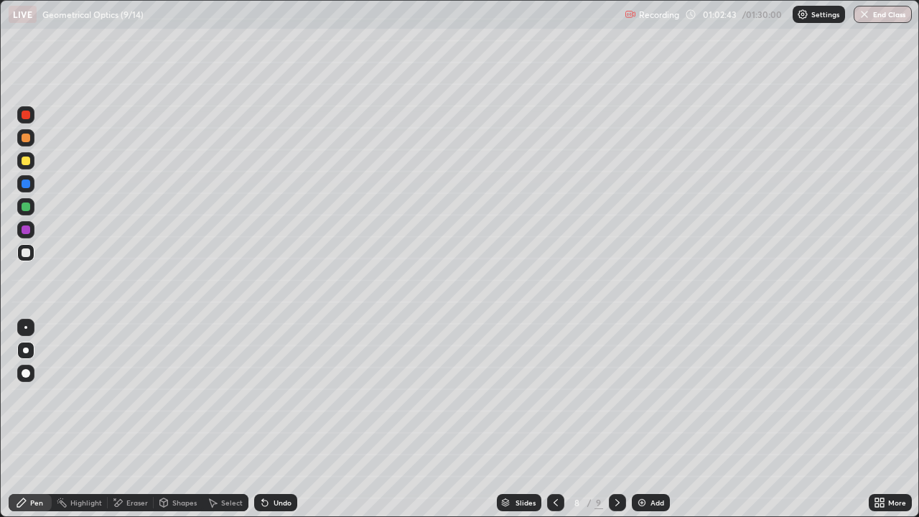
click at [271, 419] on div "Undo" at bounding box center [275, 502] width 43 height 17
click at [128, 419] on div "Eraser" at bounding box center [137, 502] width 22 height 7
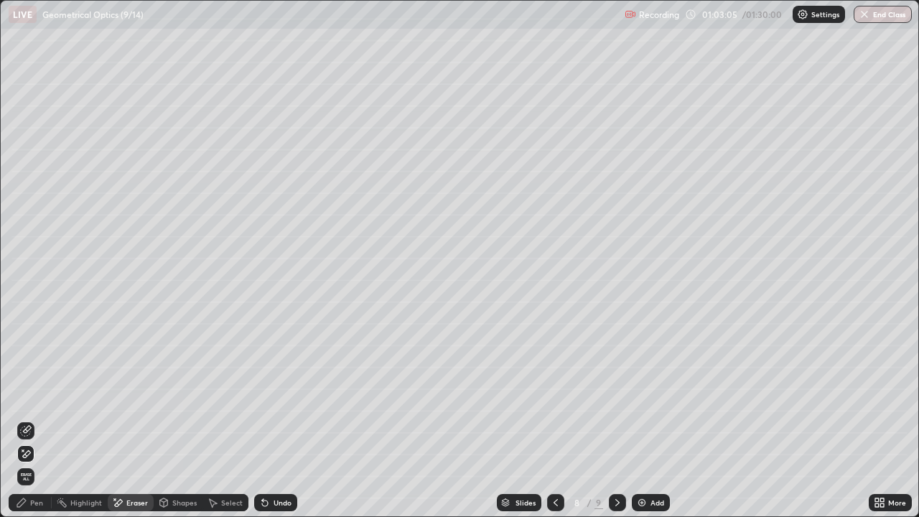
click at [32, 419] on div "Pen" at bounding box center [36, 502] width 13 height 7
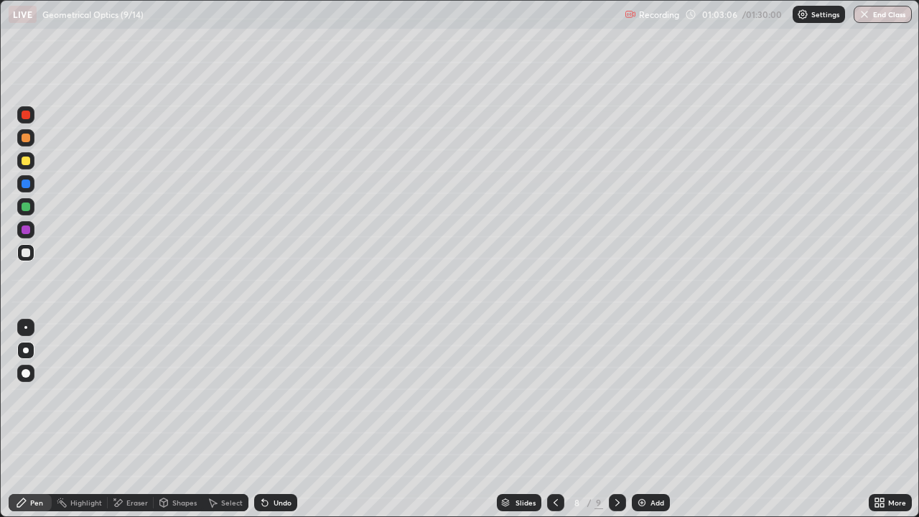
click at [22, 208] on div at bounding box center [26, 207] width 9 height 9
click at [32, 251] on div at bounding box center [25, 252] width 17 height 17
click at [27, 228] on div at bounding box center [26, 230] width 9 height 9
click at [25, 248] on div at bounding box center [26, 252] width 9 height 9
click at [27, 205] on div at bounding box center [26, 207] width 9 height 9
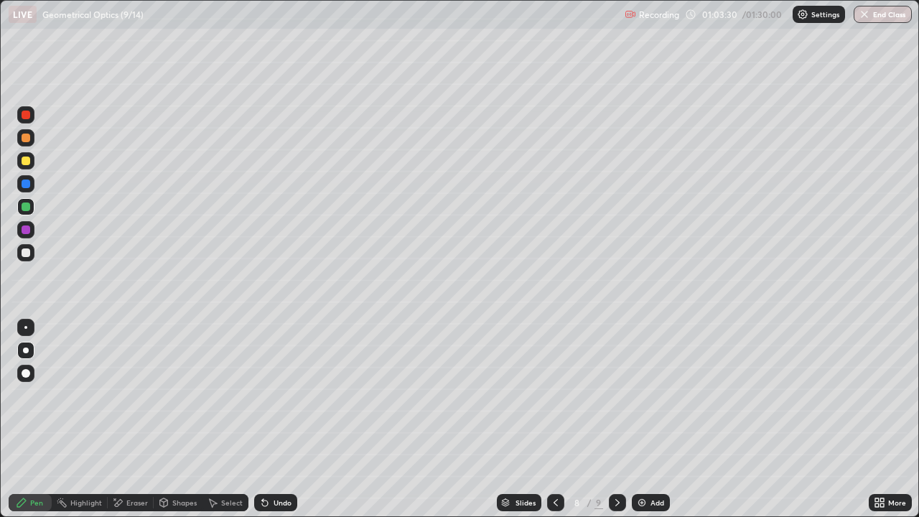
click at [27, 252] on div at bounding box center [26, 252] width 9 height 9
click at [25, 227] on div at bounding box center [26, 230] width 9 height 9
click at [29, 159] on div at bounding box center [26, 161] width 9 height 9
click at [646, 419] on div "Add" at bounding box center [651, 502] width 38 height 17
click at [175, 419] on div "Shapes" at bounding box center [178, 502] width 49 height 17
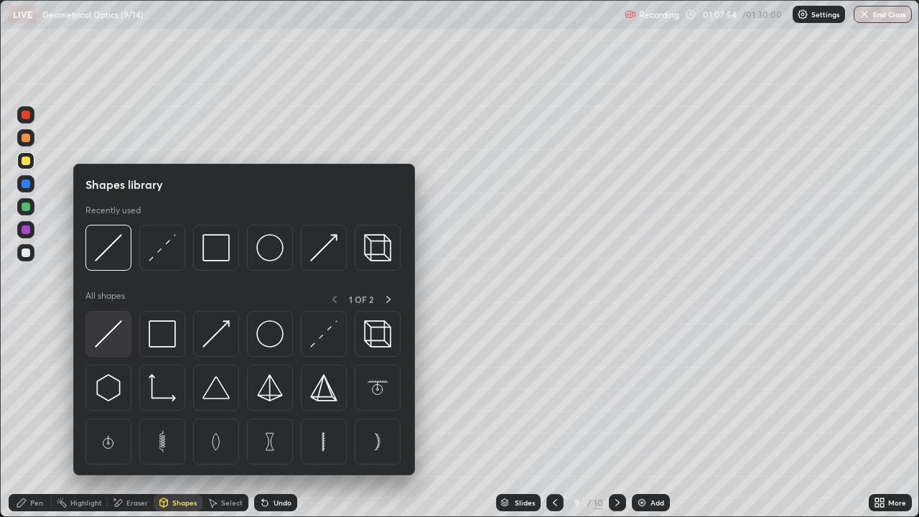
click at [121, 333] on img at bounding box center [108, 333] width 27 height 27
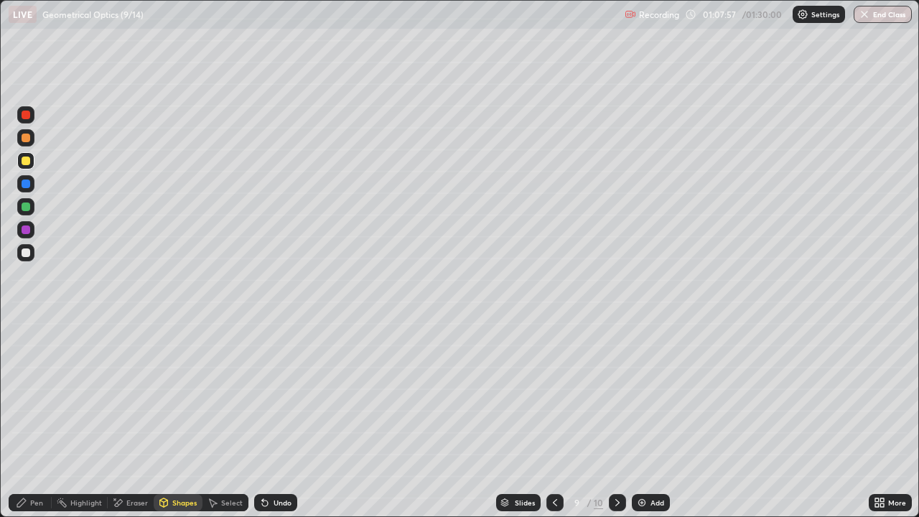
click at [183, 419] on div "Shapes" at bounding box center [184, 502] width 24 height 7
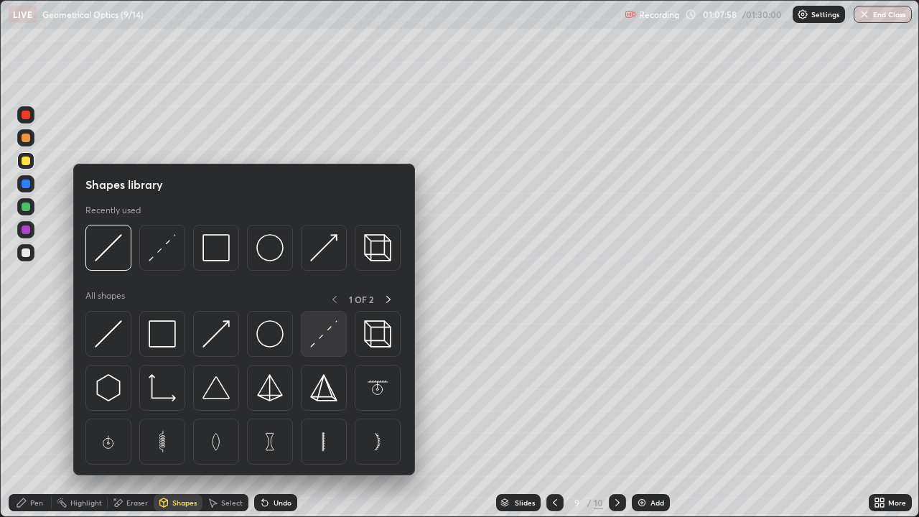
click at [320, 337] on img at bounding box center [323, 333] width 27 height 27
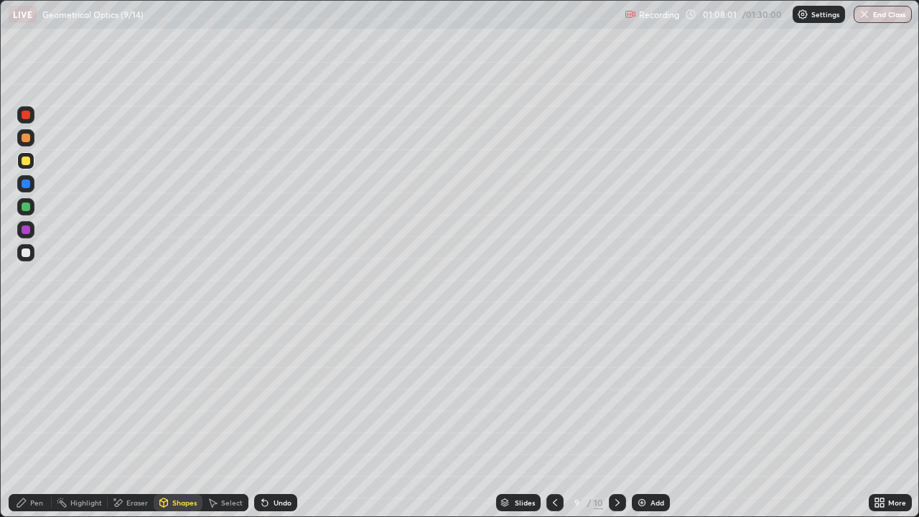
click at [178, 419] on div "Shapes" at bounding box center [184, 502] width 24 height 7
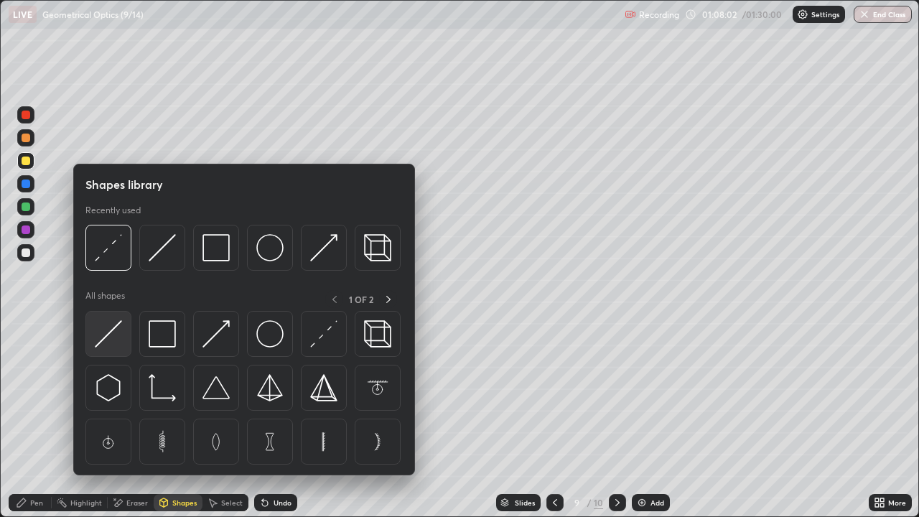
click at [103, 335] on img at bounding box center [108, 333] width 27 height 27
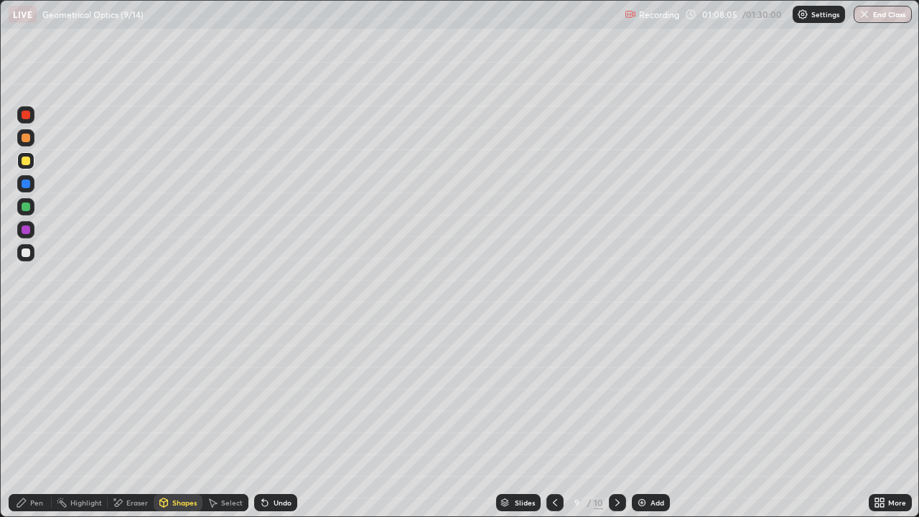
click at [172, 419] on div "Shapes" at bounding box center [184, 502] width 24 height 7
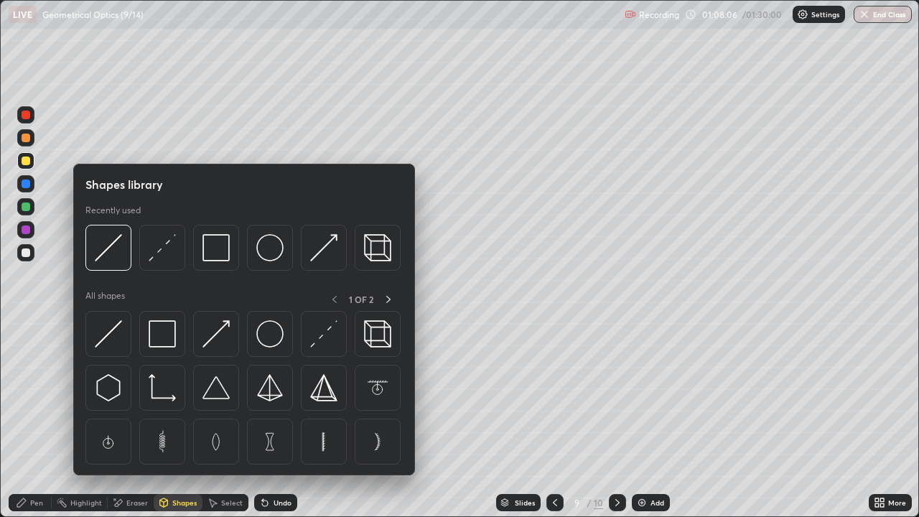
click at [328, 344] on img at bounding box center [323, 333] width 27 height 27
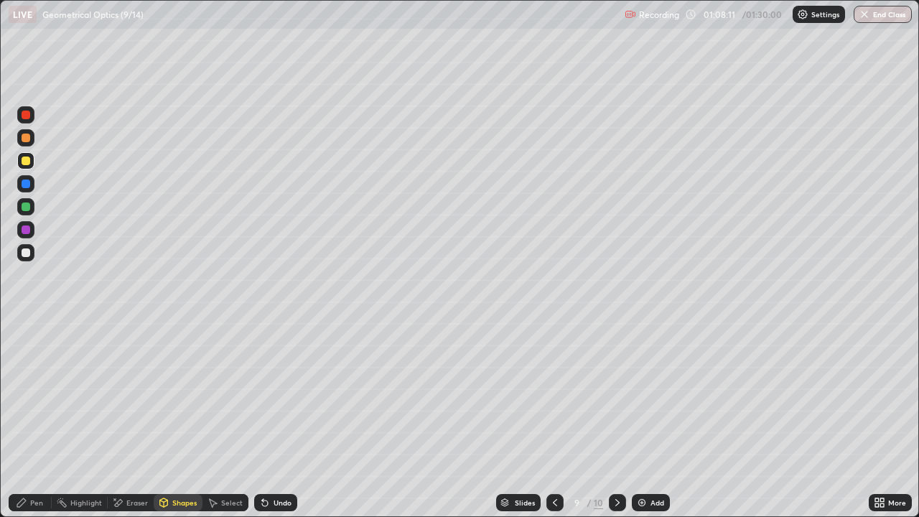
click at [33, 419] on div "Pen" at bounding box center [36, 502] width 13 height 7
click at [28, 249] on div at bounding box center [26, 252] width 9 height 9
click at [26, 254] on div at bounding box center [26, 252] width 9 height 9
click at [176, 419] on div "Shapes" at bounding box center [178, 502] width 49 height 17
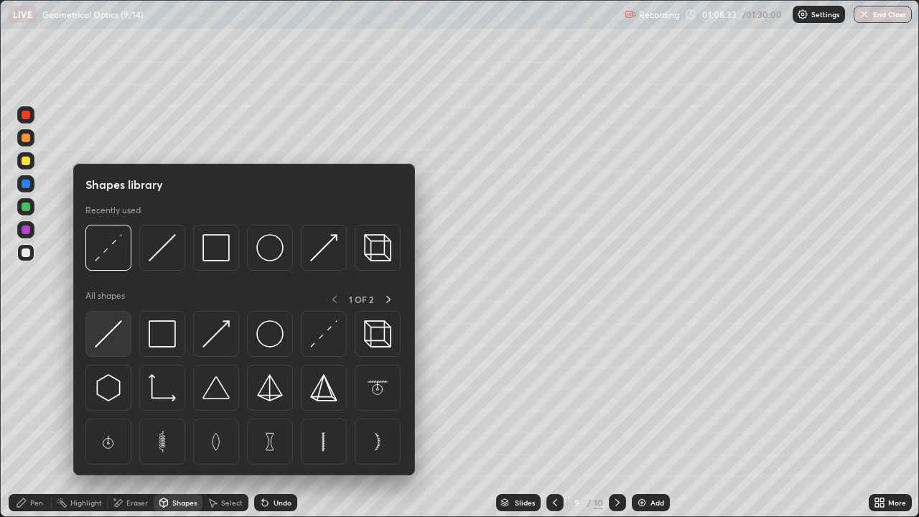
click at [123, 333] on div at bounding box center [108, 334] width 46 height 46
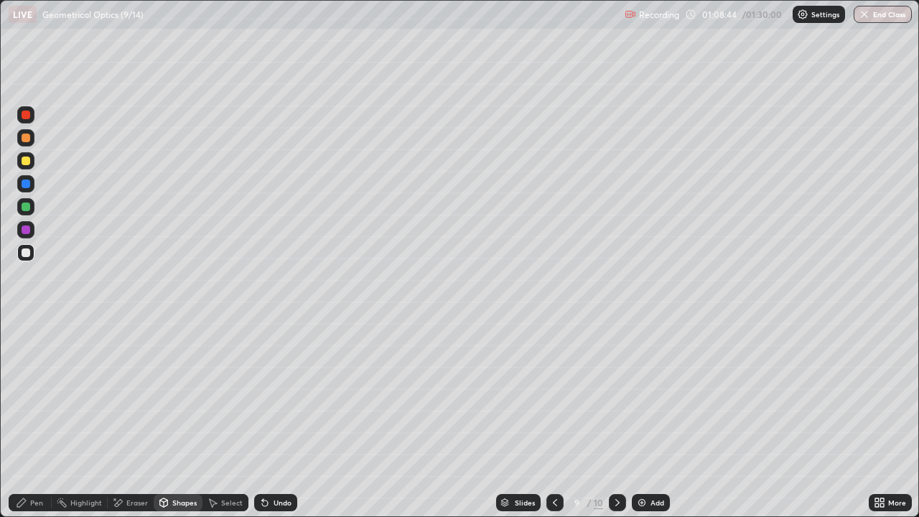
click at [184, 419] on div "Shapes" at bounding box center [184, 502] width 24 height 7
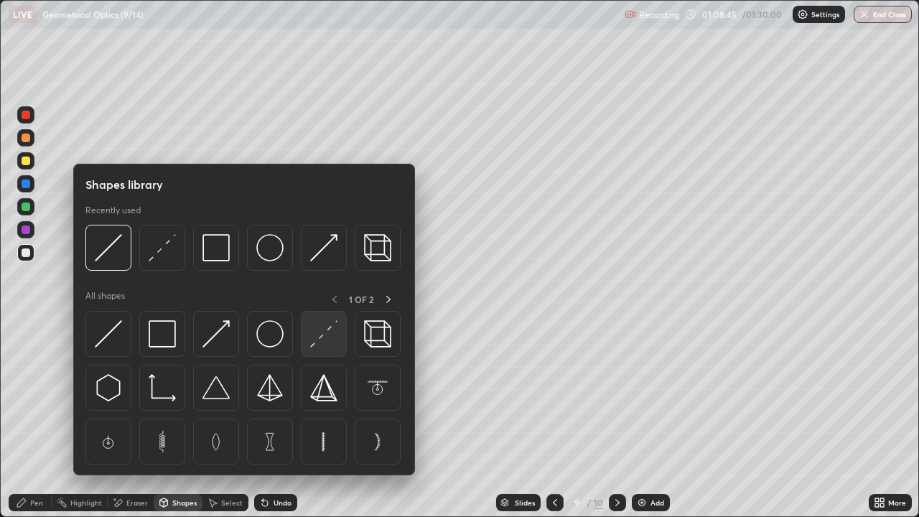
click at [322, 336] on img at bounding box center [323, 333] width 27 height 27
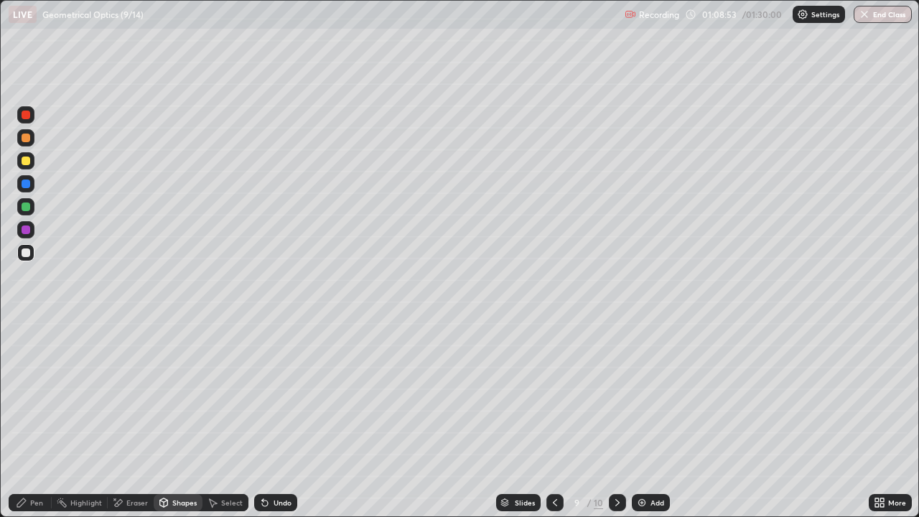
click at [32, 419] on div "Pen" at bounding box center [36, 502] width 13 height 7
click at [169, 419] on div "Shapes" at bounding box center [178, 502] width 49 height 17
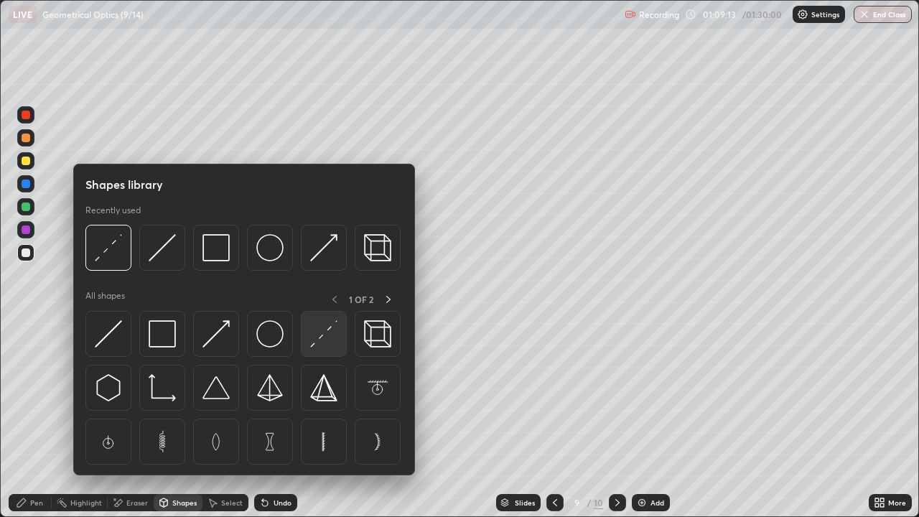
click at [320, 340] on img at bounding box center [323, 333] width 27 height 27
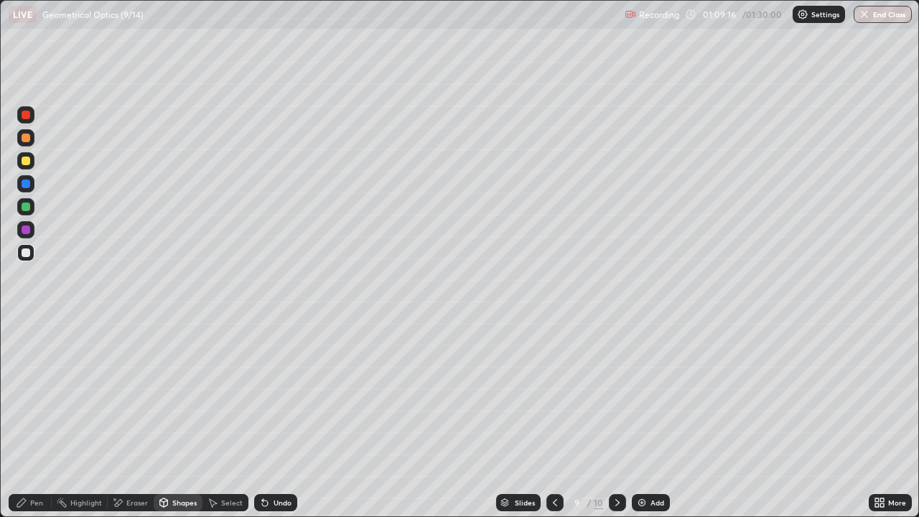
click at [40, 419] on div "Pen" at bounding box center [36, 502] width 13 height 7
click at [169, 419] on div "Shapes" at bounding box center [178, 502] width 49 height 17
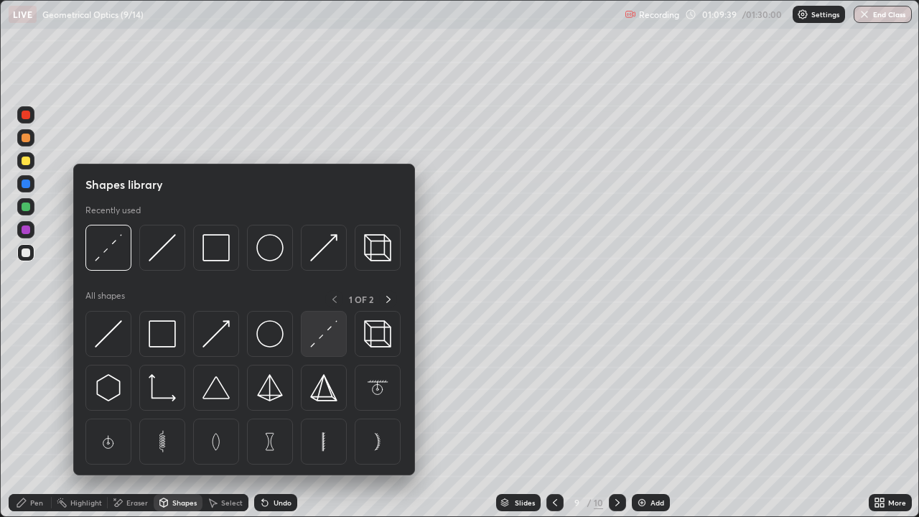
click at [328, 334] on img at bounding box center [323, 333] width 27 height 27
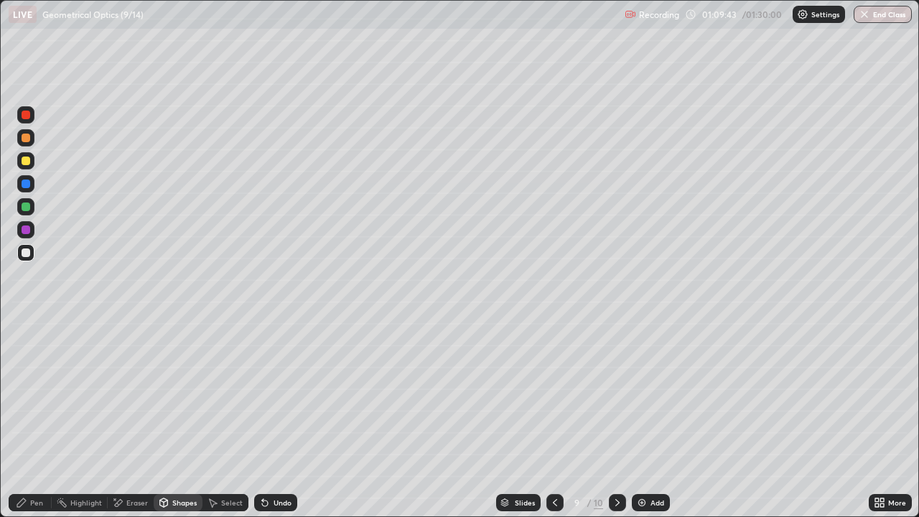
click at [29, 419] on div "Pen" at bounding box center [30, 502] width 43 height 17
click at [31, 228] on div at bounding box center [25, 229] width 17 height 17
click at [616, 419] on icon at bounding box center [617, 502] width 11 height 11
click at [27, 164] on div at bounding box center [26, 161] width 9 height 9
click at [169, 419] on div "Shapes" at bounding box center [178, 502] width 49 height 17
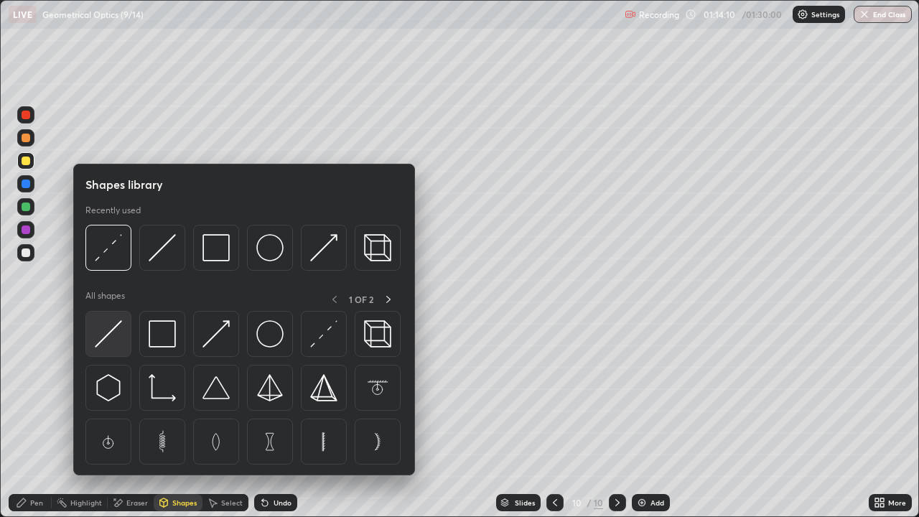
click at [111, 336] on img at bounding box center [108, 333] width 27 height 27
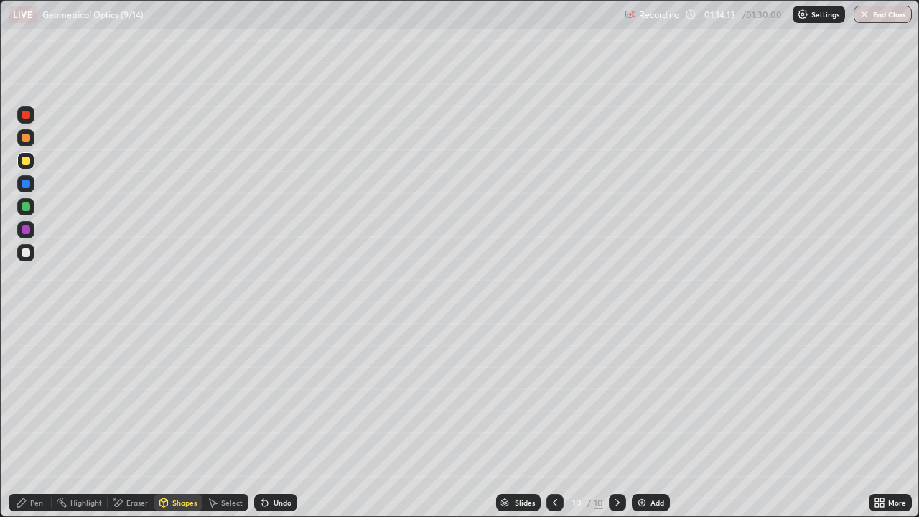
click at [32, 419] on div "Pen" at bounding box center [36, 502] width 13 height 7
click at [176, 419] on div "Shapes" at bounding box center [184, 502] width 24 height 7
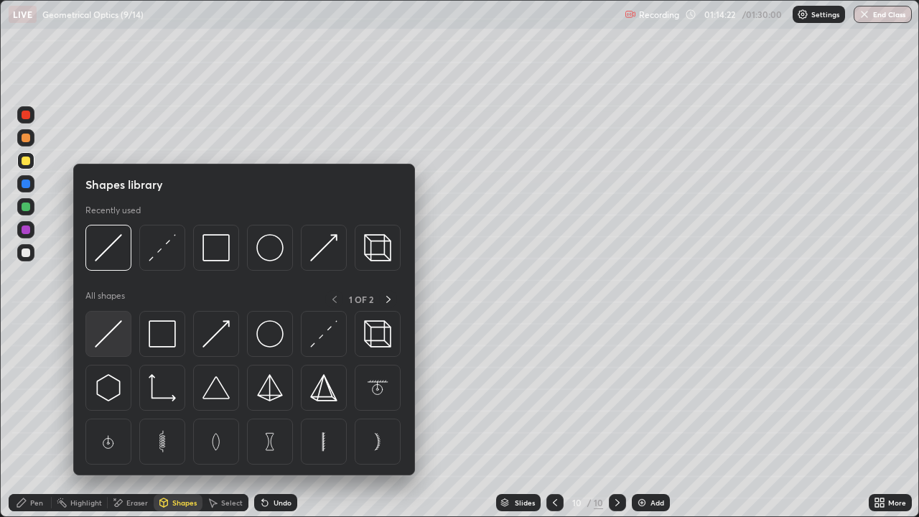
click at [121, 335] on img at bounding box center [108, 333] width 27 height 27
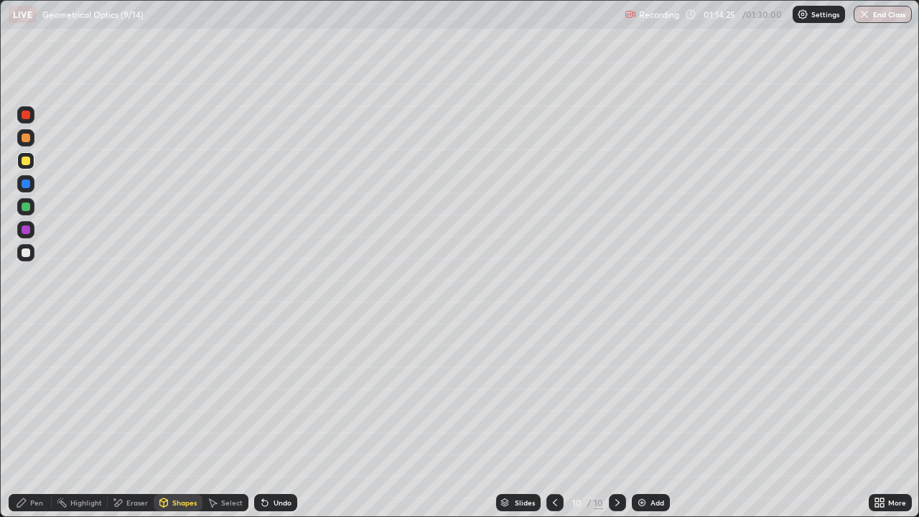
click at [34, 419] on div "Pen" at bounding box center [36, 502] width 13 height 7
click at [27, 208] on div at bounding box center [26, 207] width 9 height 9
click at [24, 253] on div at bounding box center [26, 252] width 9 height 9
click at [27, 233] on div at bounding box center [26, 230] width 9 height 9
click at [869, 16] on img "button" at bounding box center [864, 14] width 11 height 11
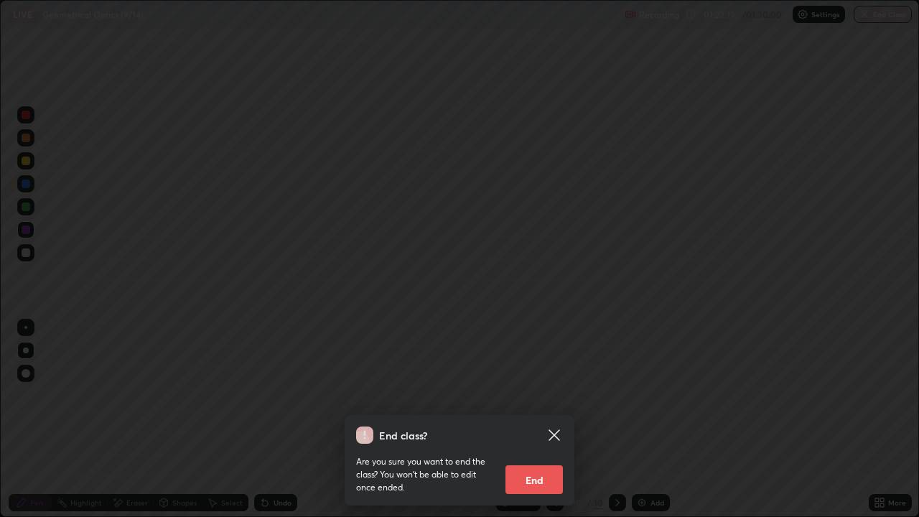
click at [530, 419] on button "End" at bounding box center [534, 479] width 57 height 29
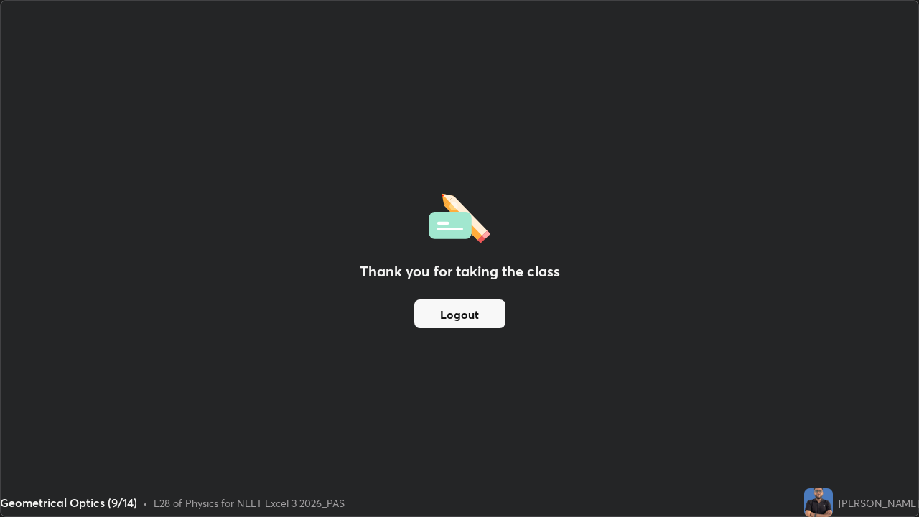
click at [327, 304] on div "Thank you for taking the class Logout" at bounding box center [460, 259] width 918 height 516
click at [440, 317] on button "Logout" at bounding box center [459, 313] width 91 height 29
